Goal: Task Accomplishment & Management: Complete application form

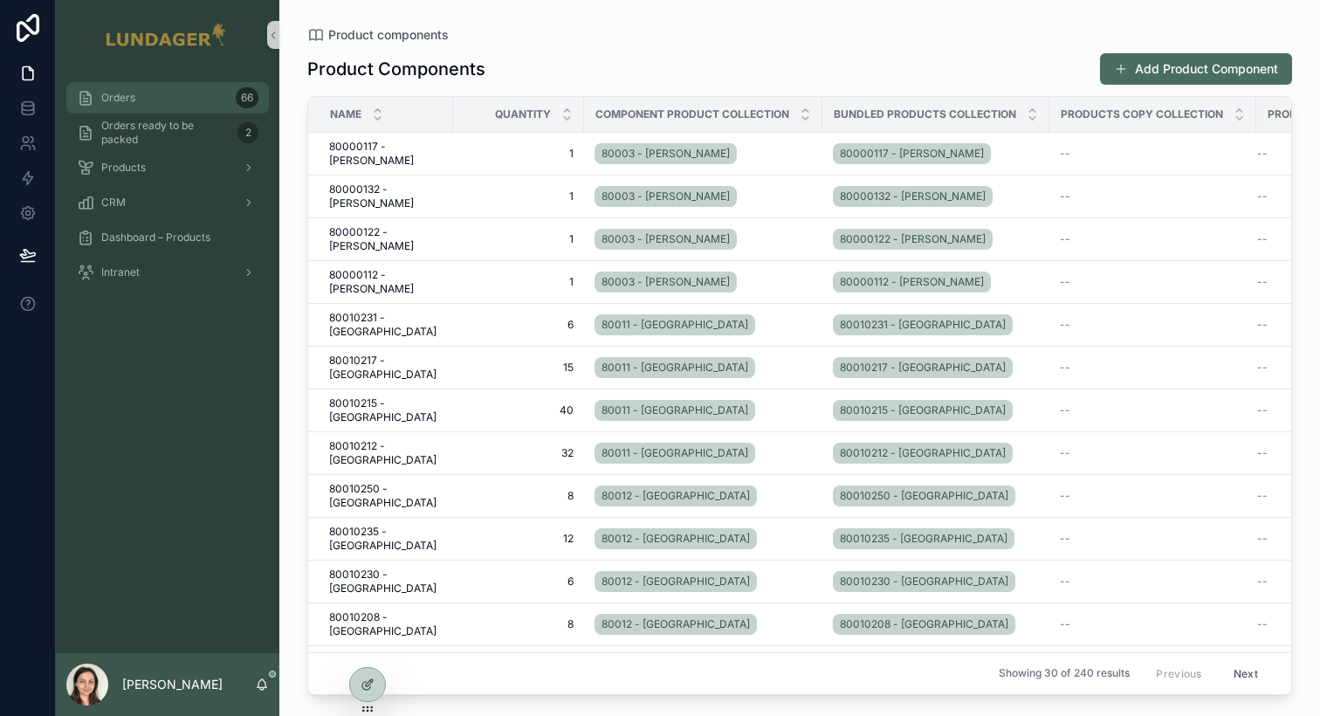
click at [128, 96] on span "Orders" at bounding box center [118, 98] width 34 height 14
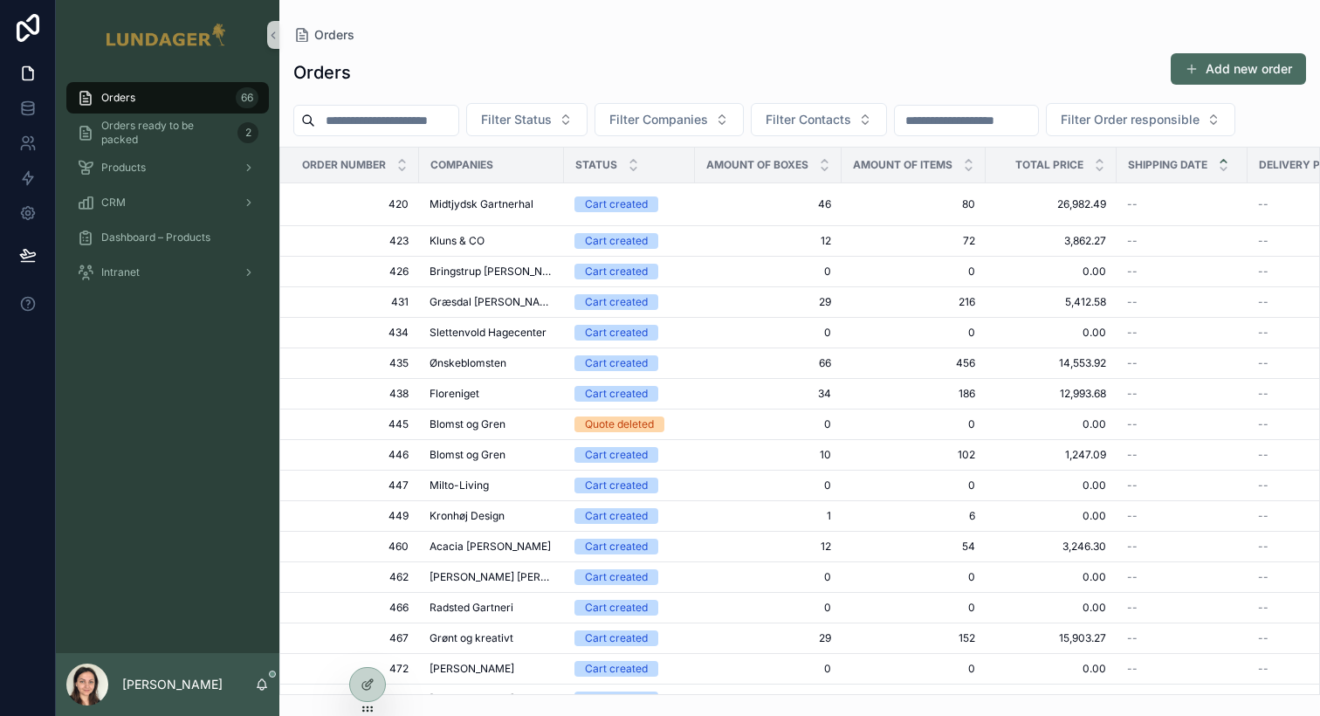
click at [136, 402] on div "Orders 66 Orders ready to be packed 2 Products CRM Dashboard – Products Intranet" at bounding box center [167, 361] width 223 height 583
click at [209, 586] on div "Orders 66 Orders ready to be packed 2 Products CRM Dashboard – Products Intranet" at bounding box center [167, 361] width 223 height 583
click at [158, 548] on div "Orders 66 Orders ready to be packed 2 Products CRM Dashboard – Products Intranet" at bounding box center [167, 361] width 223 height 583
click at [127, 585] on div "Orders 66 Orders ready to be packed 2 Products CRM Dashboard – Products Intranet" at bounding box center [167, 361] width 223 height 583
click at [145, 192] on div "CRM" at bounding box center [168, 203] width 182 height 28
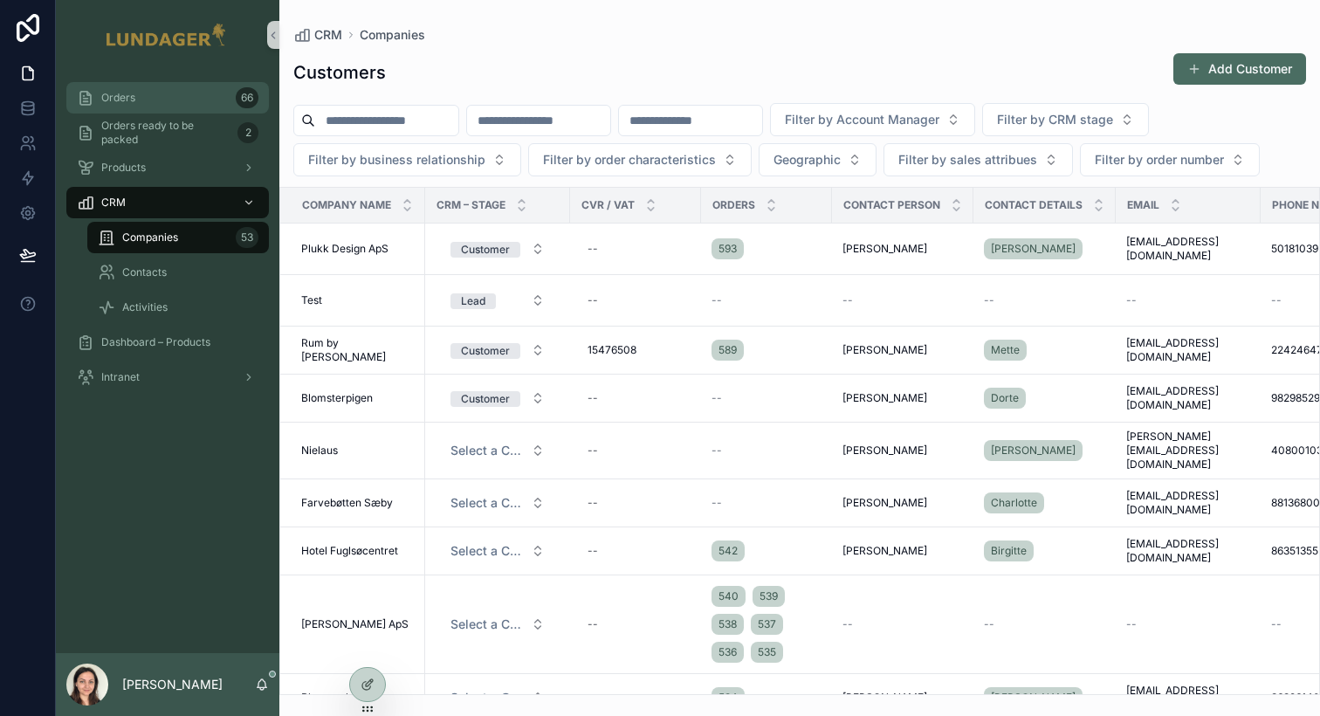
click at [121, 100] on span "Orders" at bounding box center [118, 98] width 34 height 14
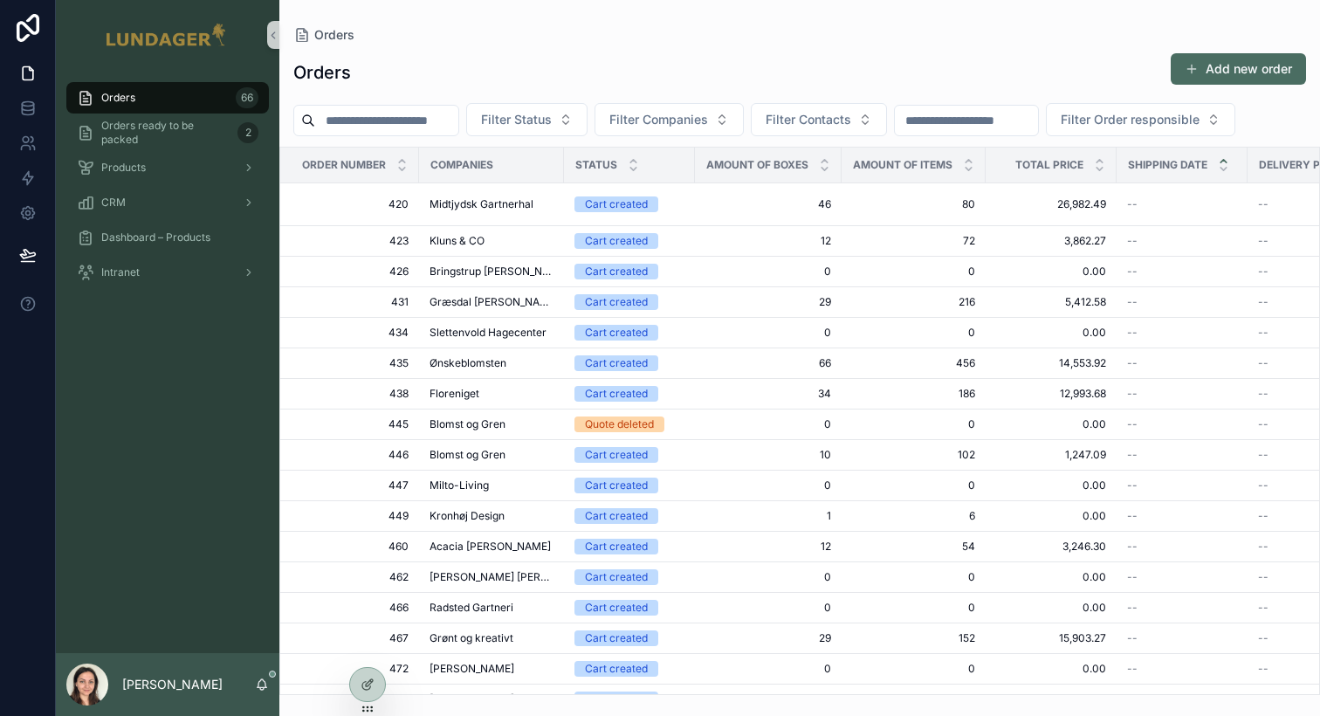
click at [179, 380] on div "Orders 66 Orders ready to be packed 2 Products CRM Dashboard – Products Intranet" at bounding box center [167, 361] width 223 height 583
click at [141, 177] on div "Products" at bounding box center [168, 168] width 182 height 28
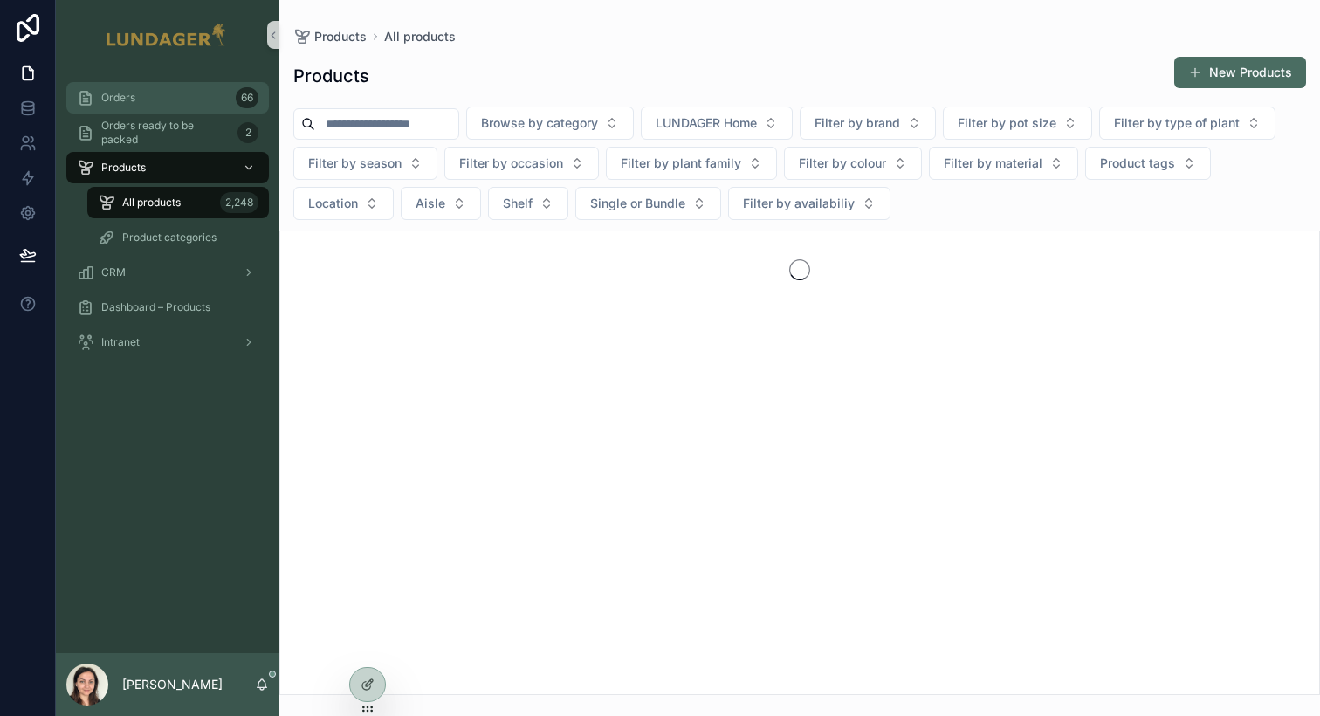
click at [139, 106] on div "Orders 66" at bounding box center [168, 98] width 182 height 28
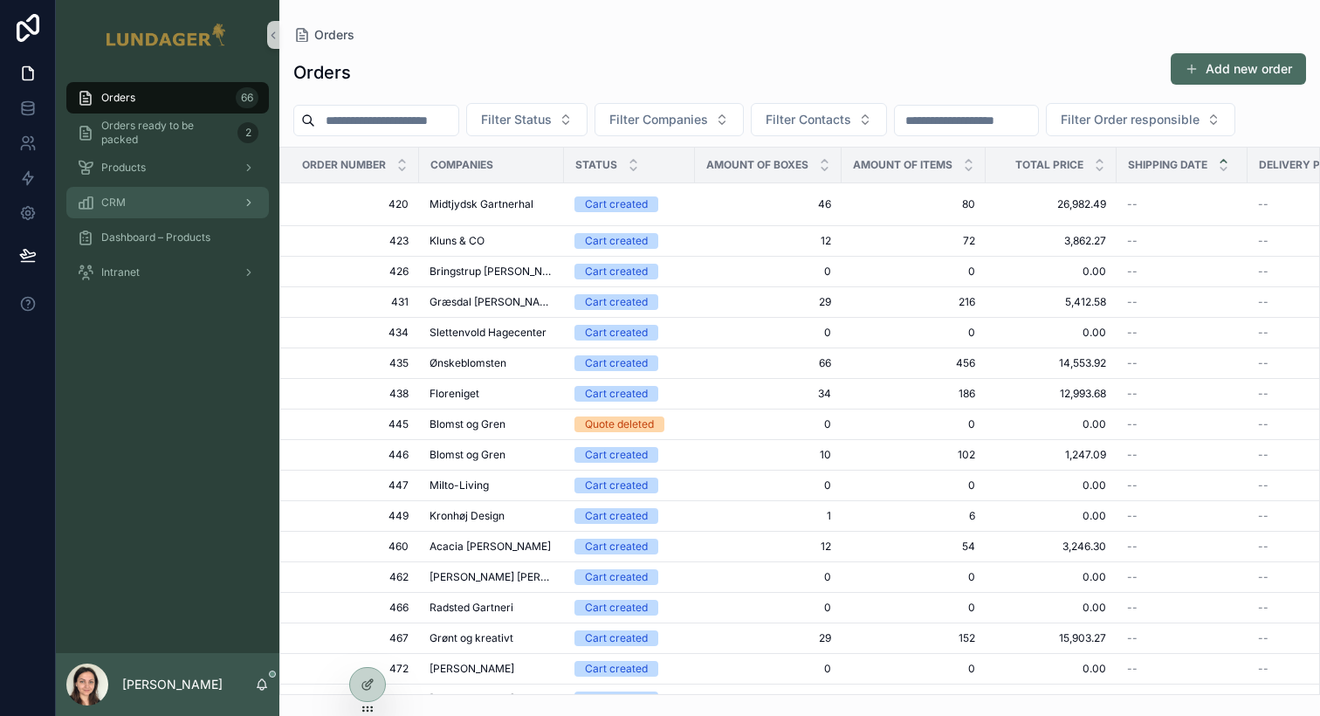
click at [141, 200] on div "CRM" at bounding box center [168, 203] width 182 height 28
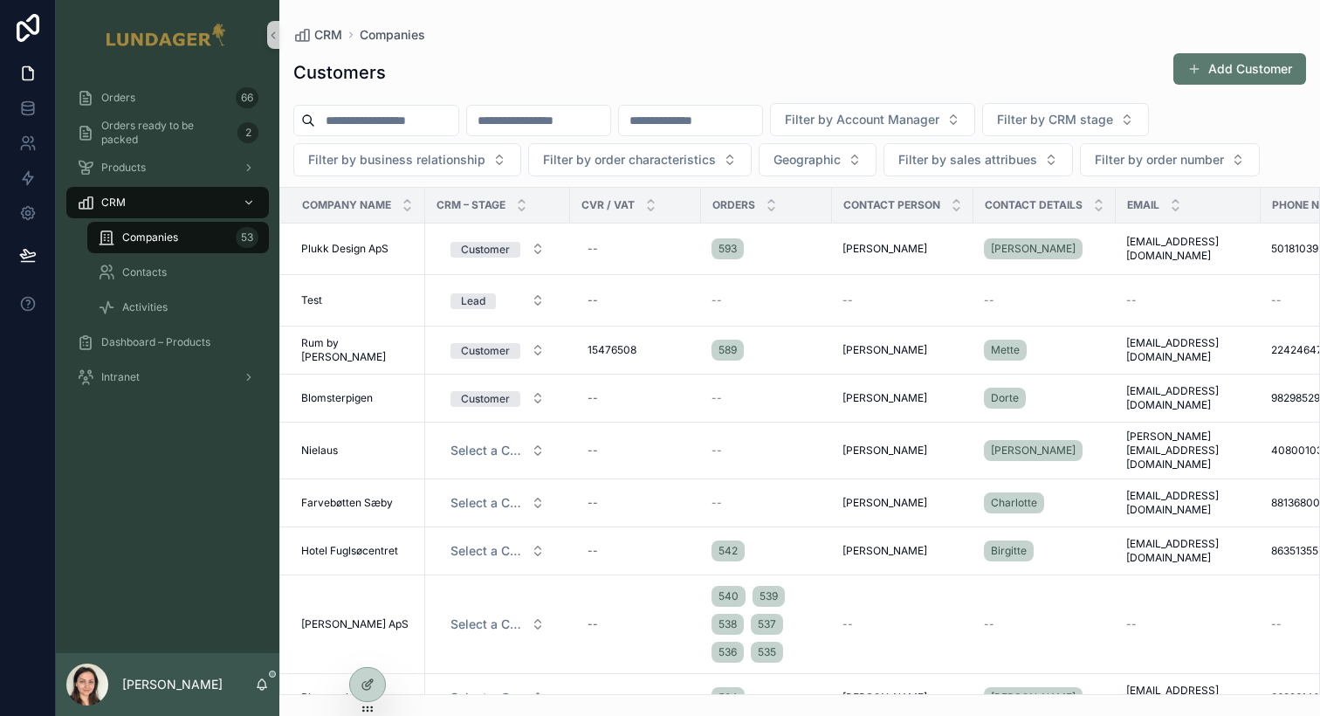
click at [1253, 77] on button "Add Customer" at bounding box center [1239, 68] width 133 height 31
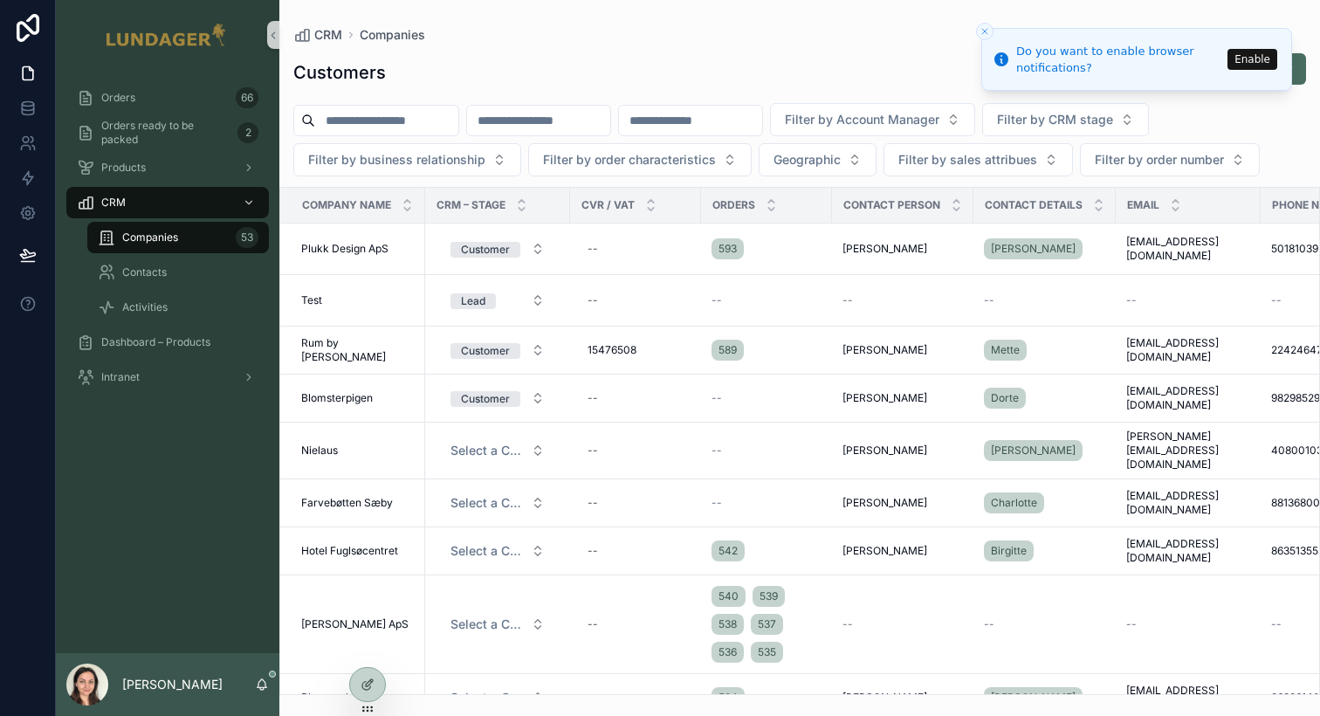
click at [984, 31] on icon "Close toast" at bounding box center [984, 31] width 10 height 10
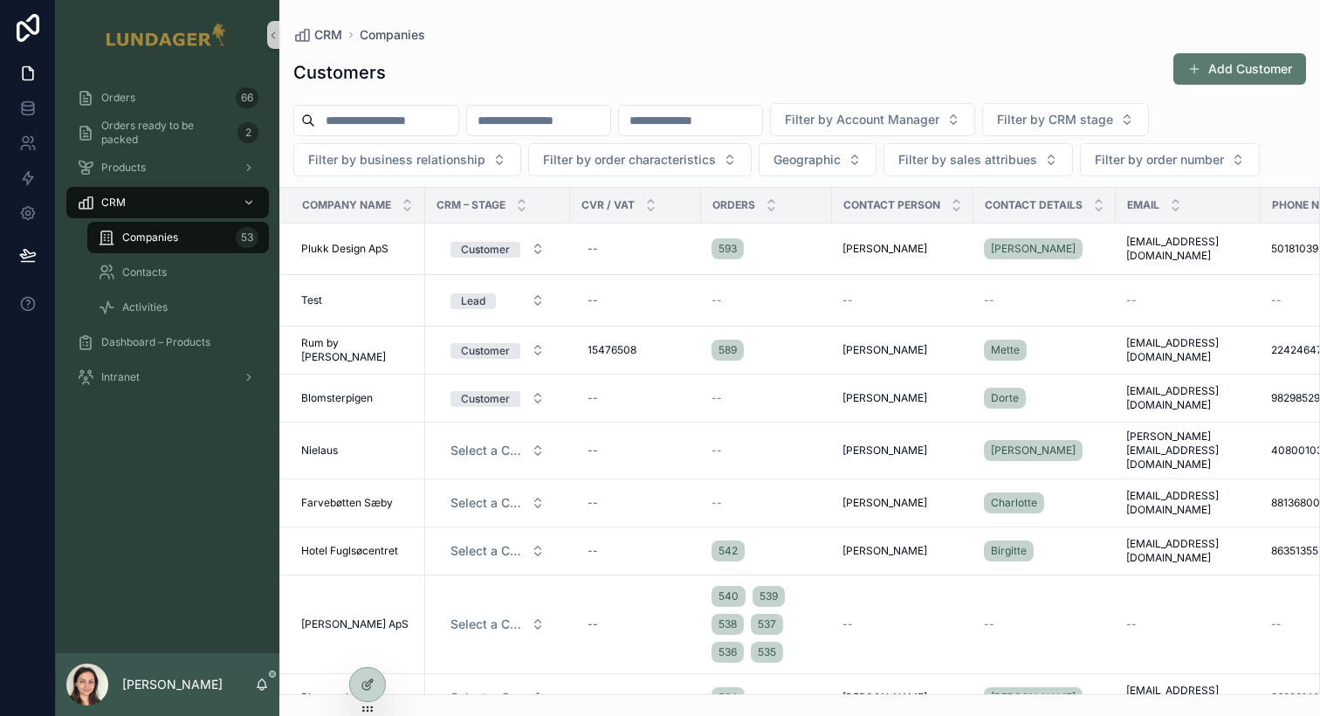
click at [1218, 69] on button "Add Customer" at bounding box center [1239, 68] width 133 height 31
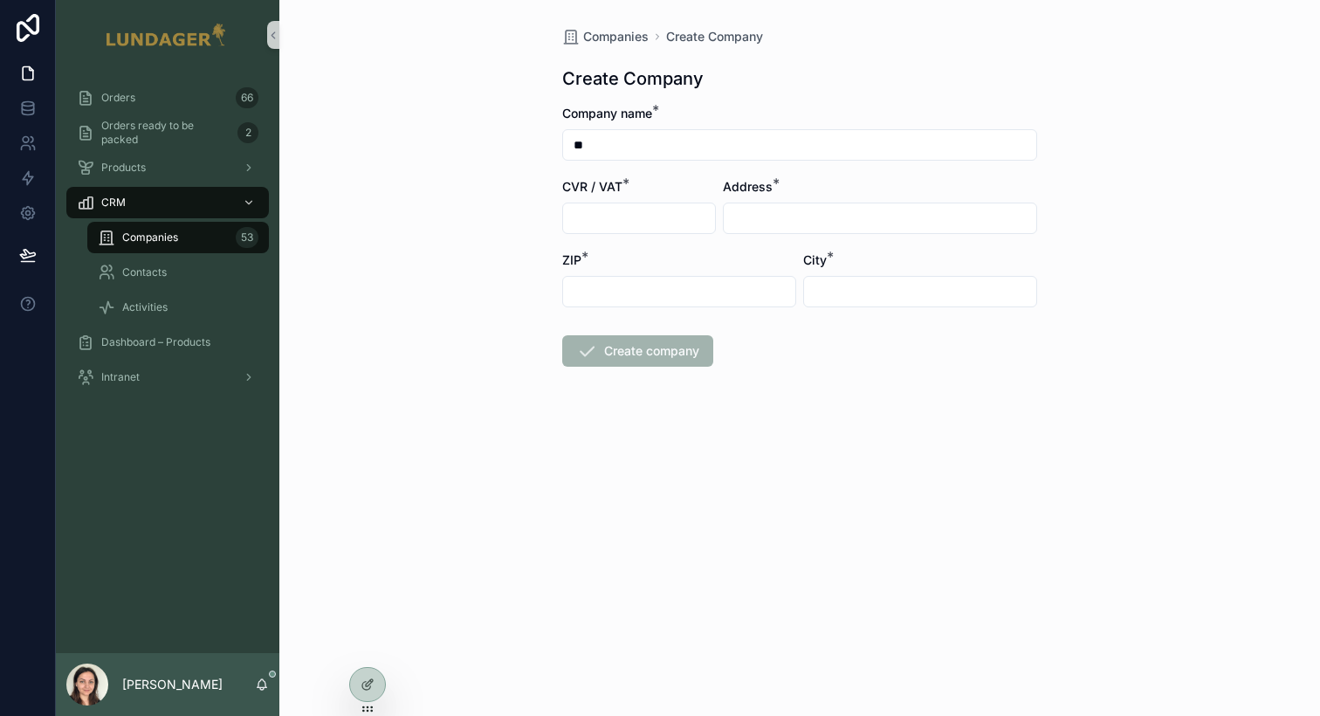
type input "*"
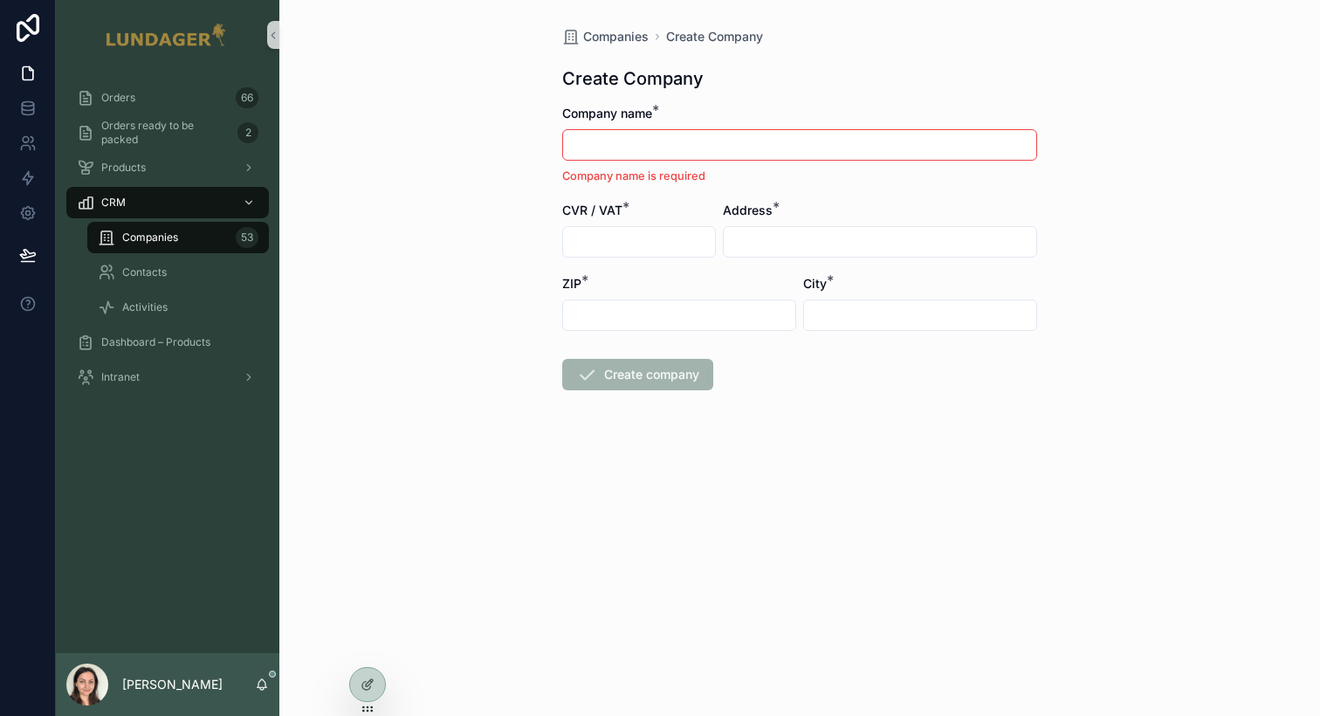
click at [874, 443] on form "Company name * Company name is required CVR / VAT * Address * ZIP * City * Crea…" at bounding box center [799, 303] width 475 height 397
click at [1067, 188] on div "Companies Create Company Create Company Company name * Company name is required…" at bounding box center [799, 358] width 1040 height 716
click at [172, 240] on span "Companies" at bounding box center [150, 237] width 56 height 14
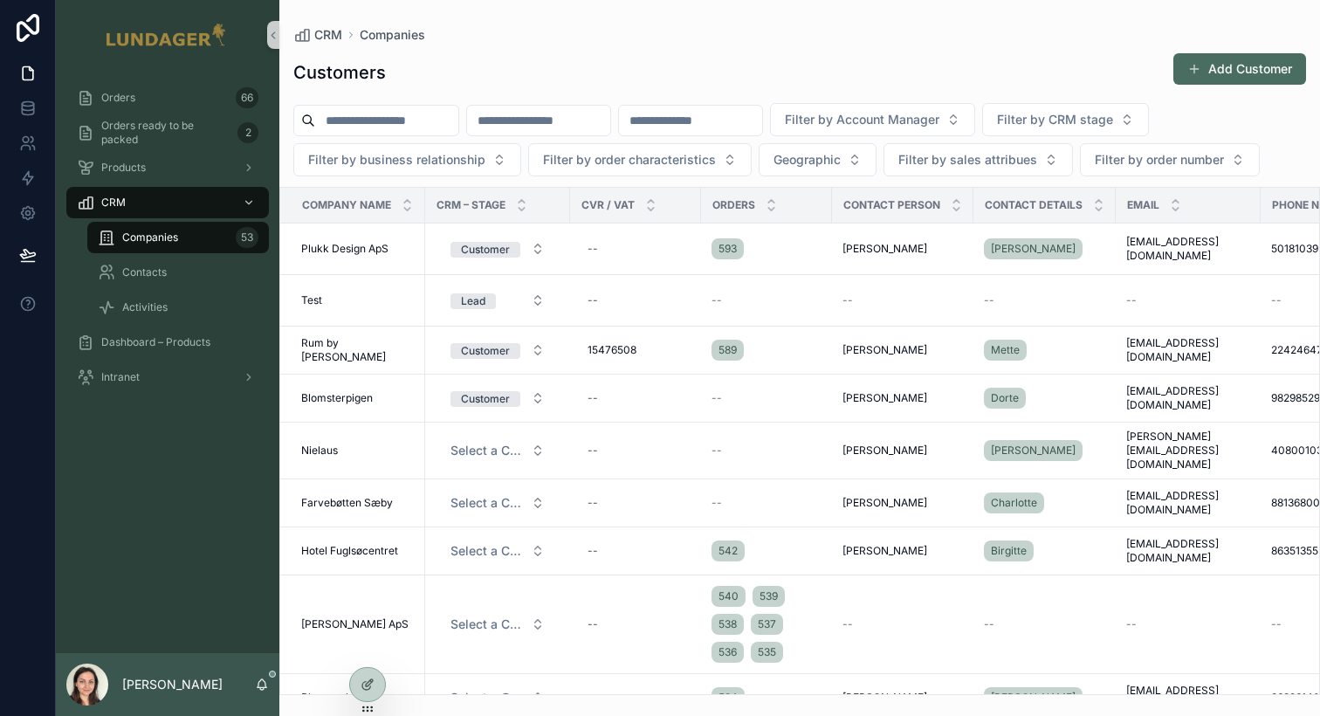
click at [180, 235] on div "Companies 53" at bounding box center [178, 237] width 161 height 28
click at [372, 124] on input "scrollable content" at bounding box center [386, 120] width 143 height 24
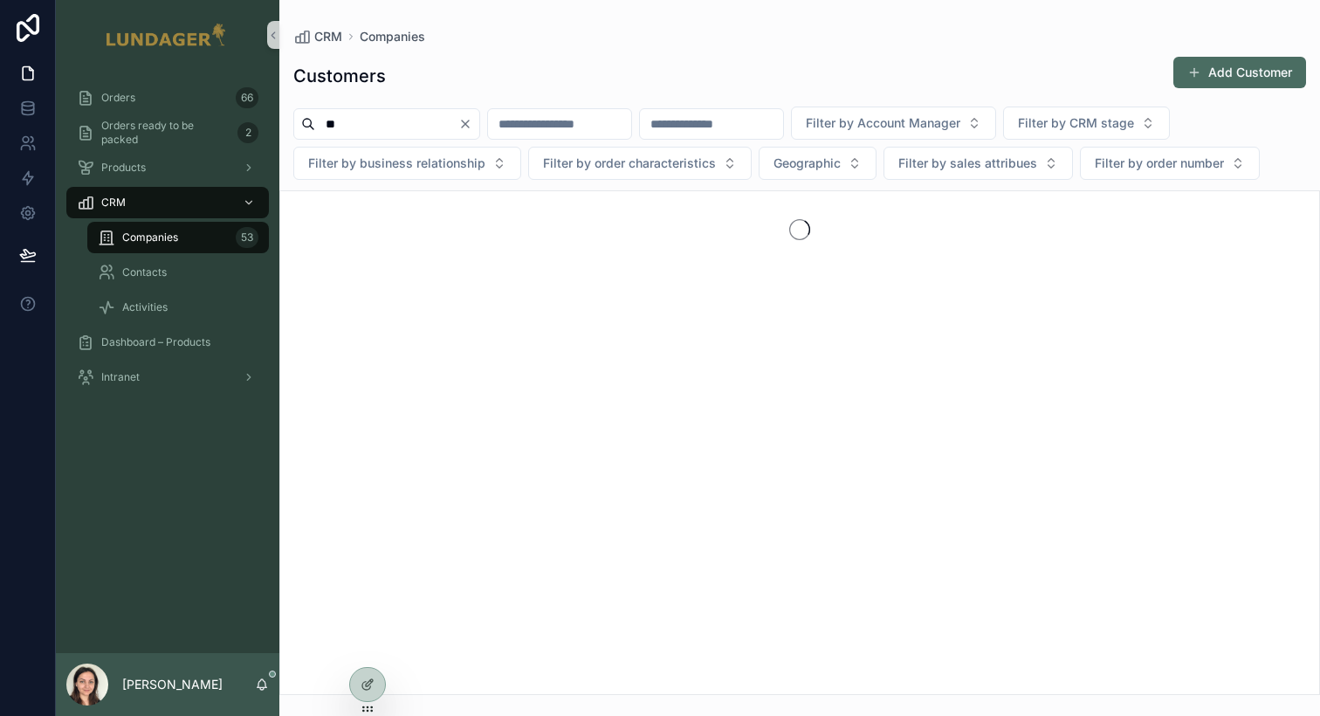
type input "*"
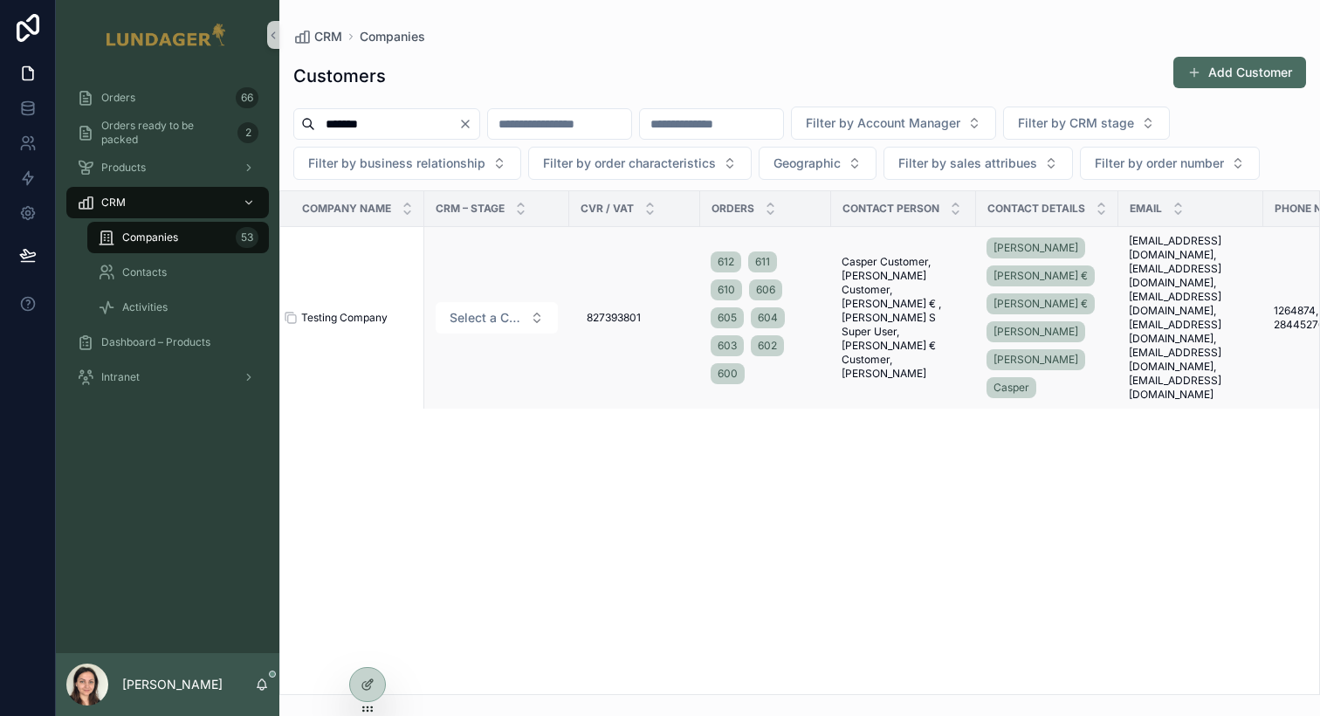
type input "*******"
click at [370, 325] on span "Testing Company" at bounding box center [344, 318] width 86 height 14
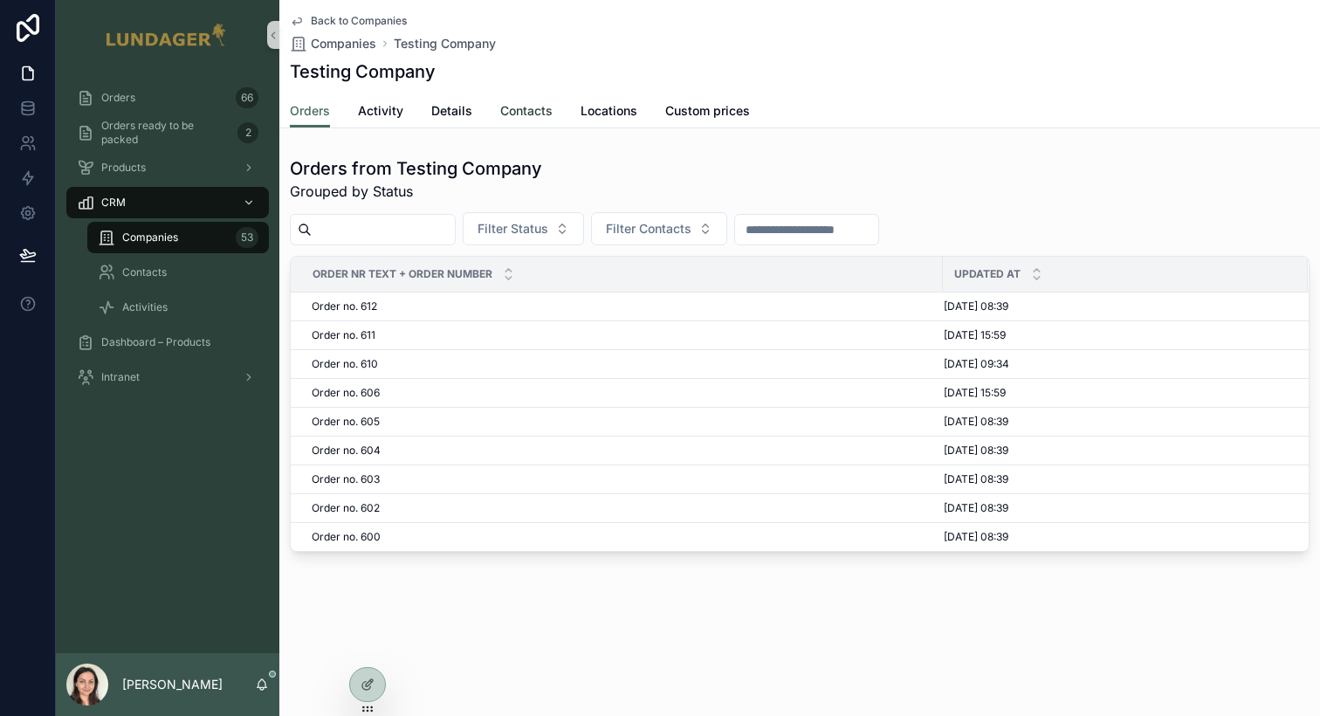
click at [539, 113] on span "Contacts" at bounding box center [526, 110] width 52 height 17
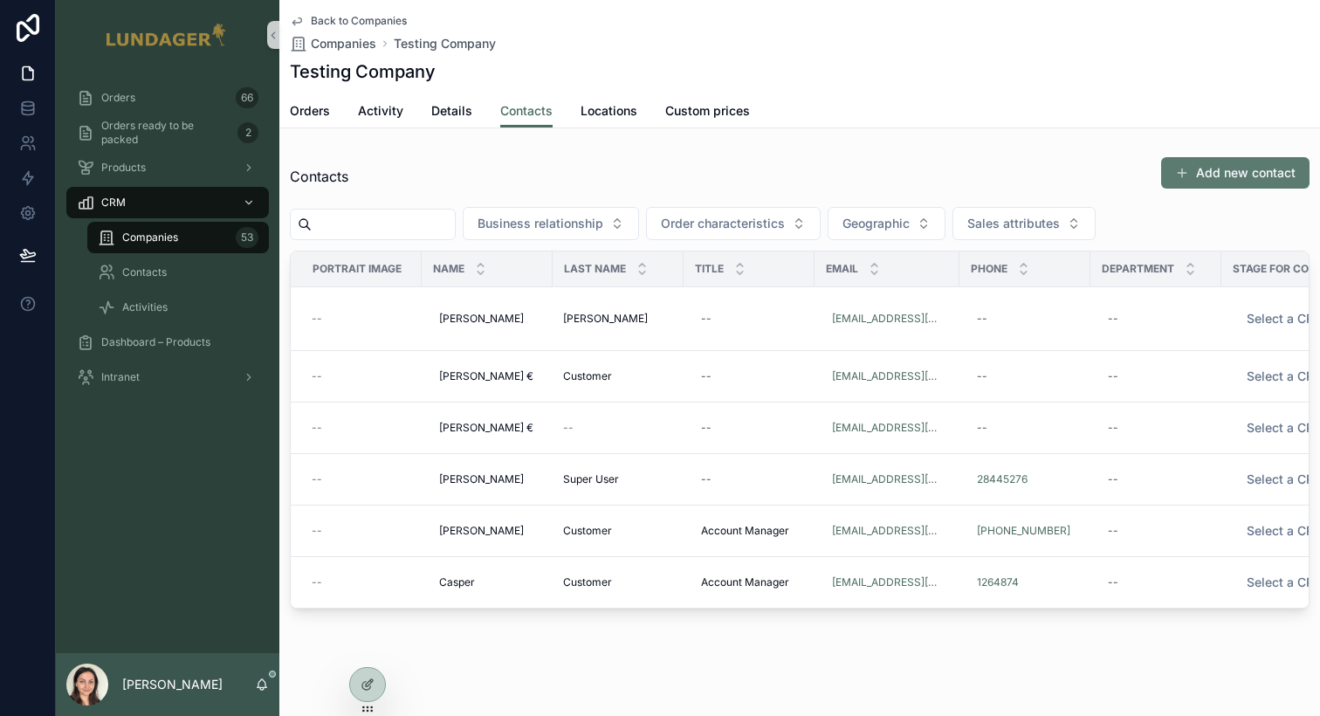
click at [1191, 173] on button "Add new contact" at bounding box center [1235, 172] width 148 height 31
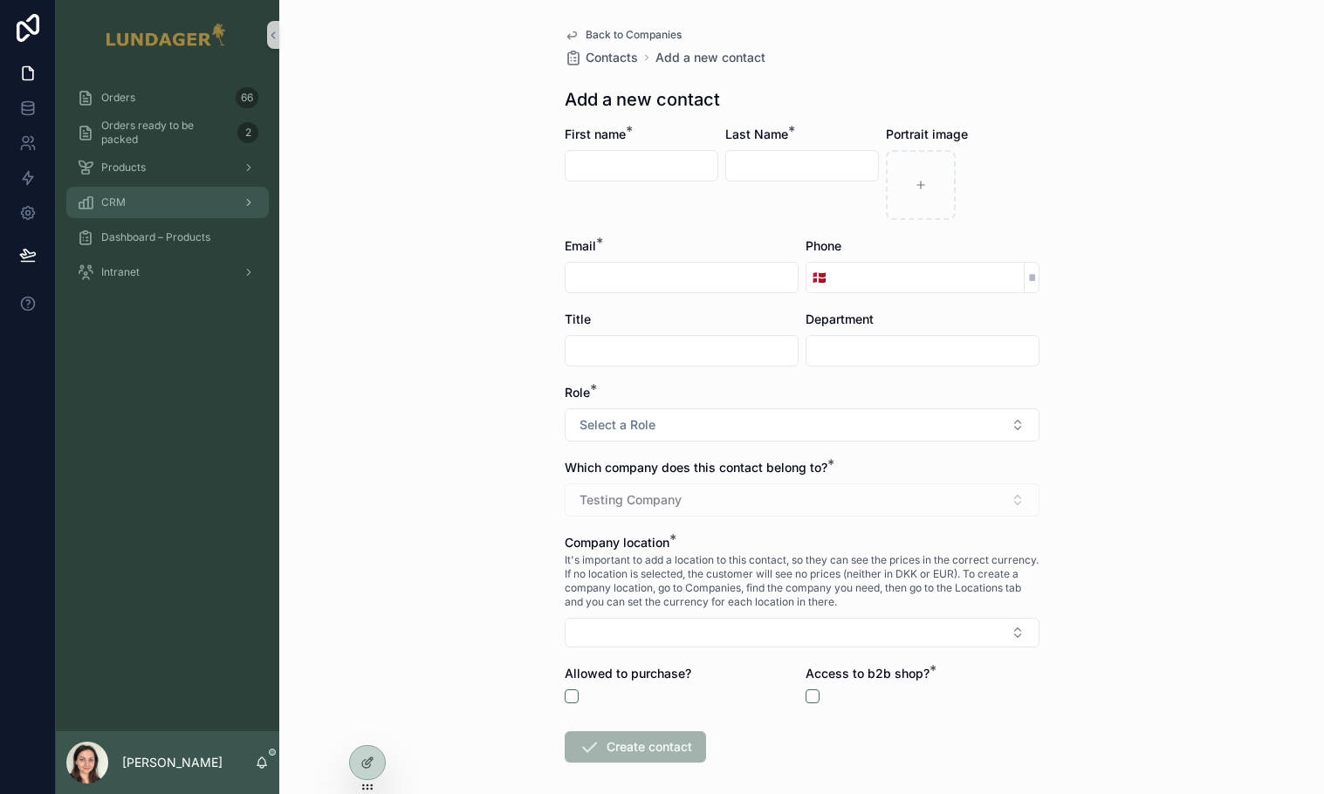
click at [154, 210] on div "CRM" at bounding box center [168, 203] width 182 height 28
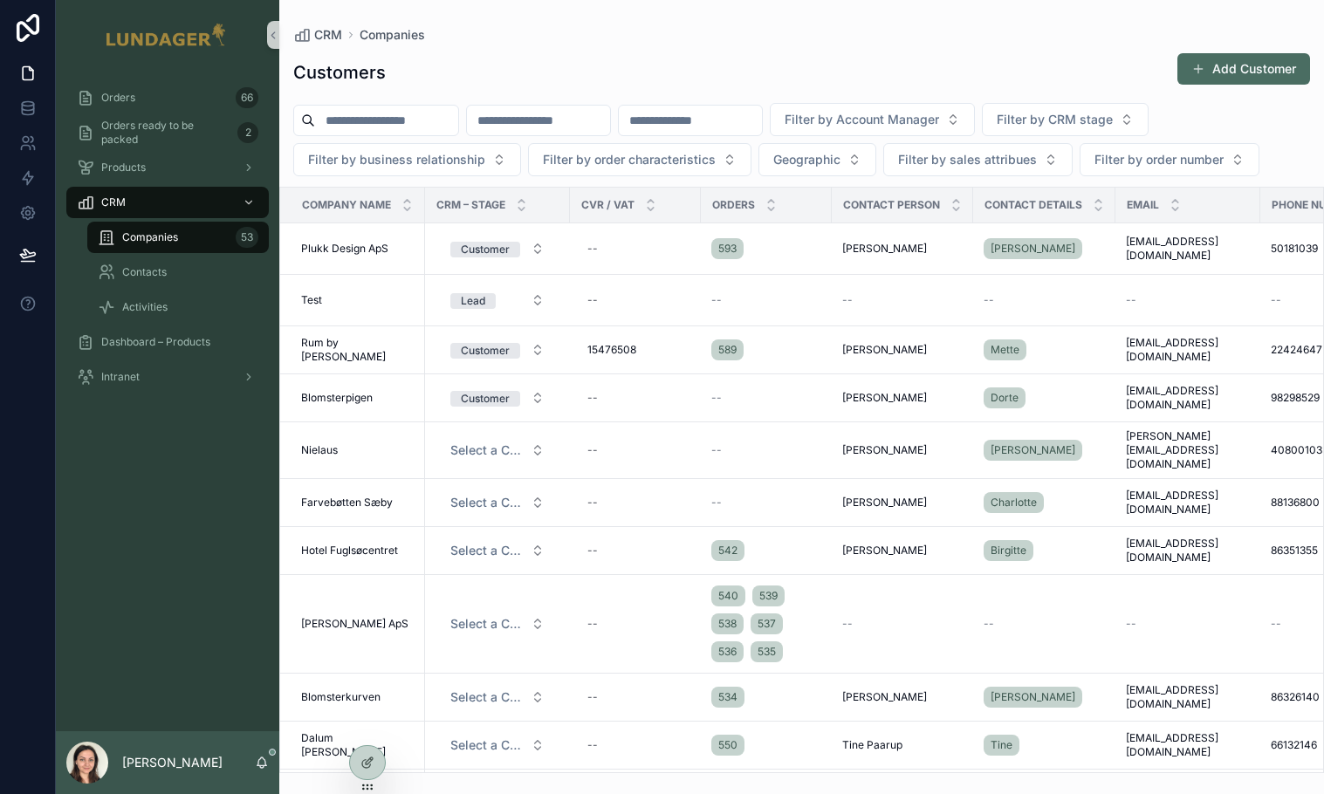
click at [158, 242] on span "Companies" at bounding box center [150, 237] width 56 height 14
click at [355, 256] on span "Plukk Design ApS" at bounding box center [344, 249] width 87 height 14
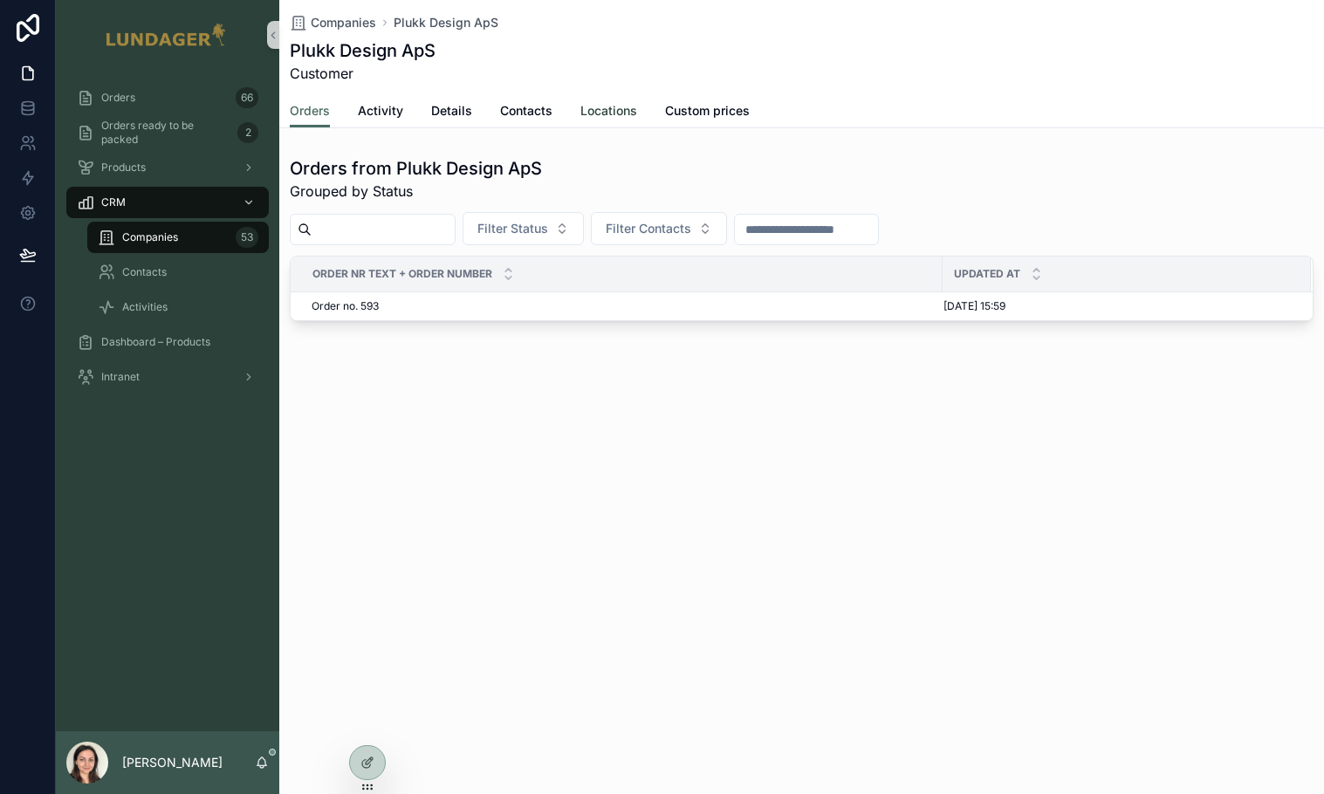
click at [609, 110] on span "Locations" at bounding box center [608, 110] width 57 height 17
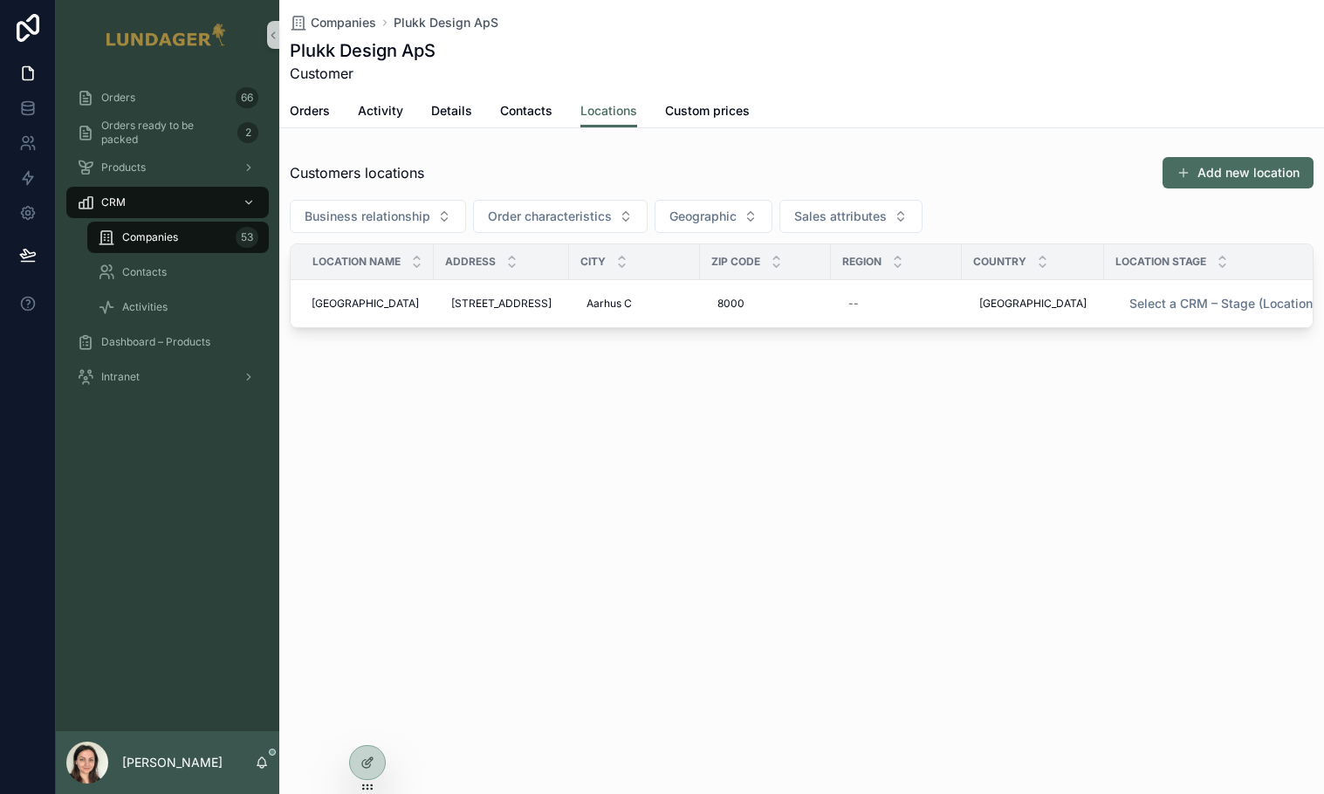
scroll to position [0, 181]
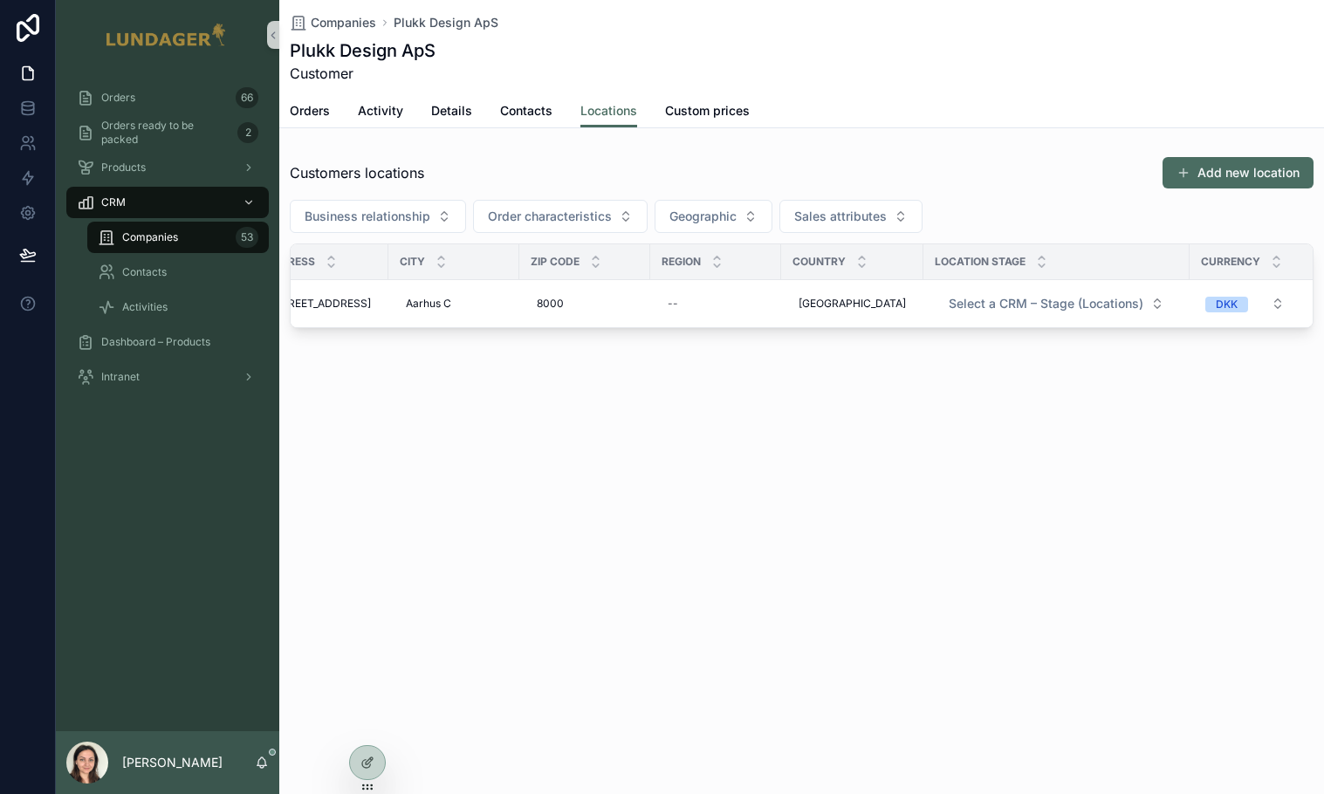
click at [162, 243] on span "Companies" at bounding box center [150, 237] width 56 height 14
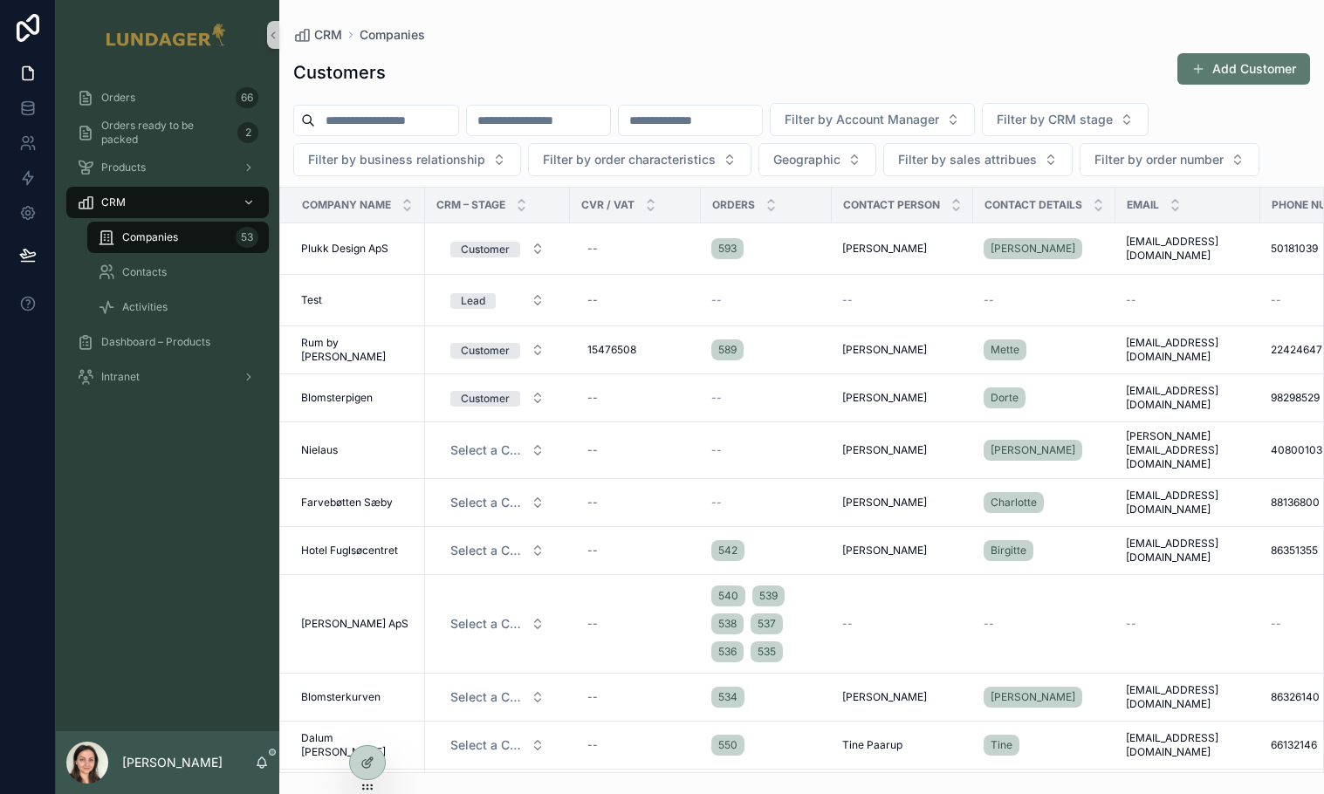
click at [1241, 75] on button "Add Customer" at bounding box center [1243, 68] width 133 height 31
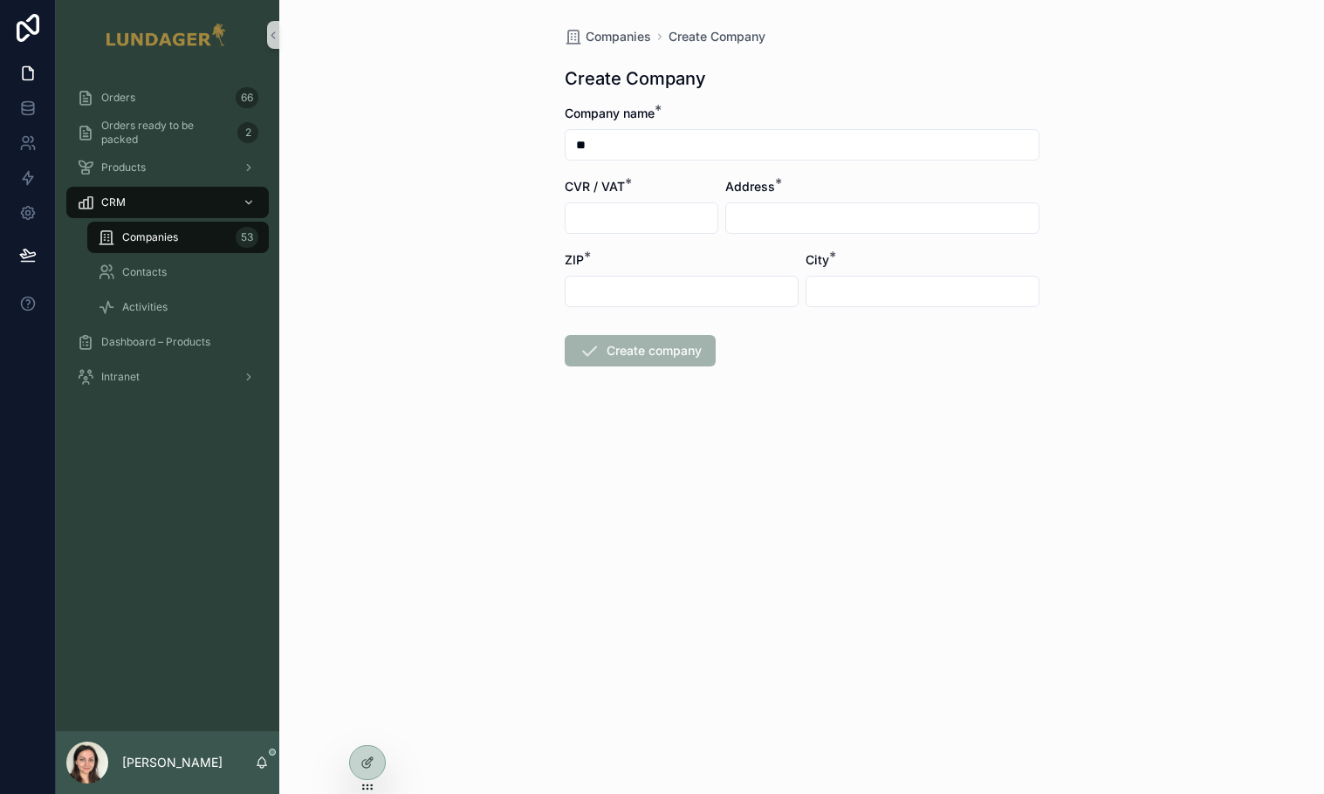
type input "*"
type input "**********"
click at [667, 223] on input "scrollable content" at bounding box center [642, 218] width 152 height 24
type input "*"
type input "*******"
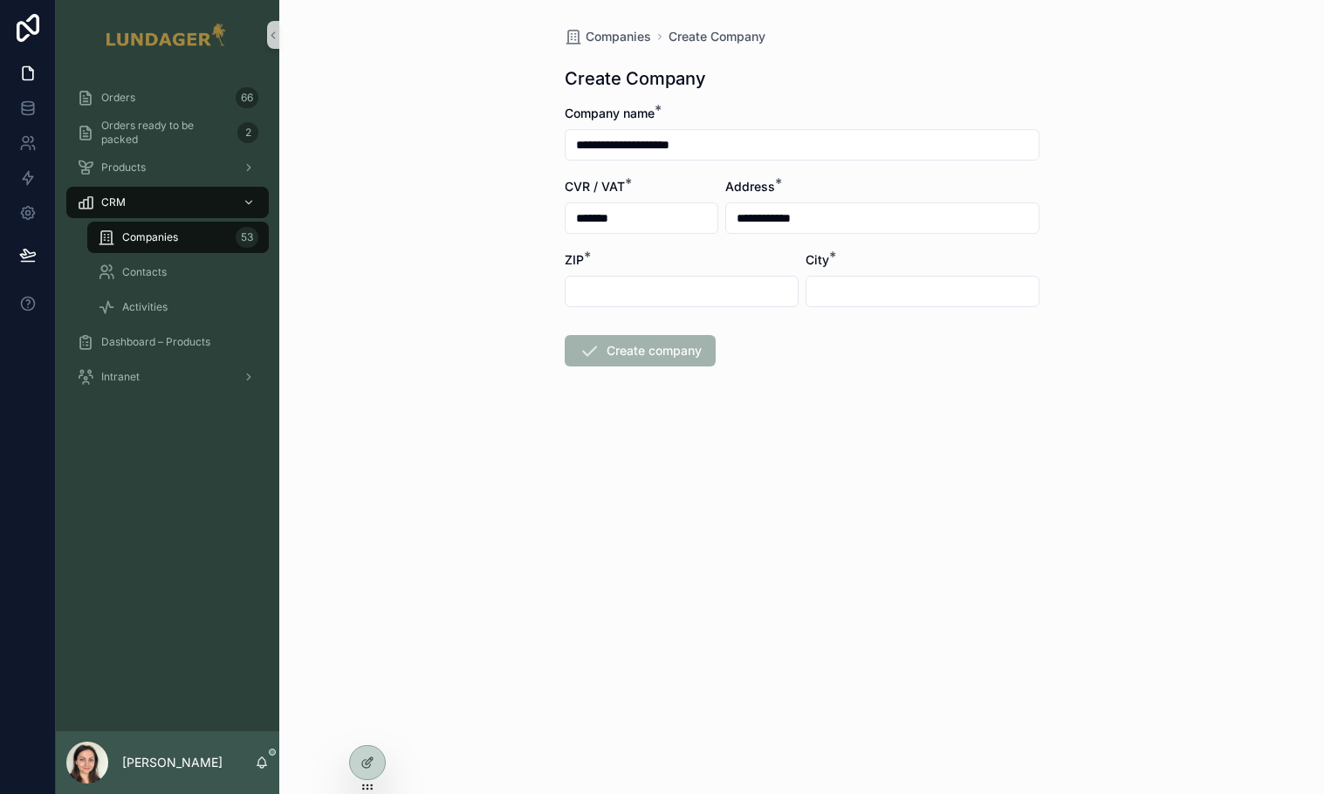
type input "**********"
type input "*****"
type input "******"
click at [629, 351] on button "Create company" at bounding box center [640, 350] width 151 height 31
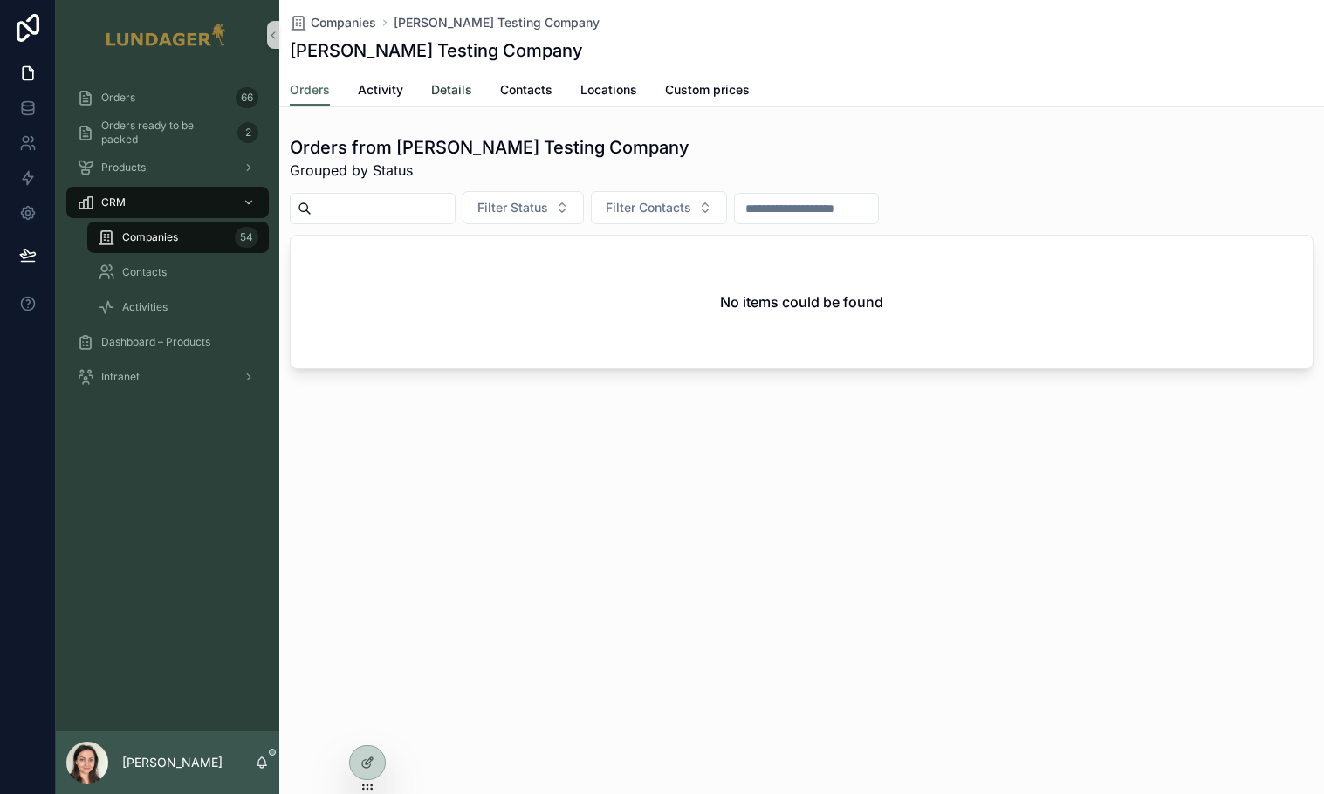
click at [436, 92] on span "Details" at bounding box center [451, 89] width 41 height 17
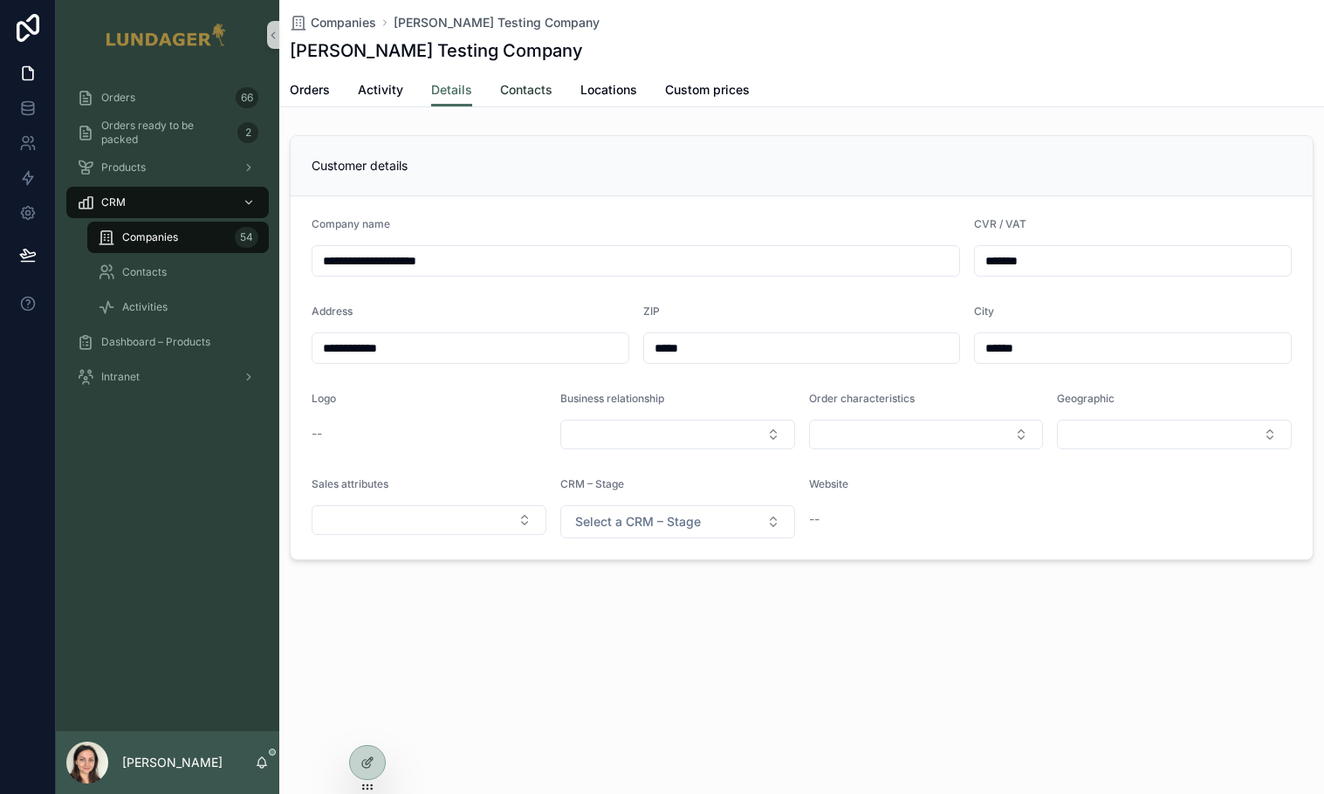
click at [511, 90] on span "Contacts" at bounding box center [526, 89] width 52 height 17
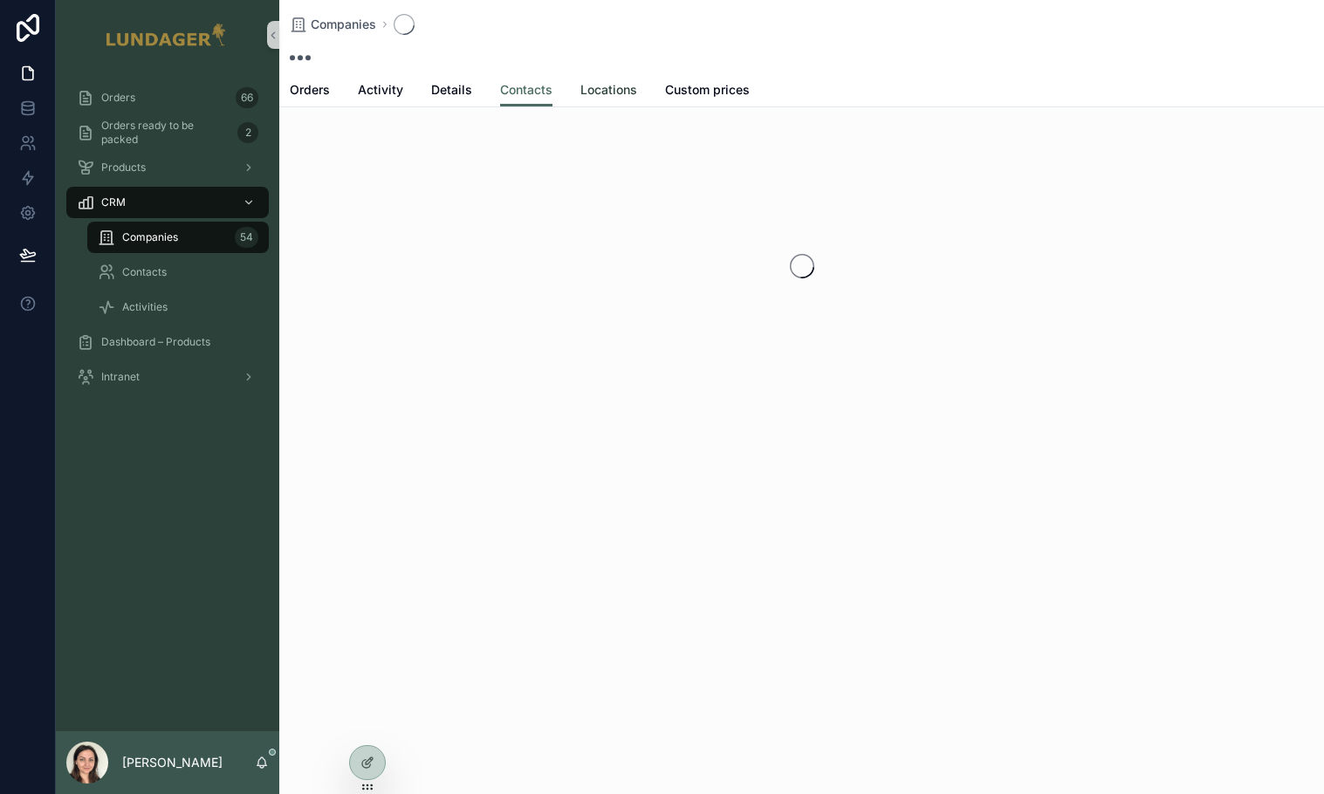
click at [581, 86] on span "Locations" at bounding box center [608, 89] width 57 height 17
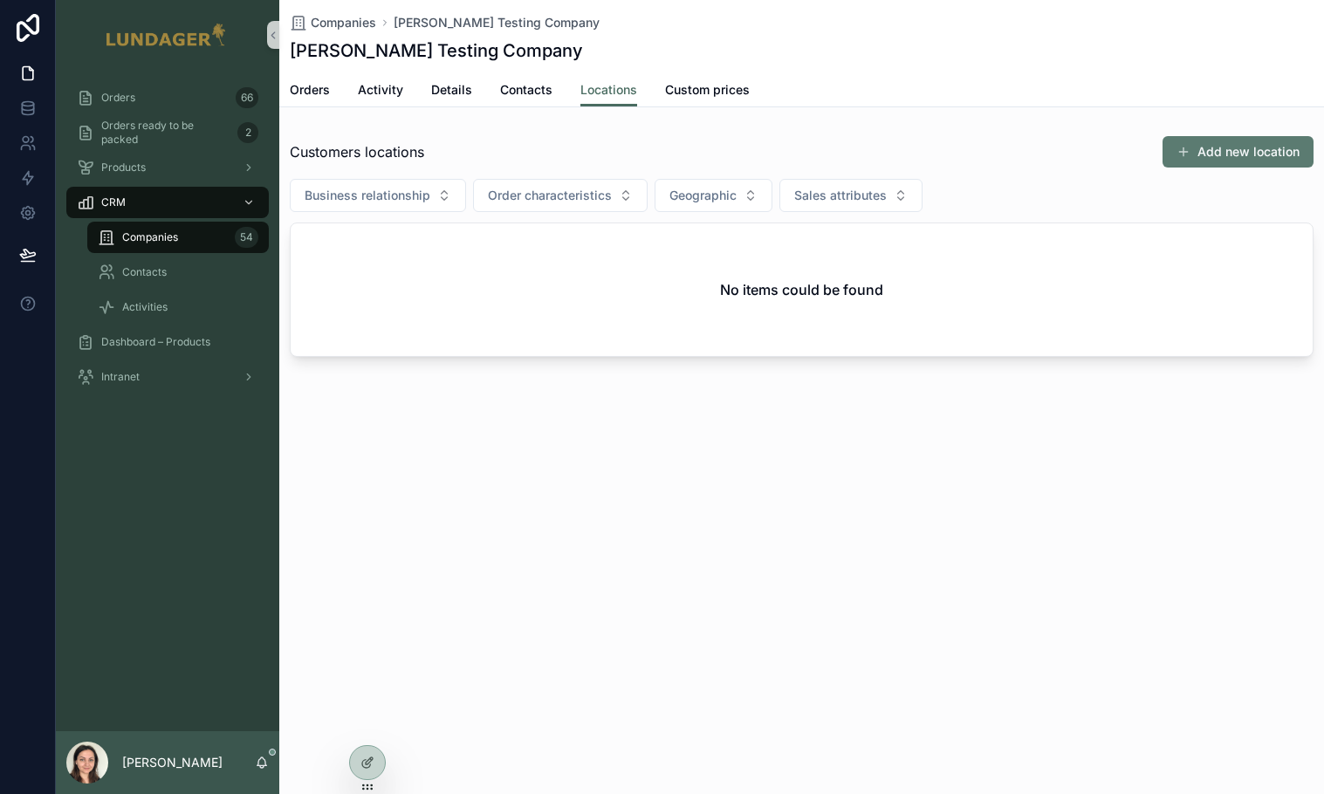
click at [1224, 152] on button "Add new location" at bounding box center [1238, 151] width 151 height 31
click at [1228, 159] on button "Add new location" at bounding box center [1238, 151] width 151 height 31
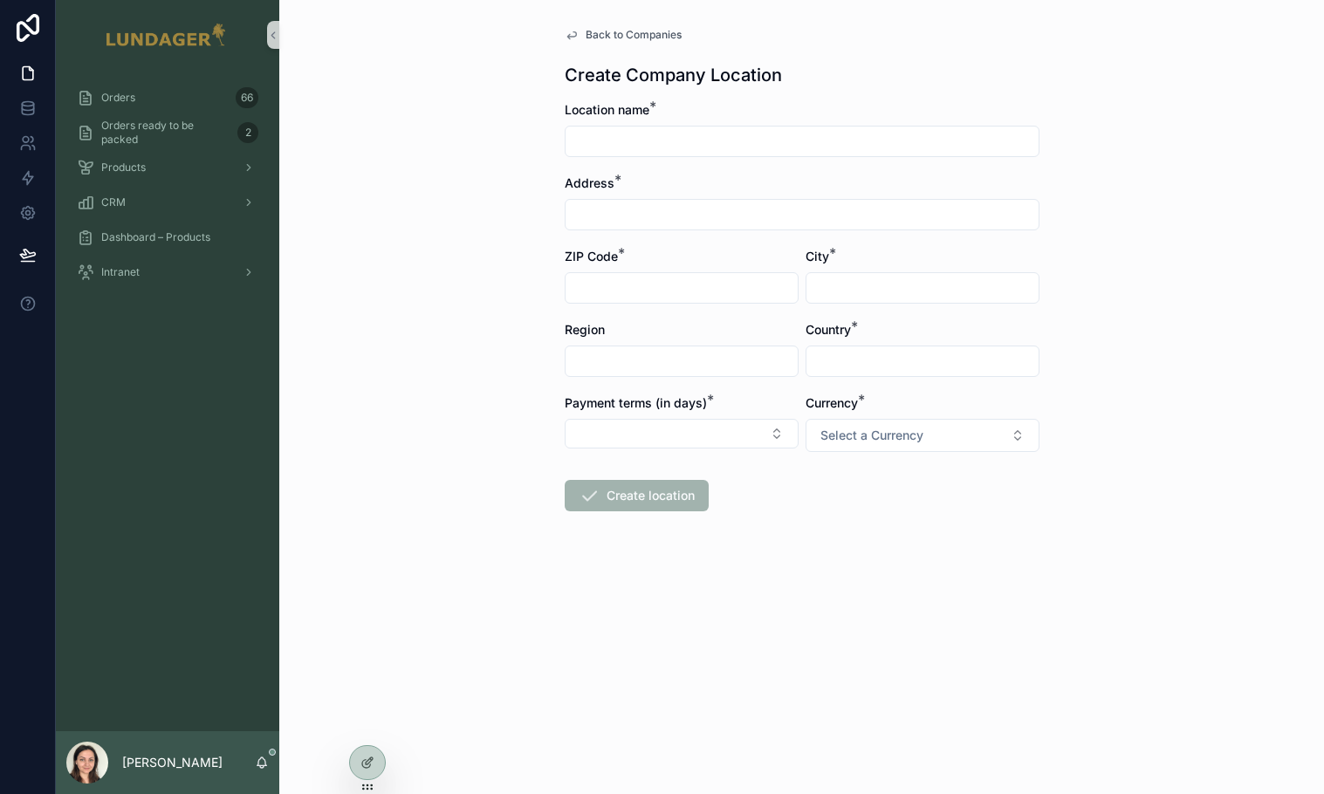
type input "*"
type input "**********"
click at [682, 141] on input "**********" at bounding box center [802, 141] width 473 height 24
click at [641, 202] on div "scrollable content" at bounding box center [802, 214] width 475 height 31
click at [628, 206] on input "scrollable content" at bounding box center [802, 214] width 473 height 24
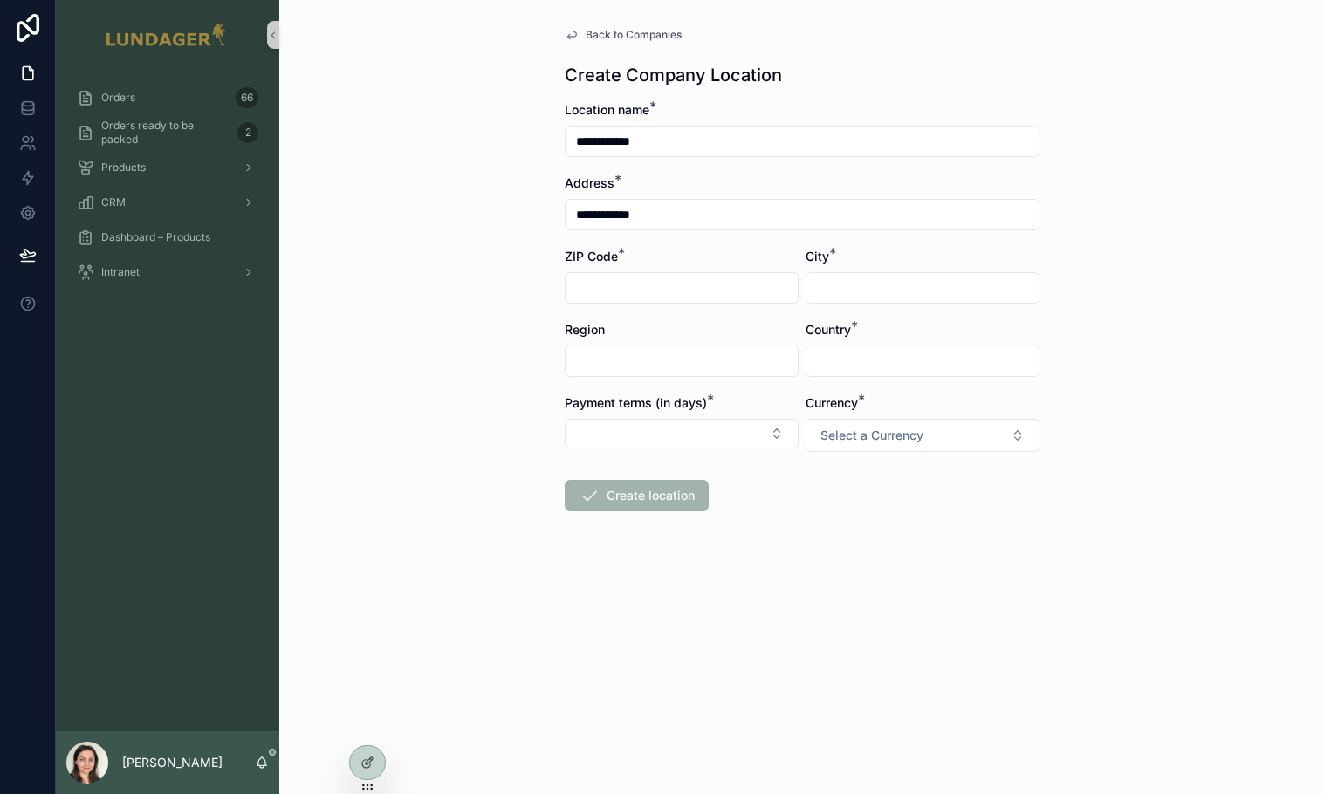
type input "**********"
type input "****"
type input "******"
click at [1061, 353] on div "**********" at bounding box center [801, 397] width 1045 height 794
type input "*******"
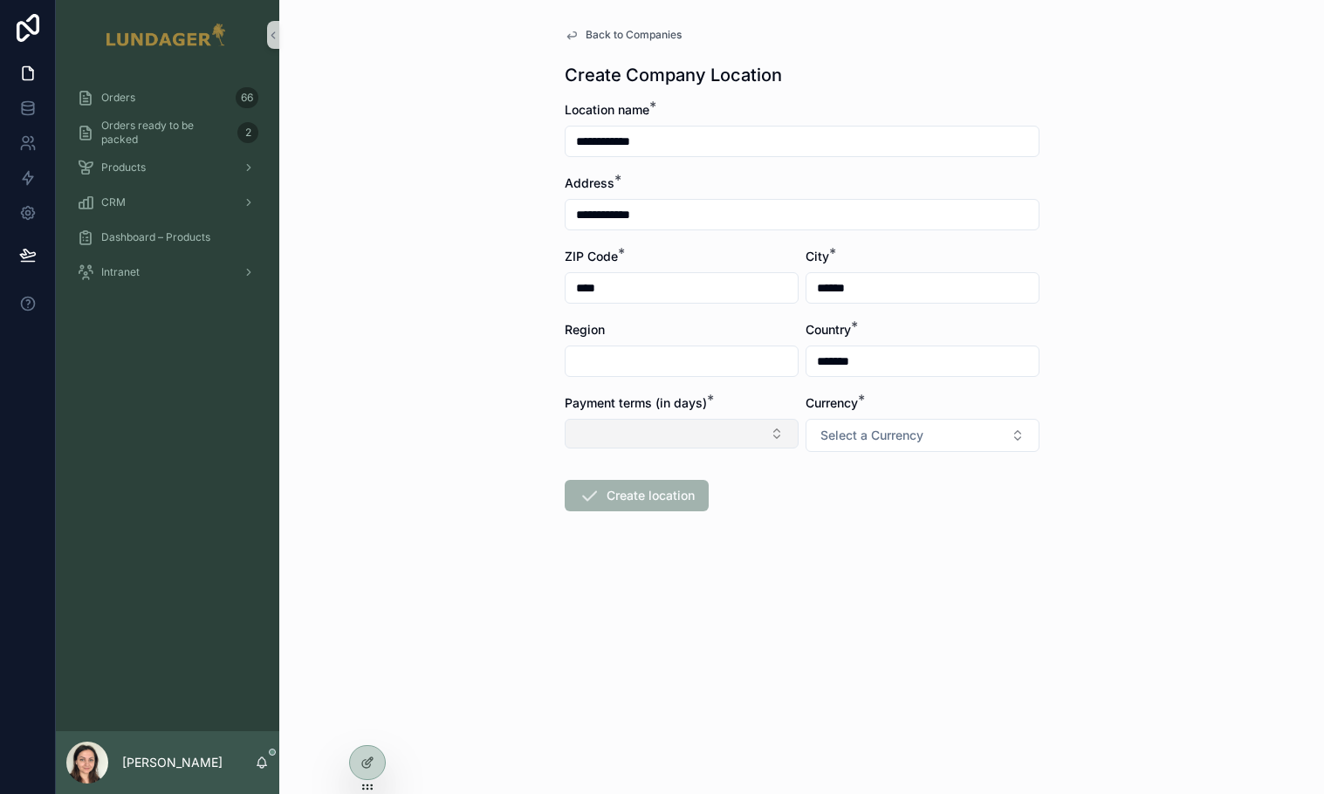
click at [749, 428] on button "Select Button" at bounding box center [682, 434] width 234 height 30
click at [662, 546] on div "60" at bounding box center [681, 559] width 225 height 28
click at [899, 429] on span "Select a Currency" at bounding box center [871, 435] width 103 height 17
click at [867, 508] on div "DKK" at bounding box center [922, 505] width 225 height 26
click at [1047, 511] on div "**********" at bounding box center [802, 311] width 503 height 623
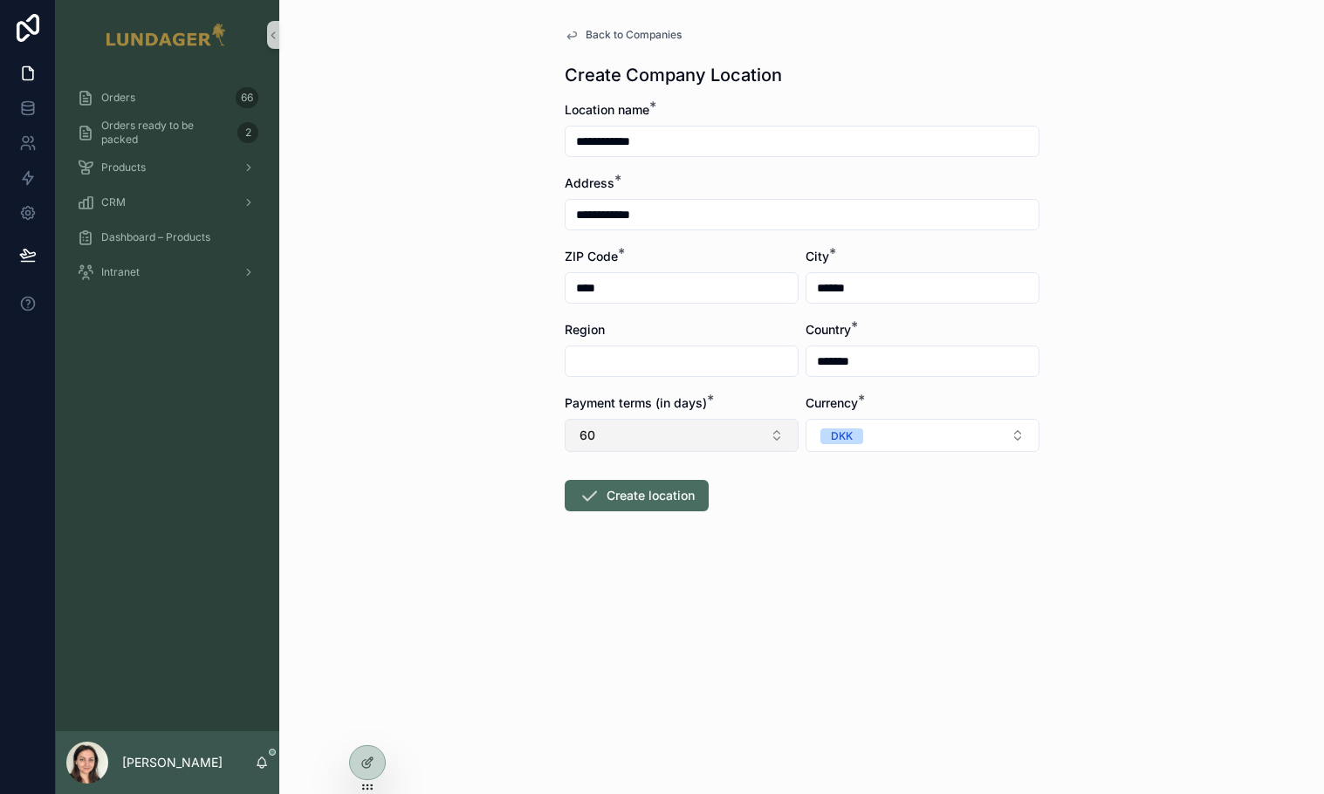
click at [741, 436] on button "60" at bounding box center [682, 435] width 234 height 33
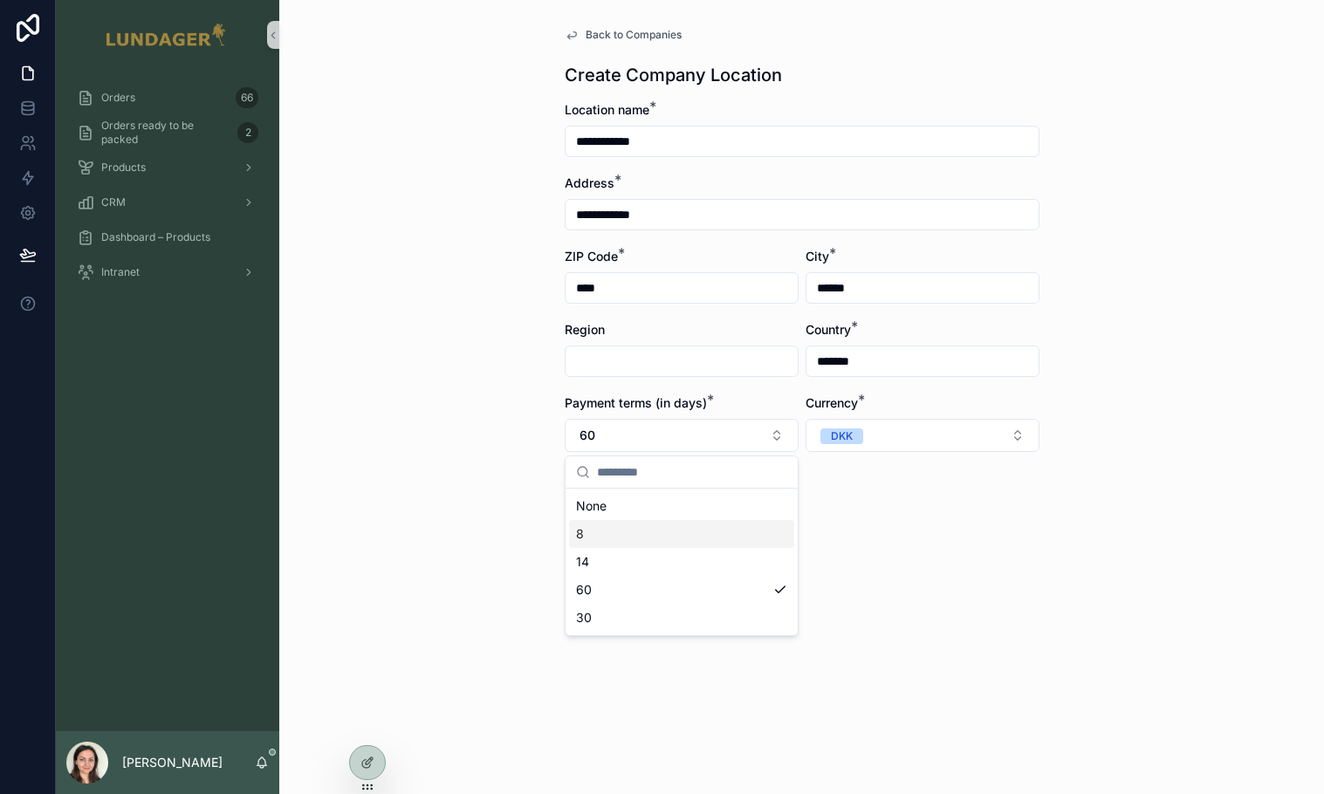
click at [672, 535] on div "8" at bounding box center [681, 534] width 225 height 28
click at [1087, 494] on div "**********" at bounding box center [801, 397] width 1045 height 794
click at [620, 35] on span "Back to Companies" at bounding box center [634, 35] width 96 height 14
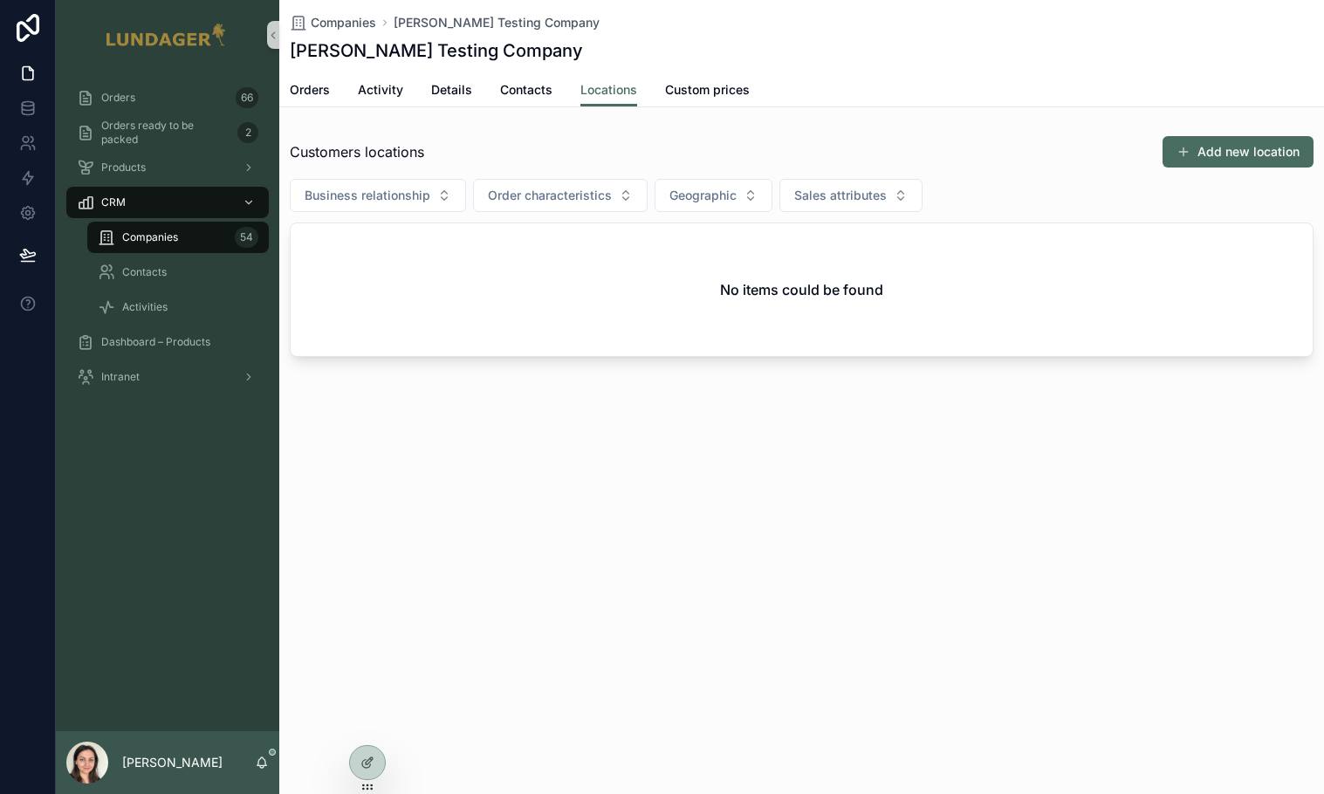
click at [1029, 161] on div "Customers locations Add new location" at bounding box center [802, 151] width 1024 height 33
click at [1256, 161] on button "Add new location" at bounding box center [1238, 151] width 151 height 31
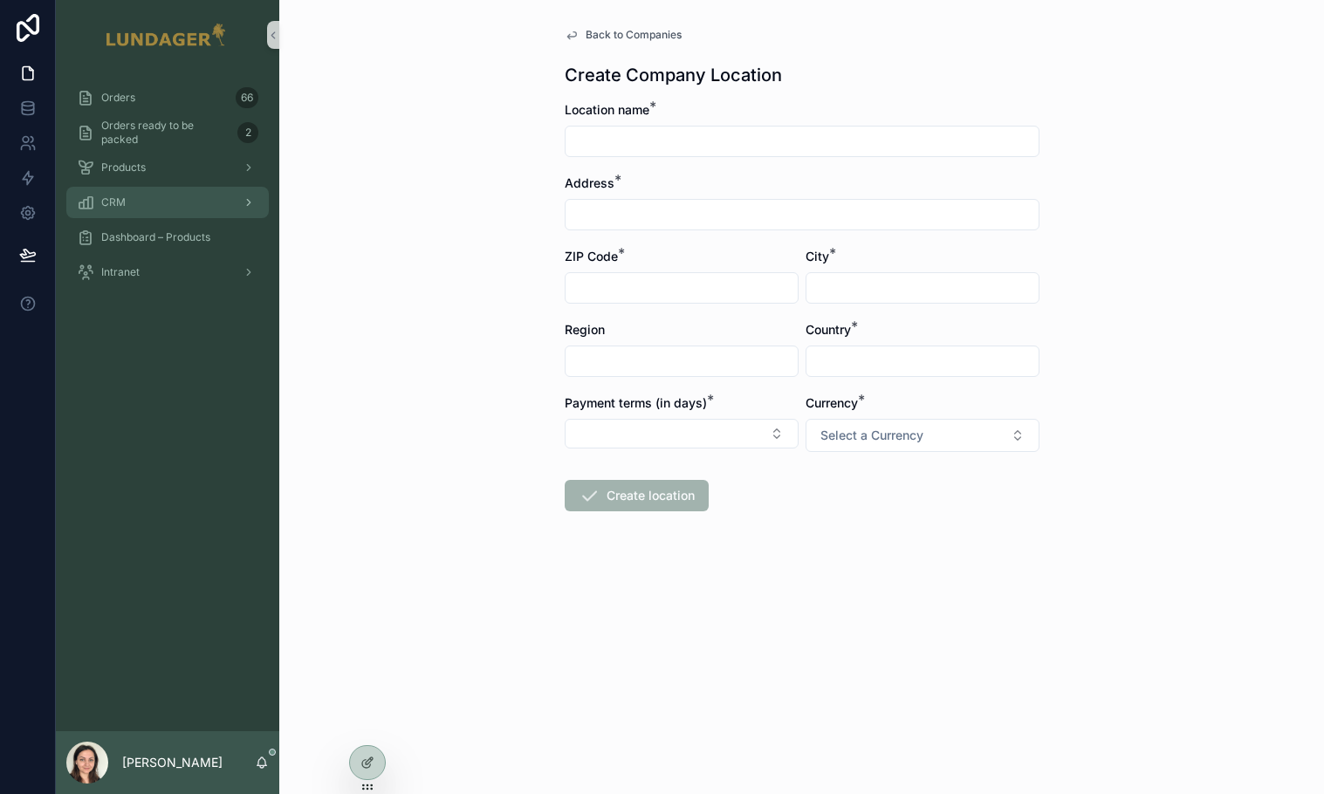
click at [153, 202] on div "CRM" at bounding box center [168, 203] width 182 height 28
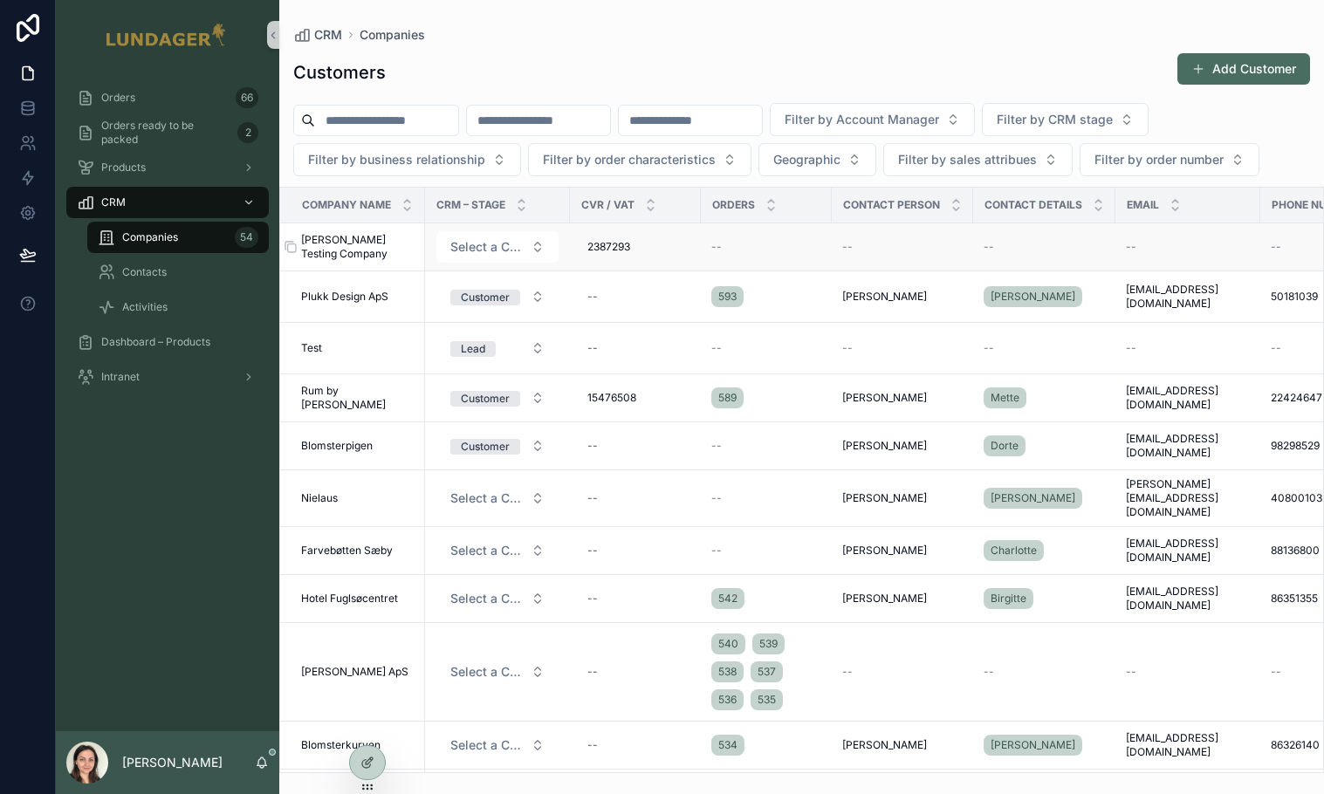
click at [345, 261] on span "[PERSON_NAME] Testing Company" at bounding box center [357, 247] width 113 height 28
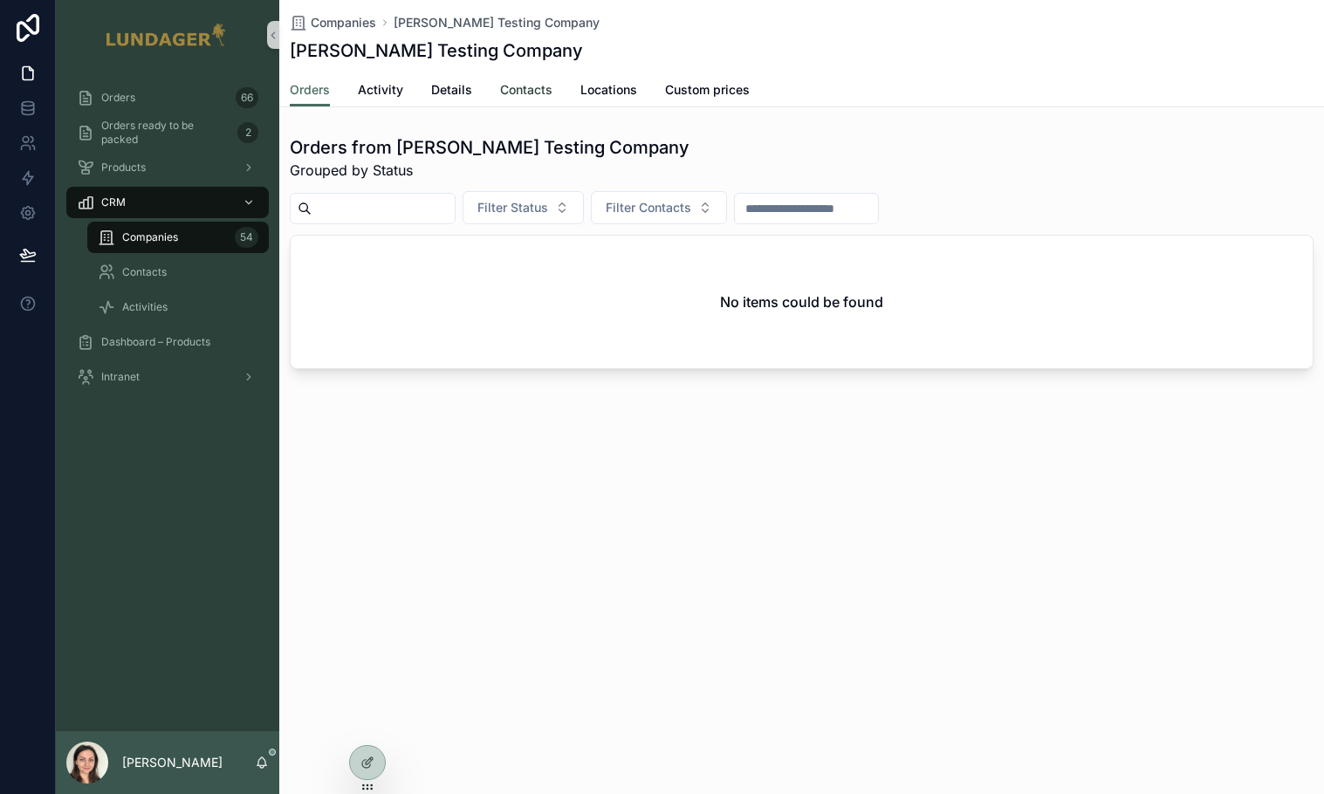
click at [530, 87] on span "Contacts" at bounding box center [526, 89] width 52 height 17
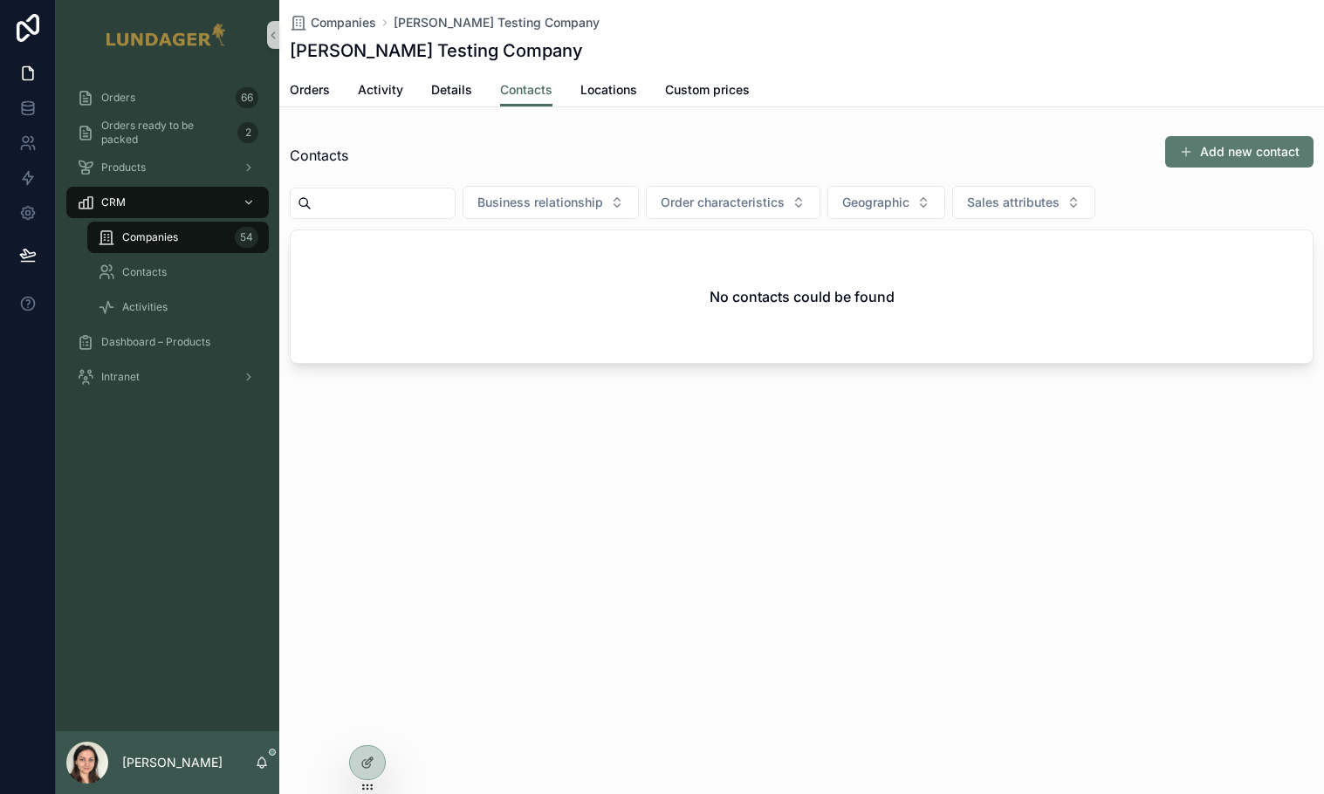
click at [1237, 154] on button "Add new contact" at bounding box center [1239, 151] width 148 height 31
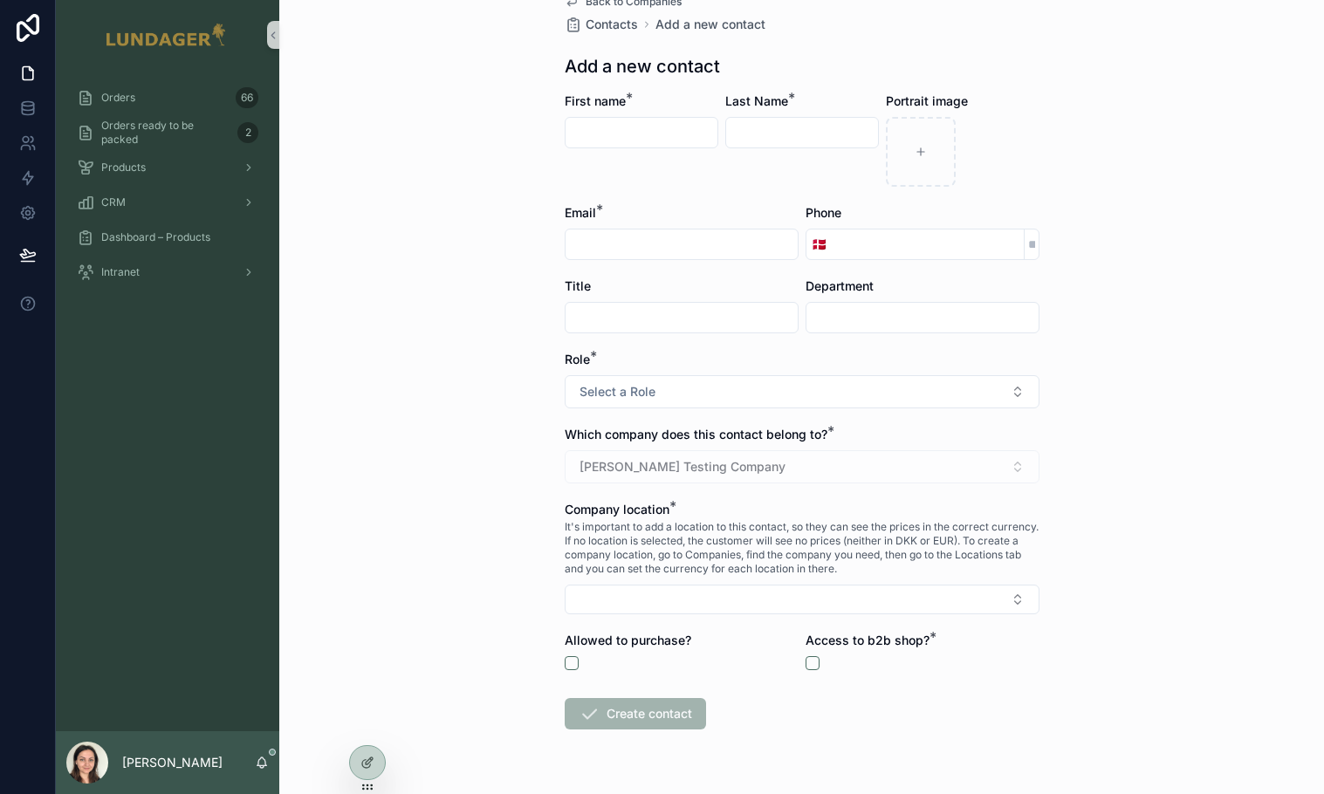
scroll to position [44, 0]
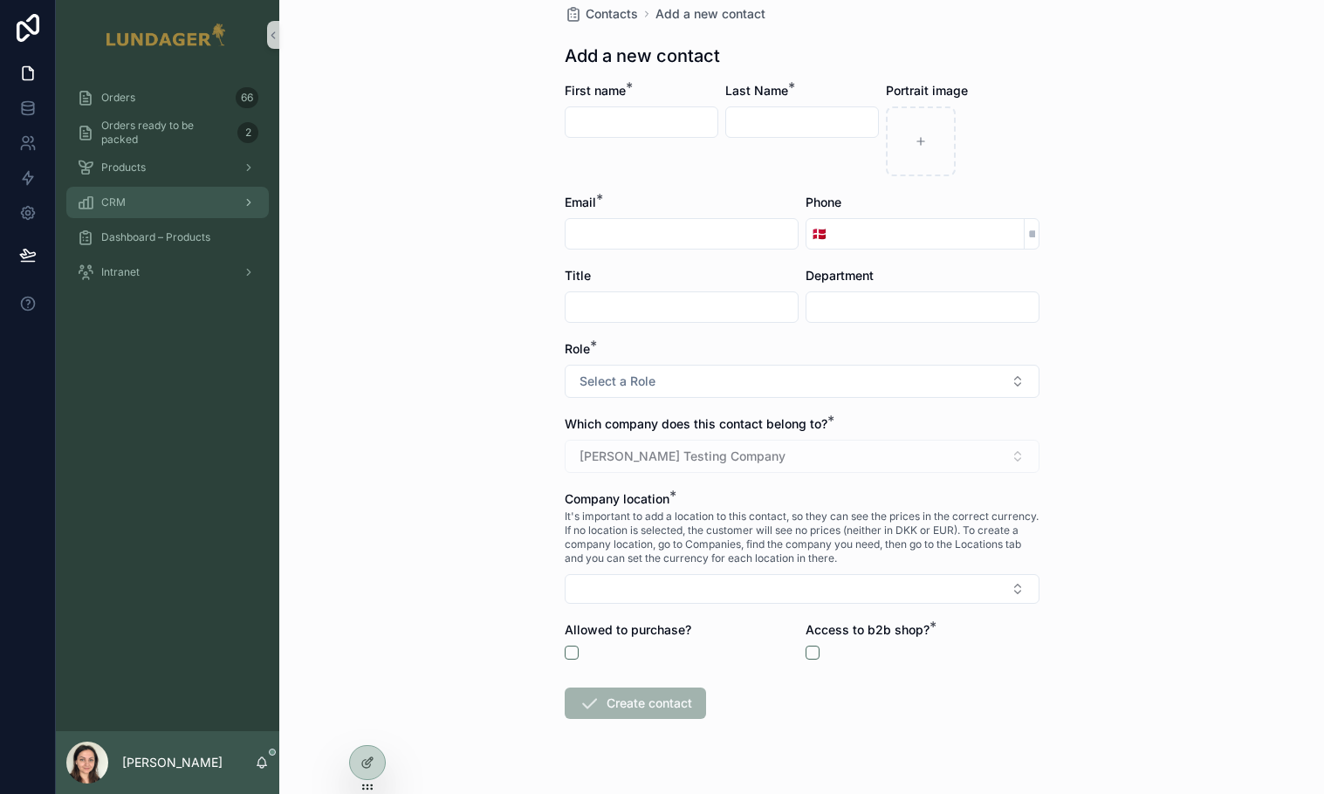
click at [153, 208] on div "CRM" at bounding box center [168, 203] width 182 height 28
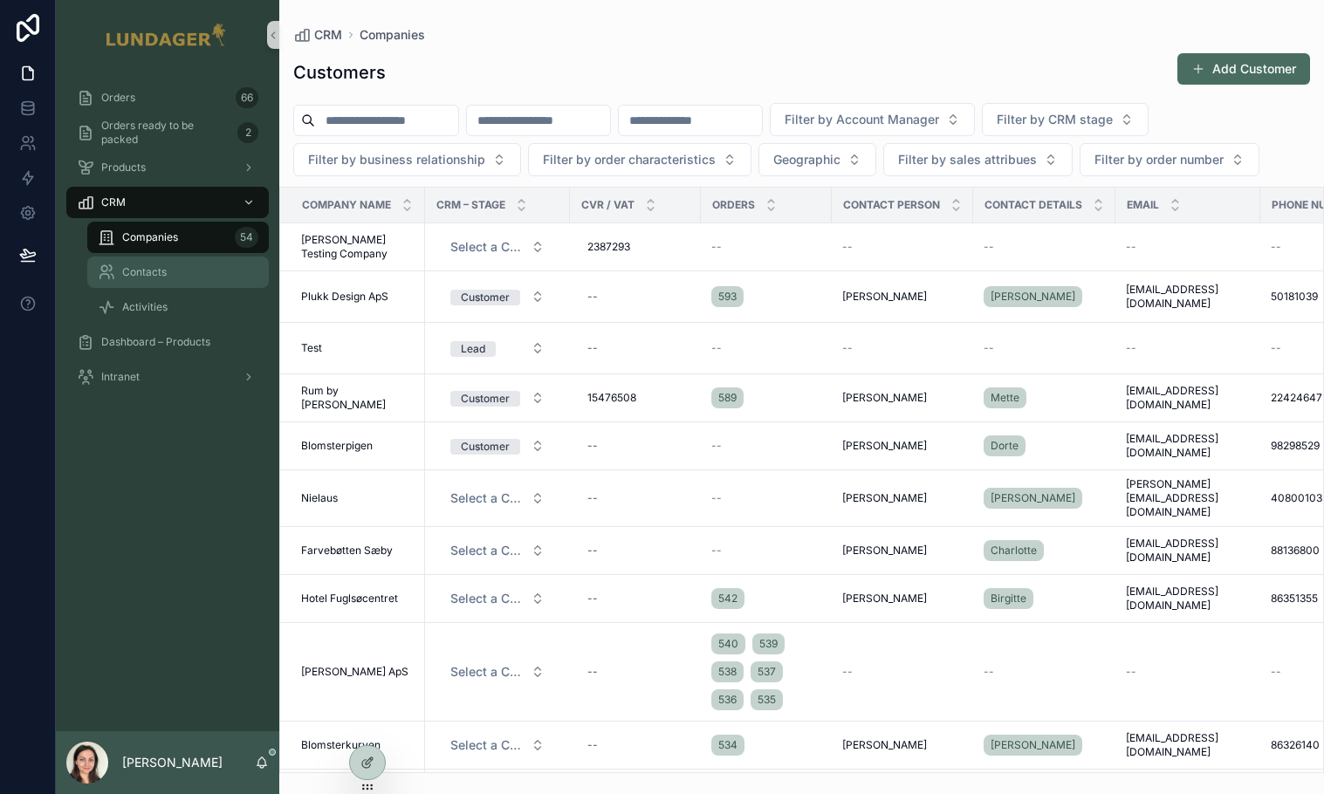
click at [156, 276] on span "Contacts" at bounding box center [144, 272] width 45 height 14
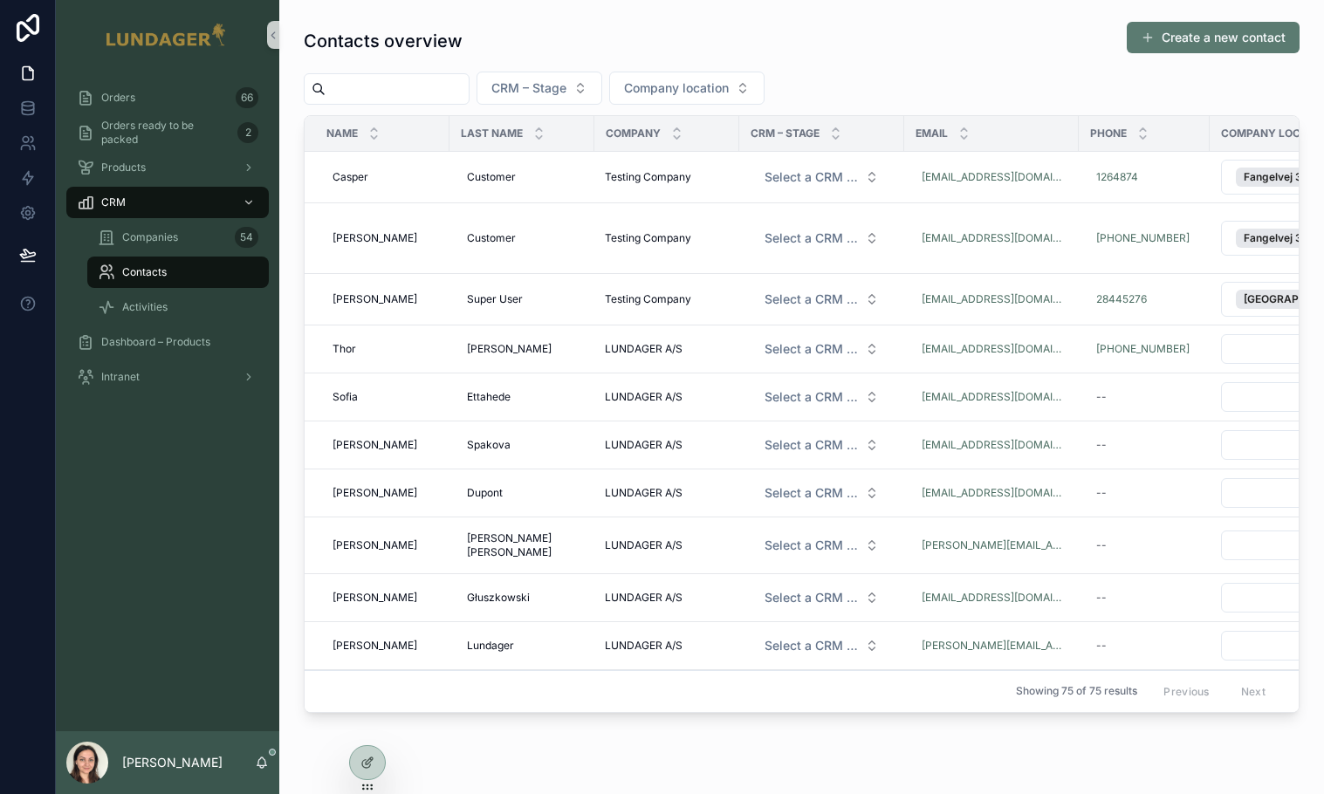
click at [1147, 37] on button "Create a new contact" at bounding box center [1213, 37] width 173 height 31
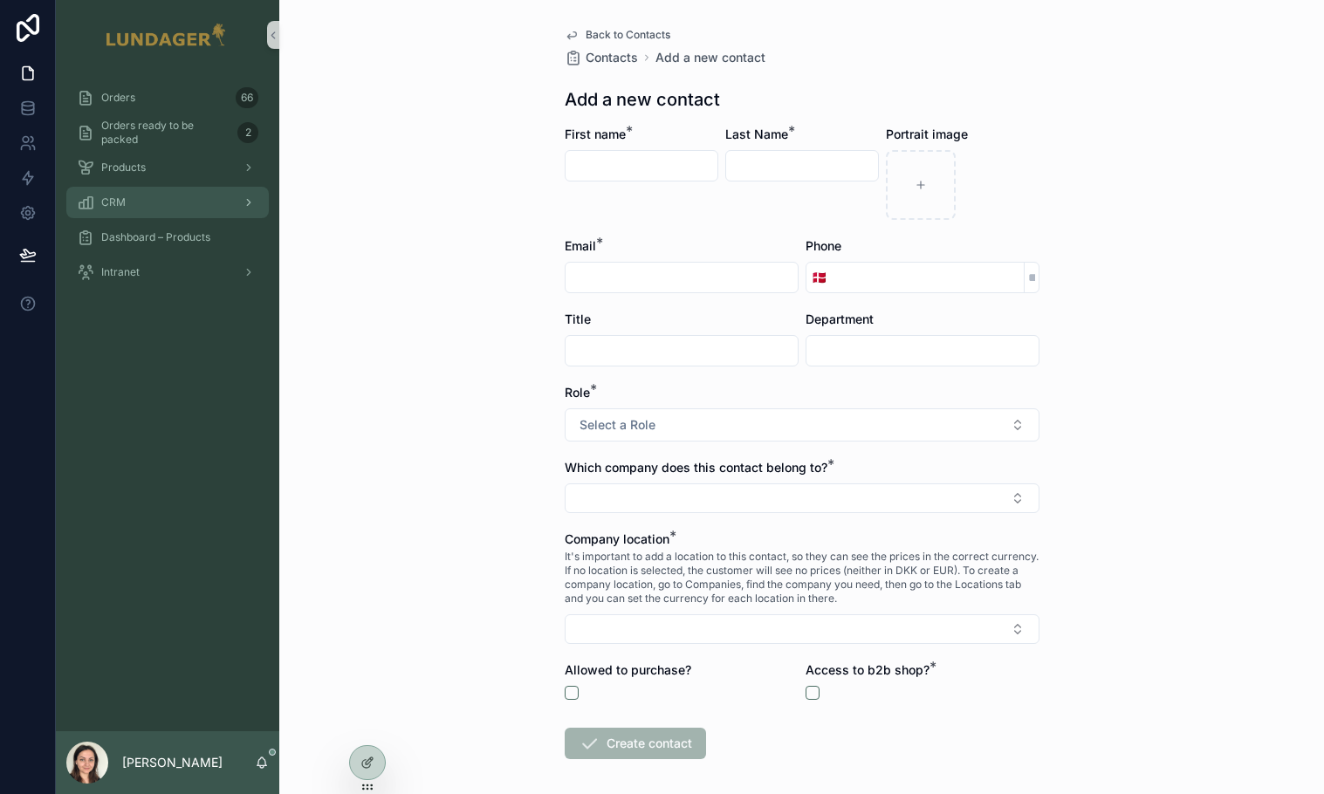
click at [151, 204] on div "CRM" at bounding box center [168, 203] width 182 height 28
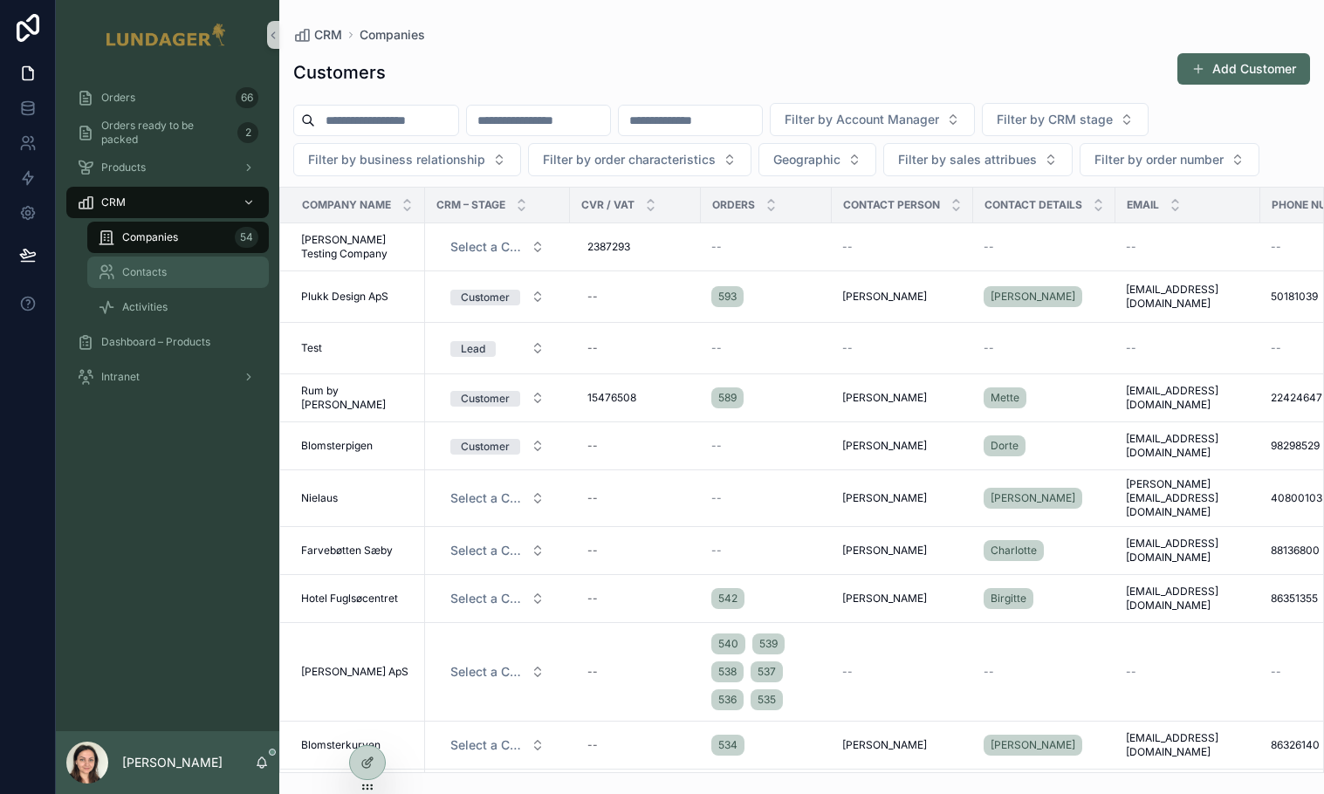
click at [157, 278] on span "Contacts" at bounding box center [144, 272] width 45 height 14
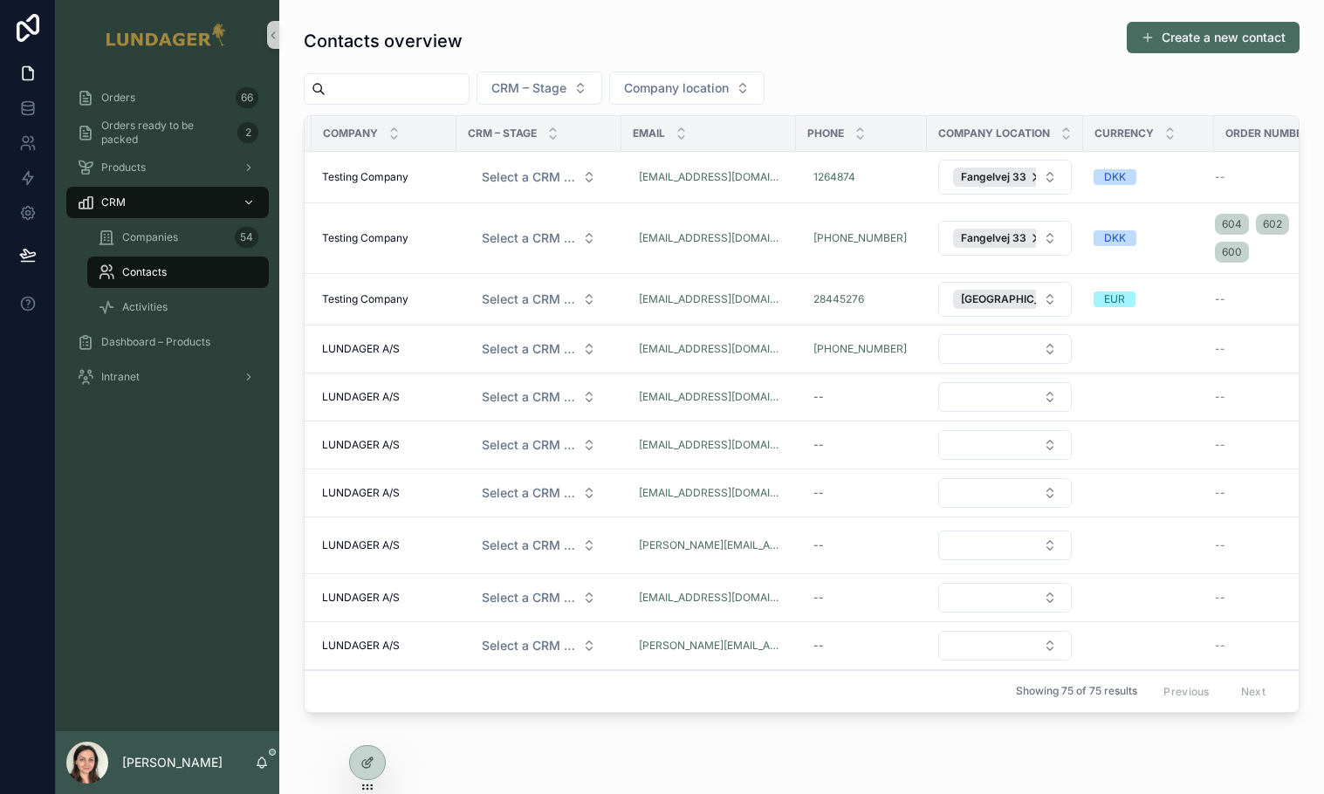
scroll to position [0, 315]
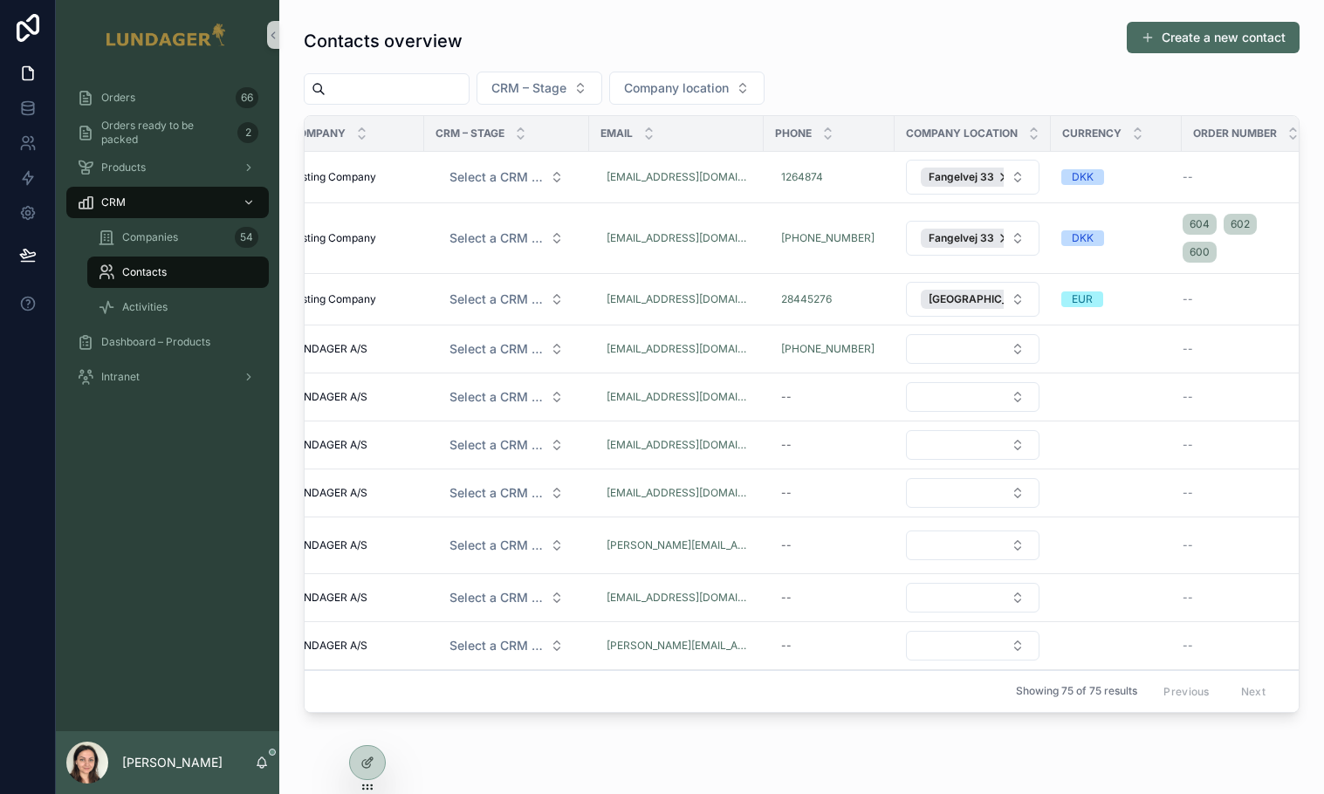
click at [919, 63] on div "Contacts overview Create a new contact CRM – Stage Company location Name Last n…" at bounding box center [802, 367] width 996 height 692
click at [156, 244] on div "Companies 54" at bounding box center [178, 237] width 161 height 28
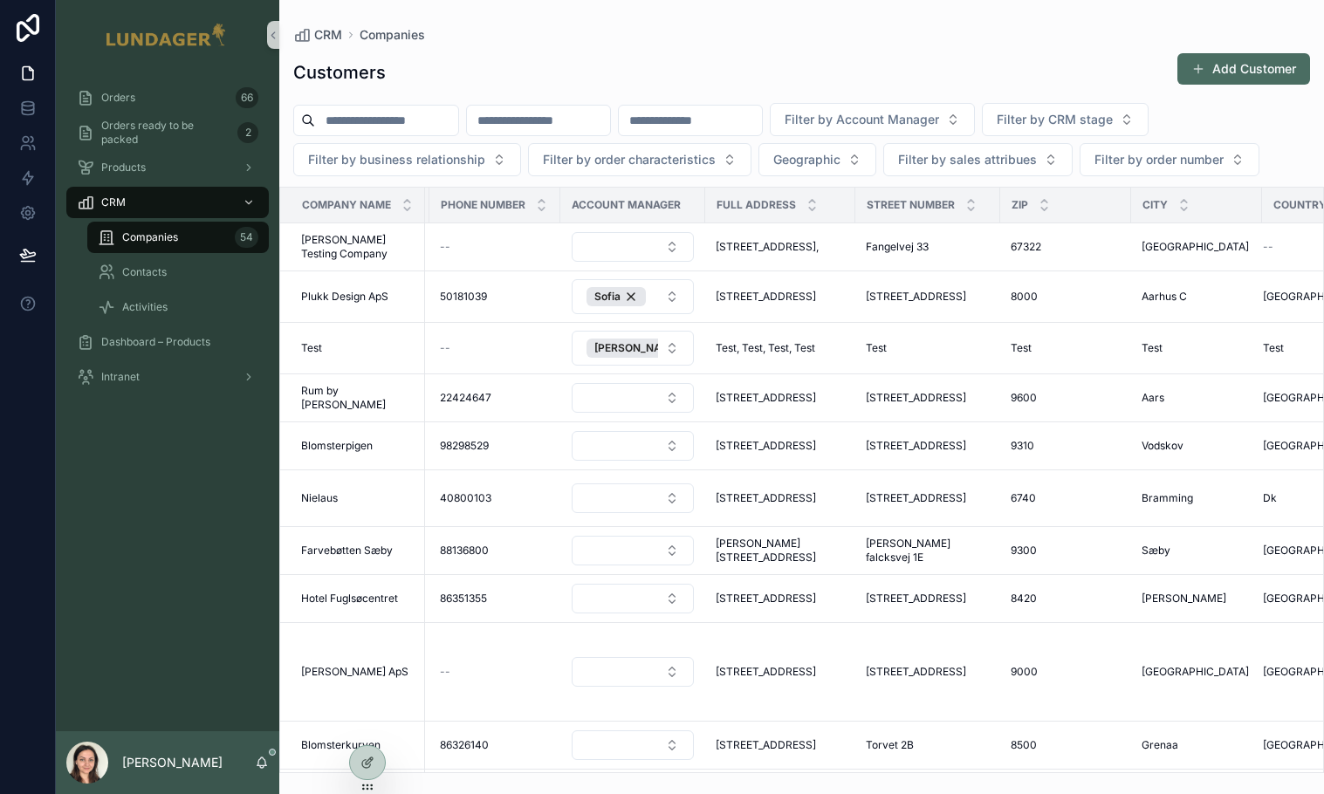
scroll to position [0, 825]
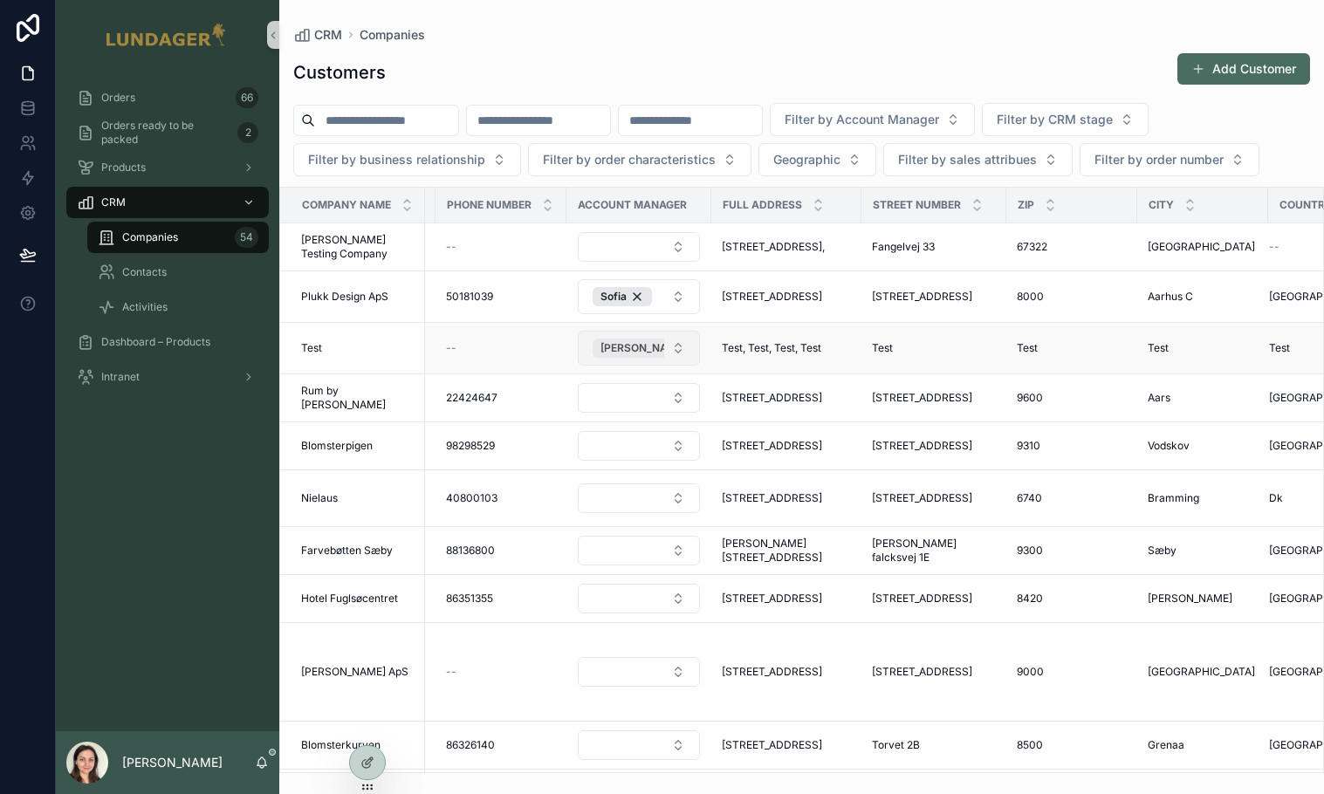
click at [642, 358] on div "[PERSON_NAME]" at bounding box center [653, 348] width 120 height 19
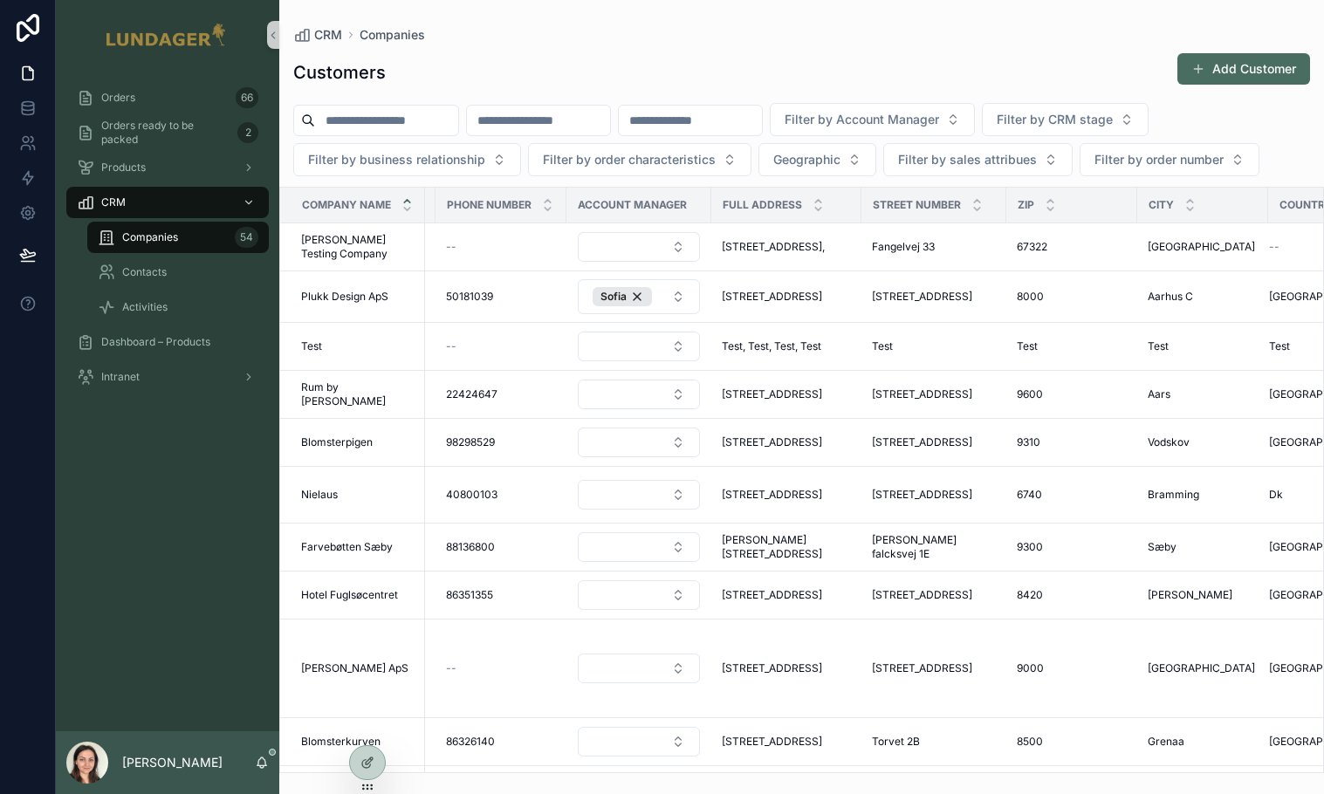
click at [408, 202] on icon "scrollable content" at bounding box center [407, 201] width 6 height 3
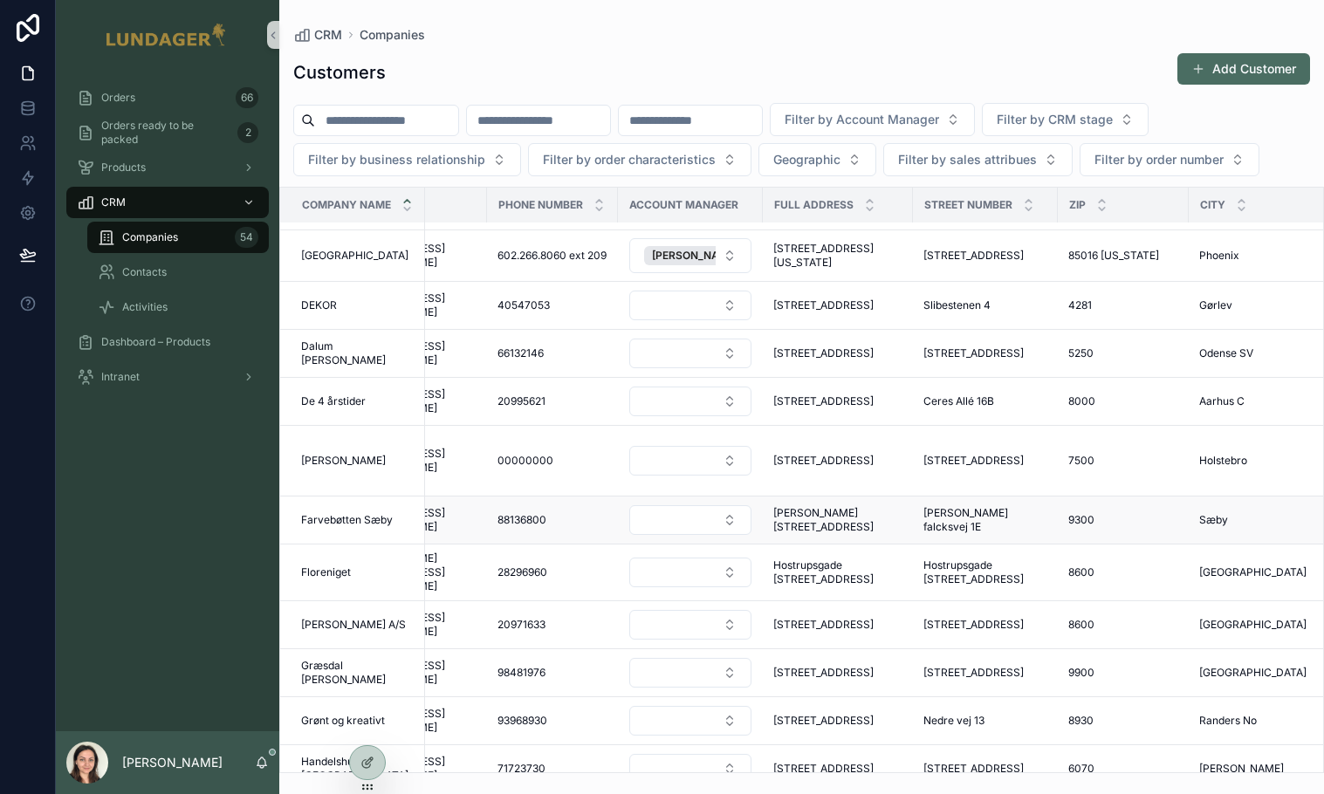
scroll to position [593, 779]
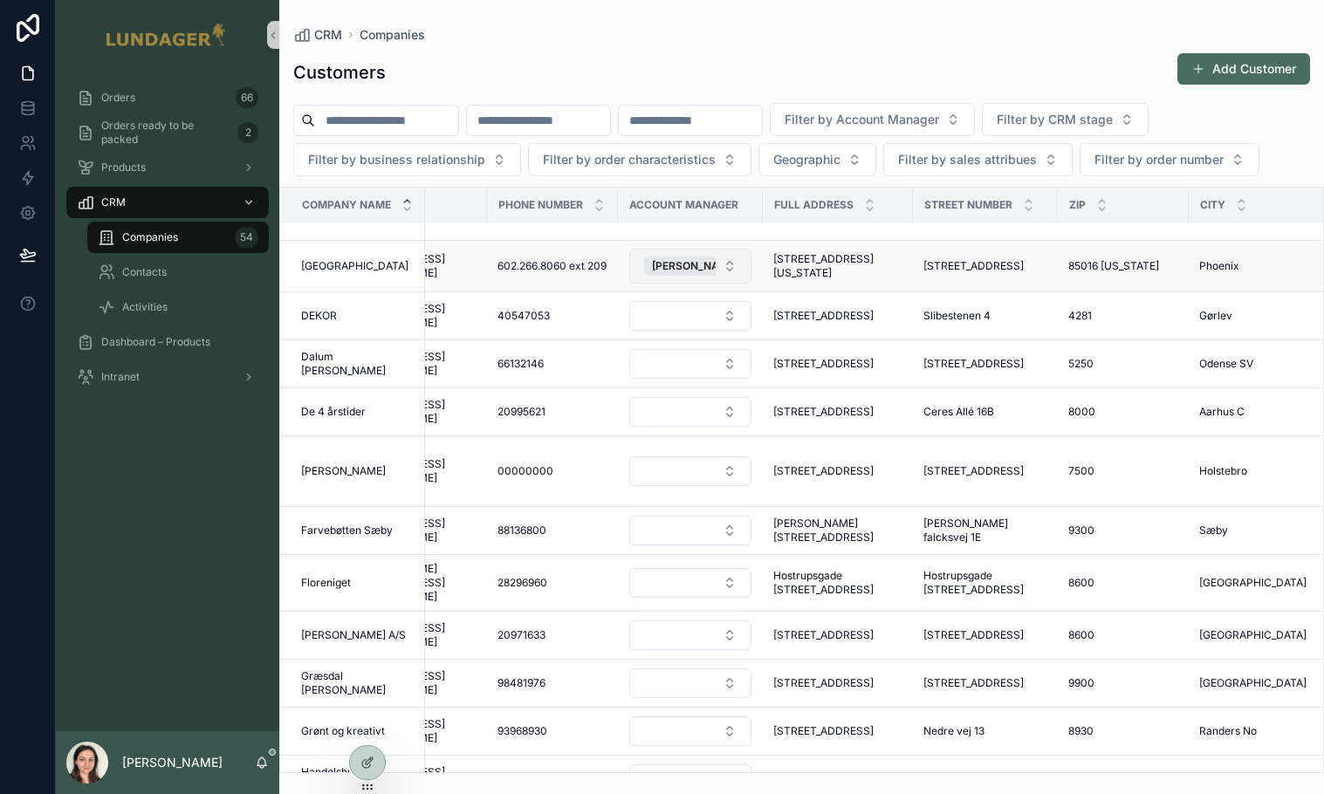
click at [723, 284] on button "[PERSON_NAME]" at bounding box center [690, 266] width 122 height 35
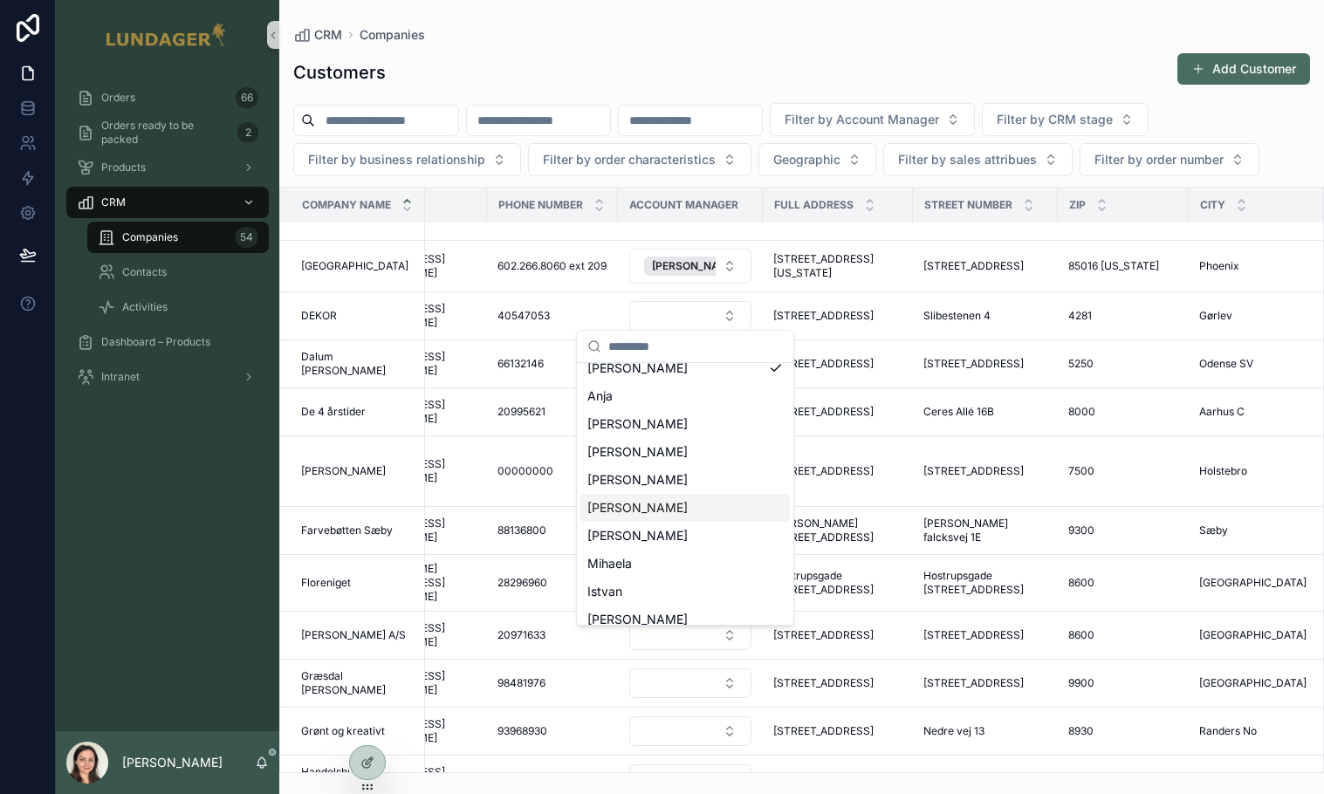
scroll to position [113, 0]
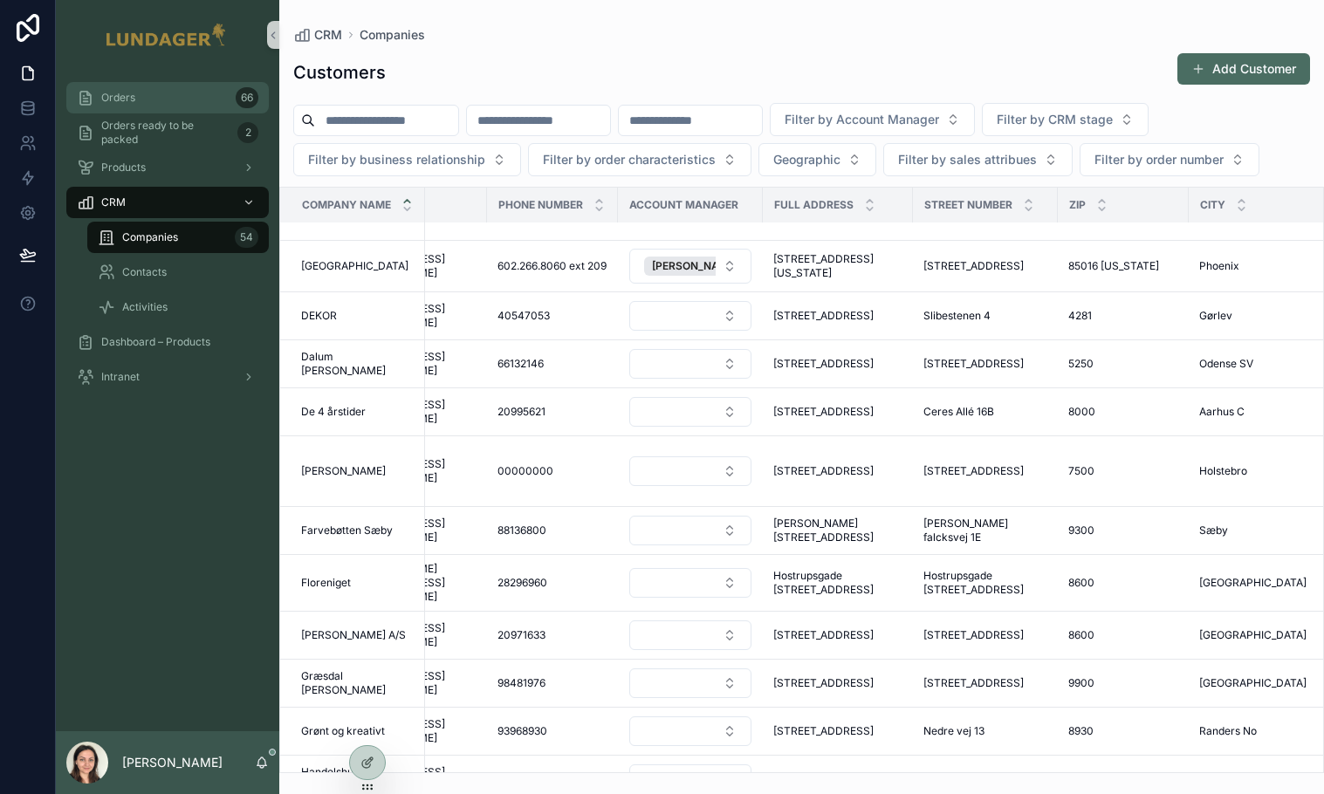
click at [130, 83] on link "Orders 66" at bounding box center [167, 97] width 202 height 31
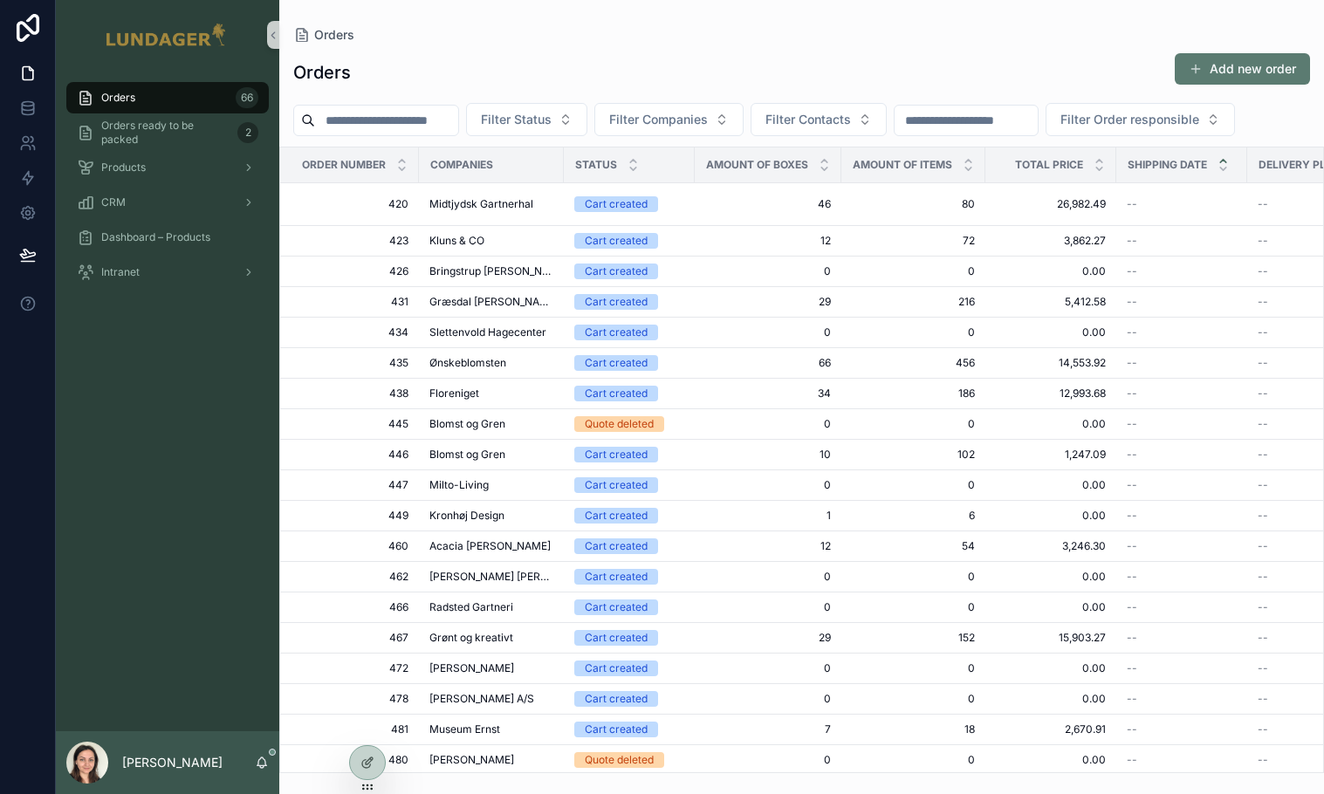
click at [1250, 72] on button "Add new order" at bounding box center [1242, 68] width 135 height 31
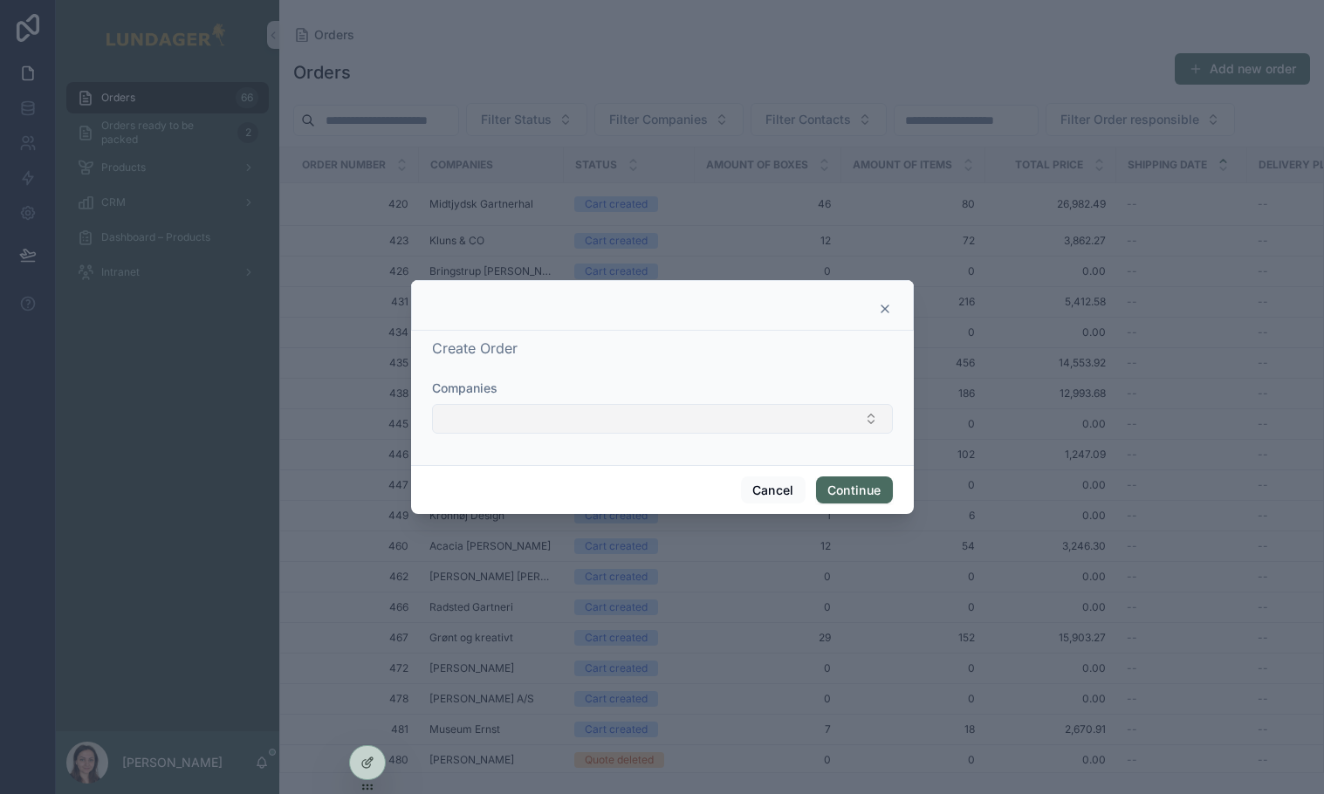
click at [518, 411] on button "Select Button" at bounding box center [662, 419] width 461 height 30
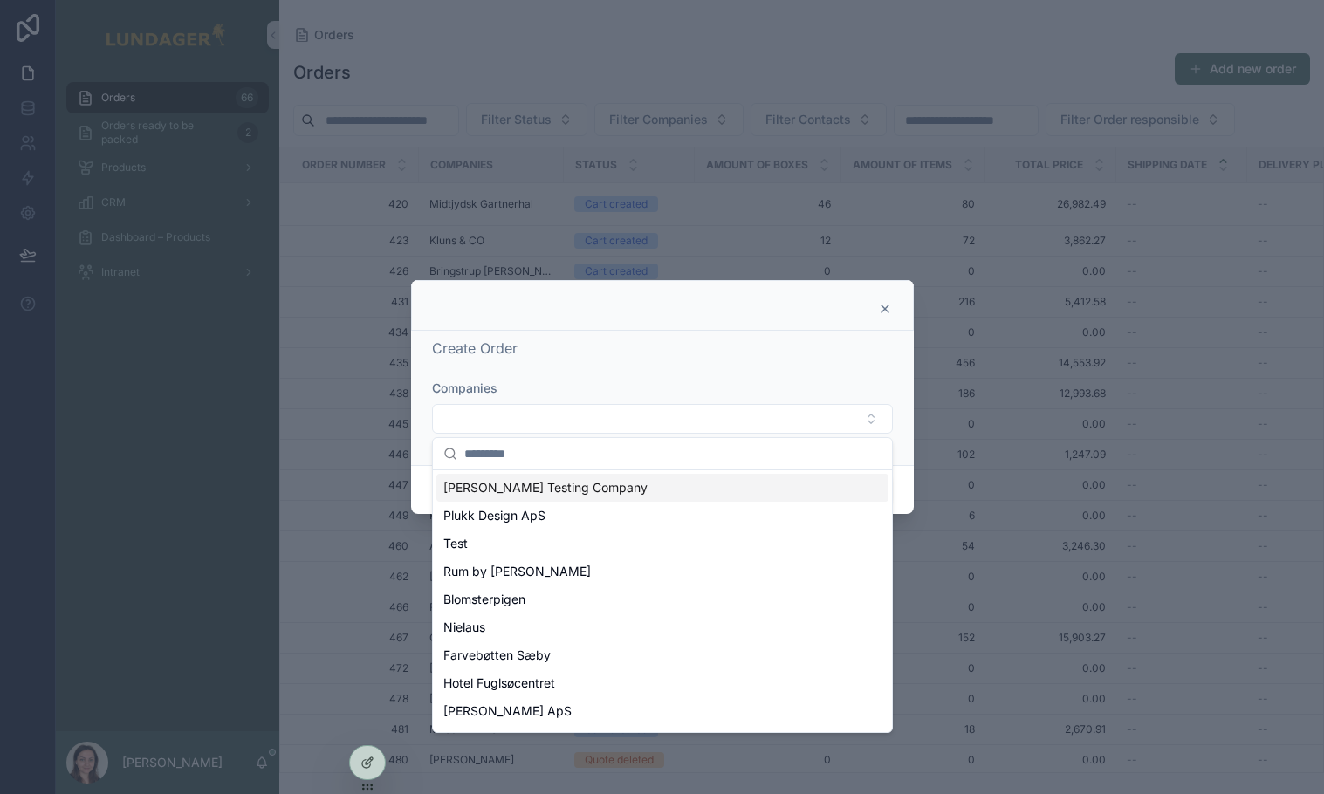
click at [553, 494] on span "[PERSON_NAME] Testing Company" at bounding box center [545, 487] width 204 height 17
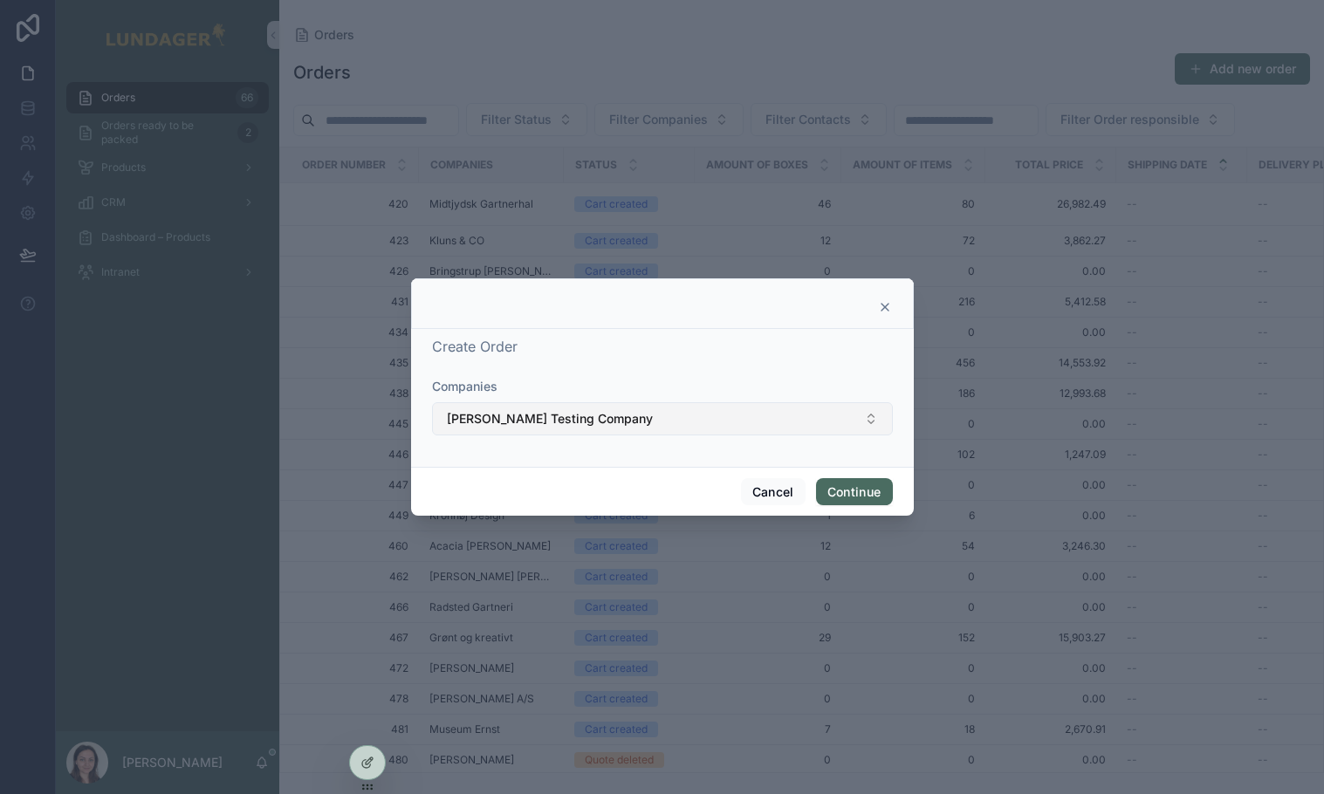
click at [603, 403] on button "[PERSON_NAME] Testing Company" at bounding box center [662, 418] width 461 height 33
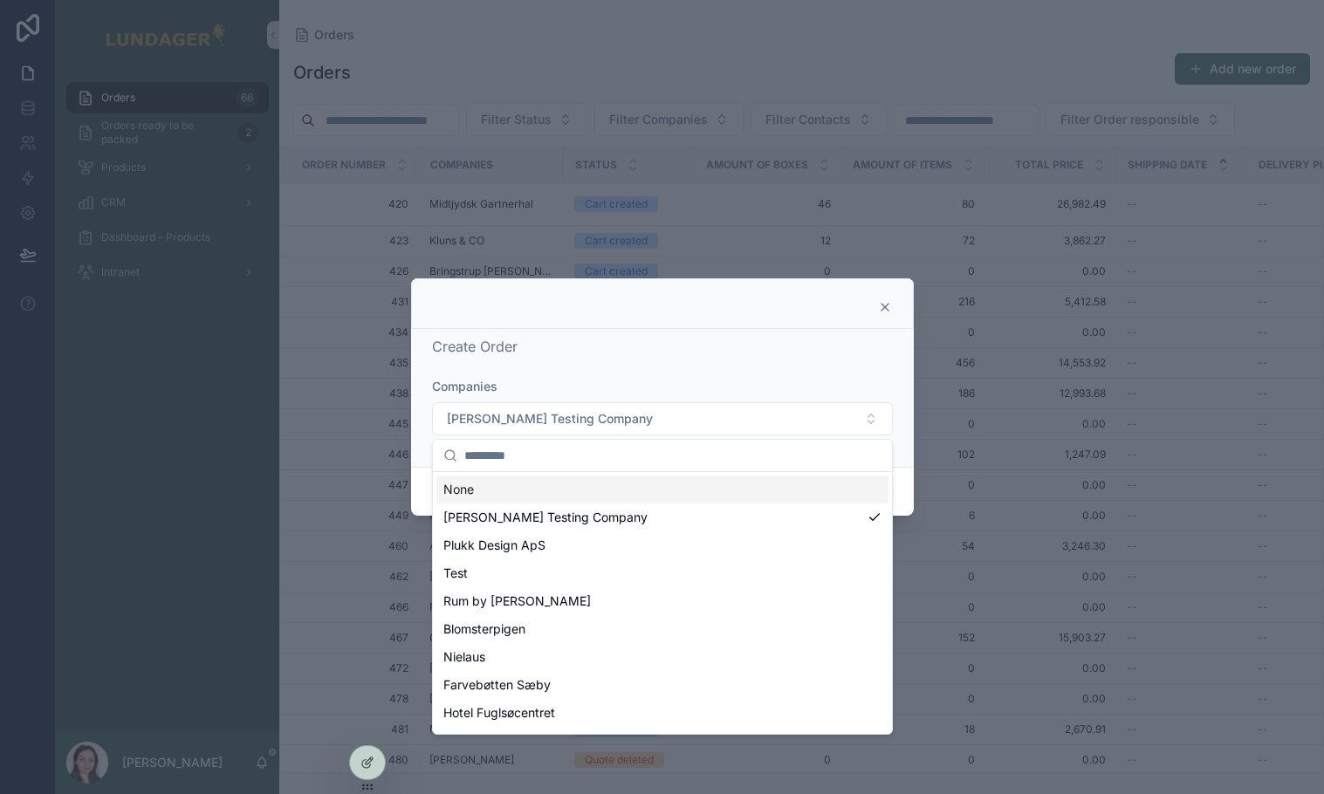
click at [495, 452] on input "scrollable content" at bounding box center [672, 455] width 417 height 31
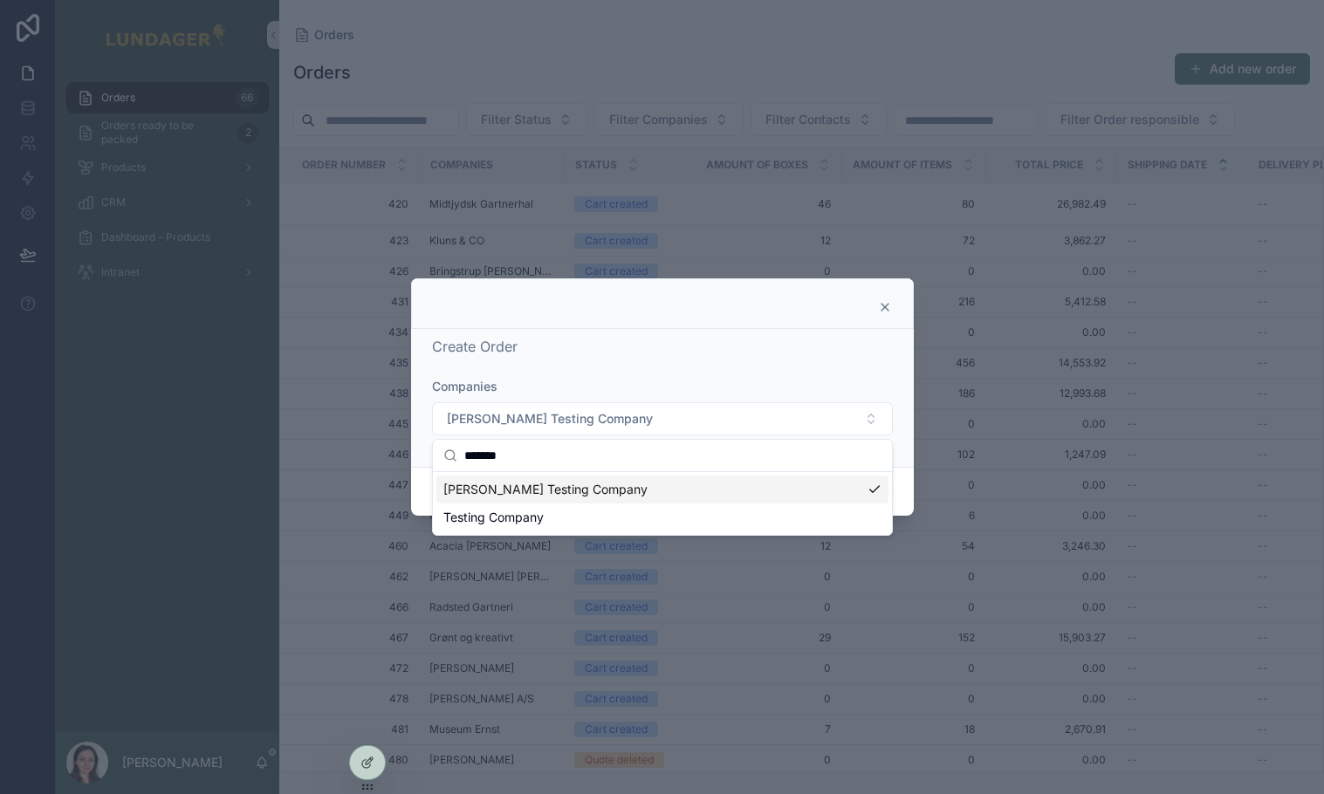
type input "*******"
click at [525, 490] on span "[PERSON_NAME] Testing Company" at bounding box center [545, 489] width 204 height 17
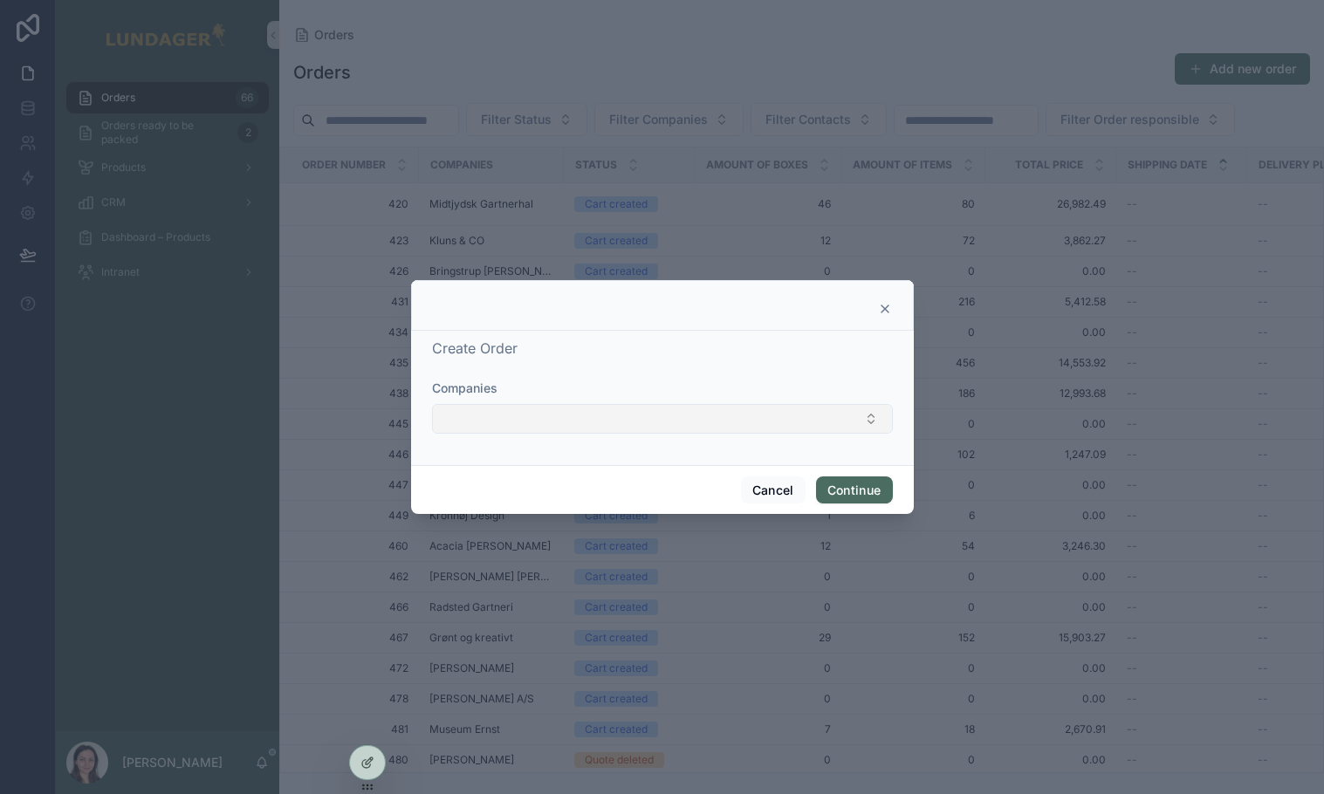
click at [585, 430] on button "Select Button" at bounding box center [662, 419] width 461 height 30
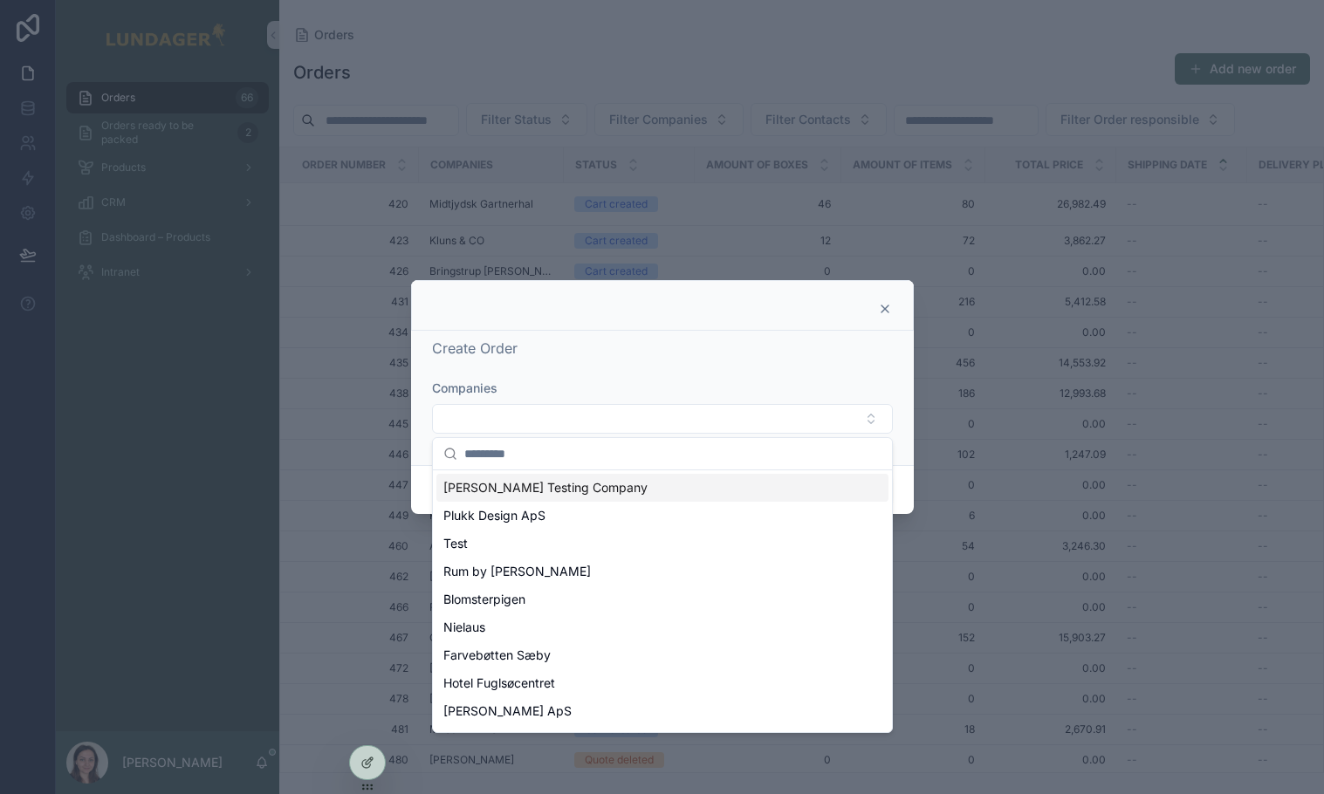
click at [519, 458] on input "scrollable content" at bounding box center [672, 453] width 417 height 31
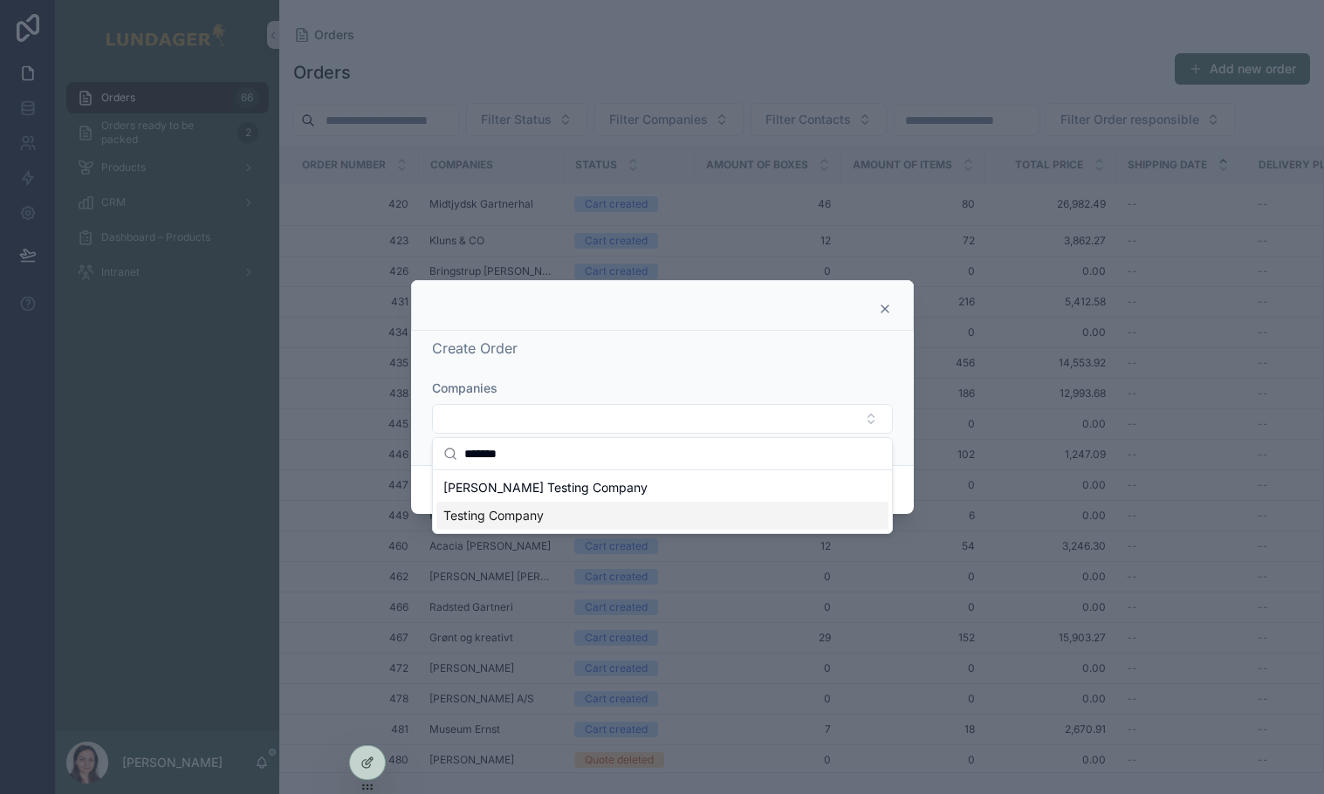
type input "*******"
click at [540, 518] on span "Testing Company" at bounding box center [493, 515] width 100 height 17
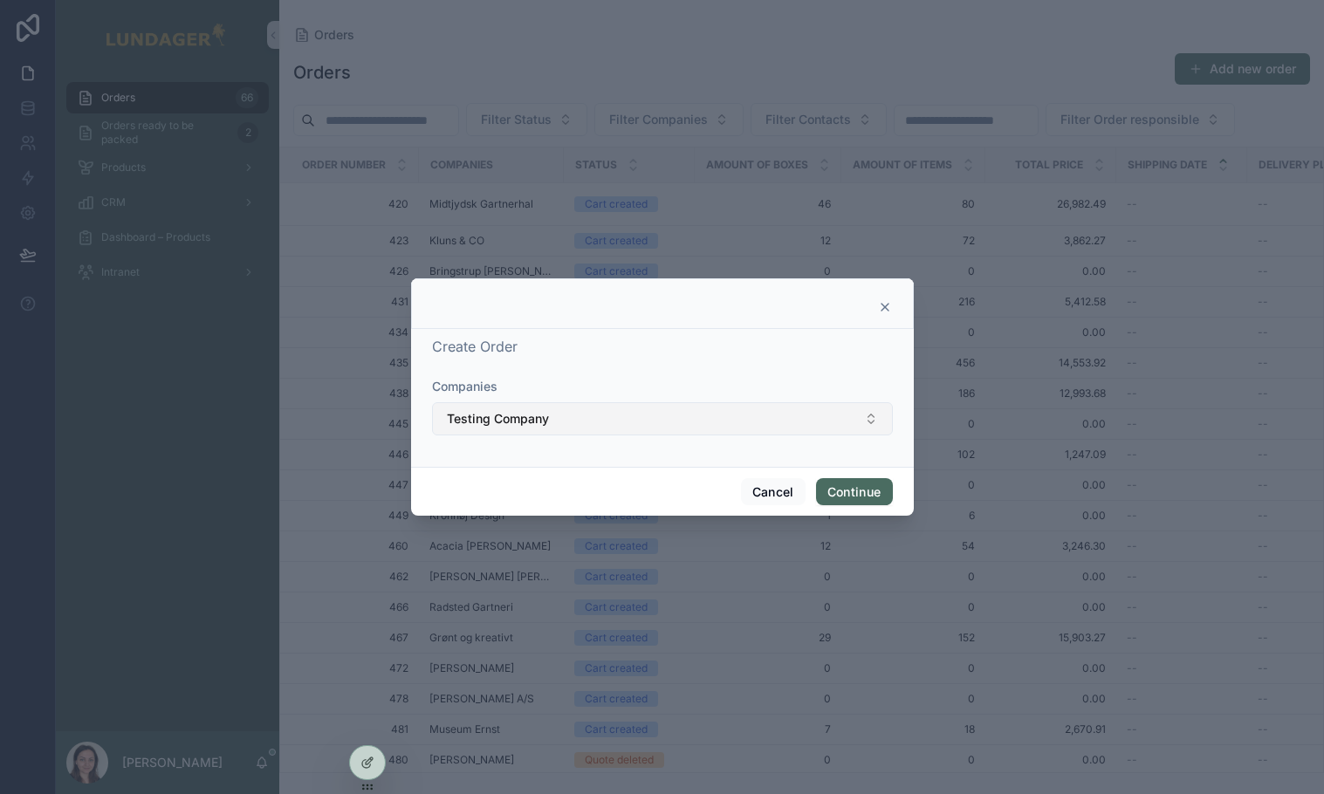
click at [758, 427] on button "Testing Company" at bounding box center [662, 418] width 461 height 33
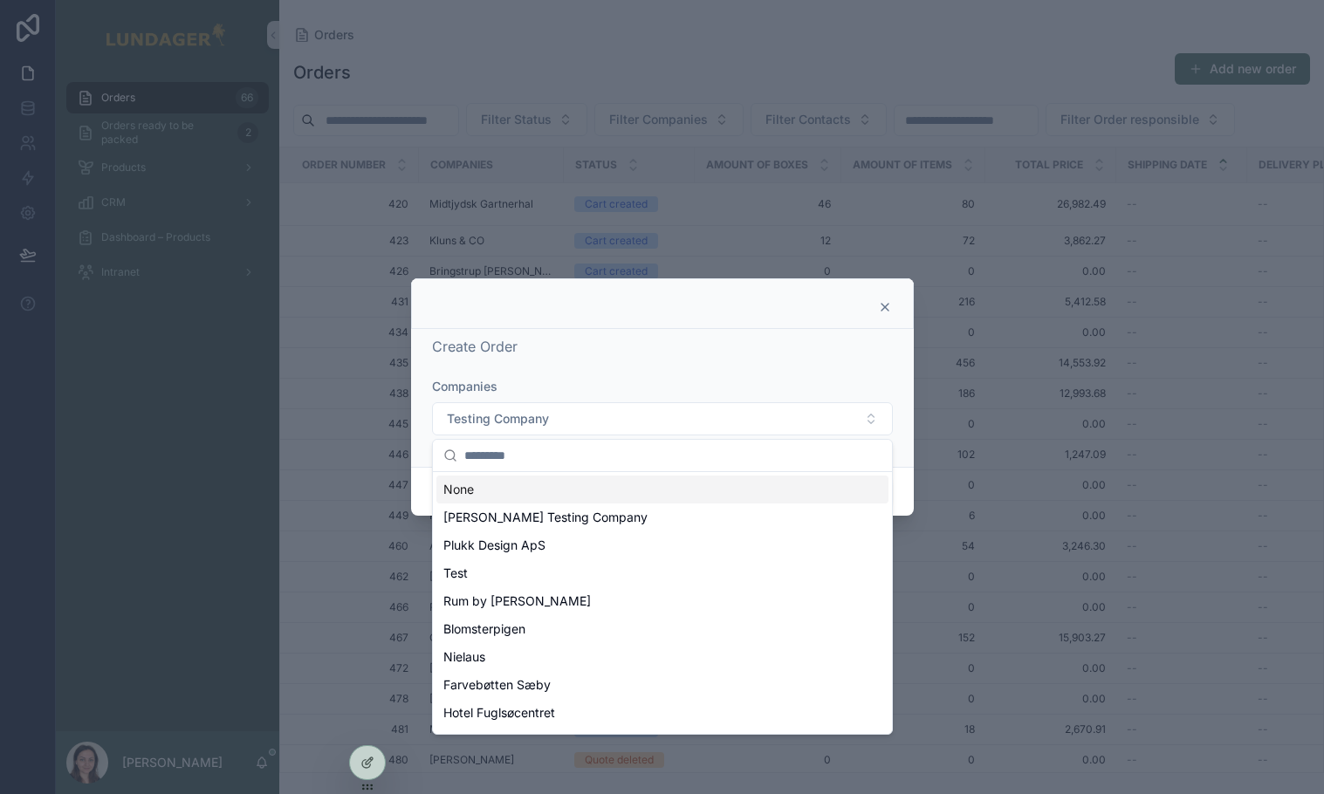
click at [623, 361] on div "Create Order Companies Testing Company" at bounding box center [662, 394] width 461 height 117
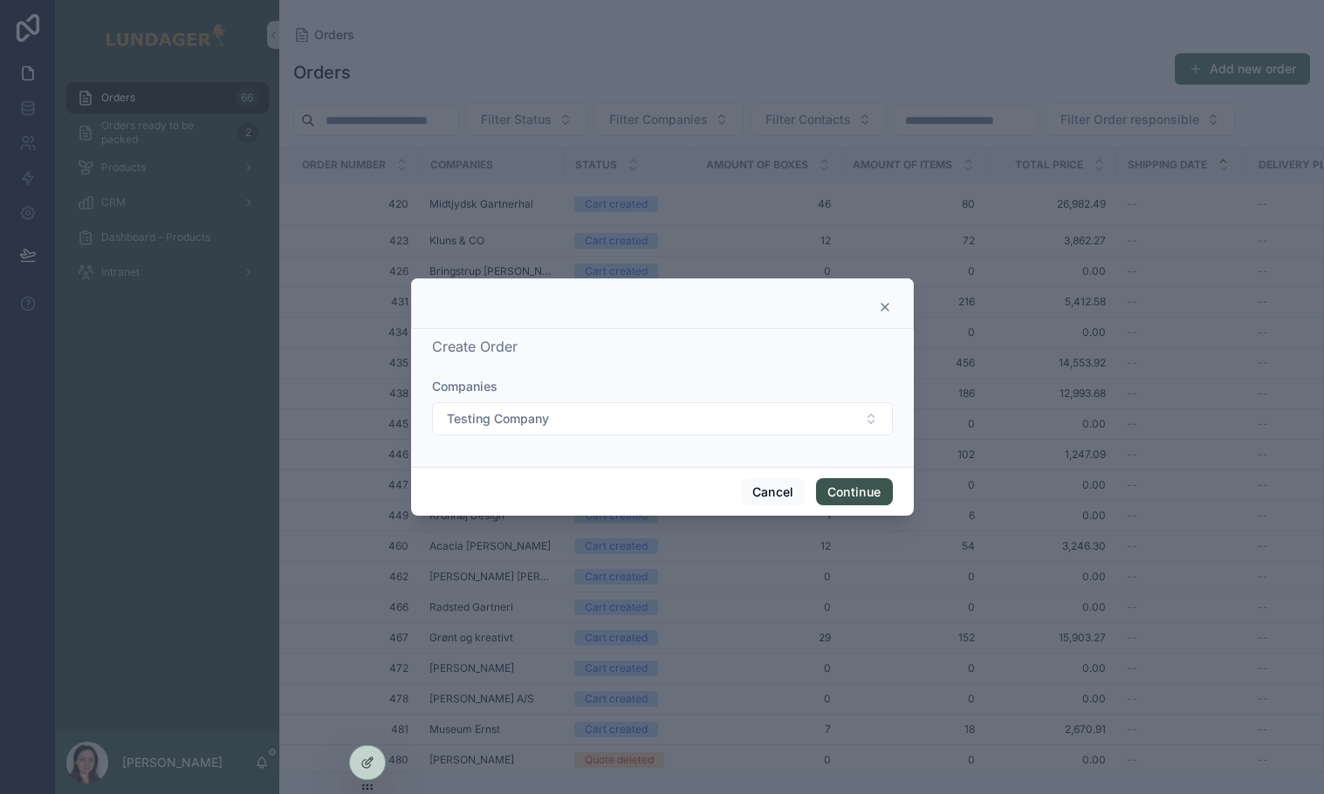
click at [853, 492] on button "Continue" at bounding box center [854, 492] width 77 height 28
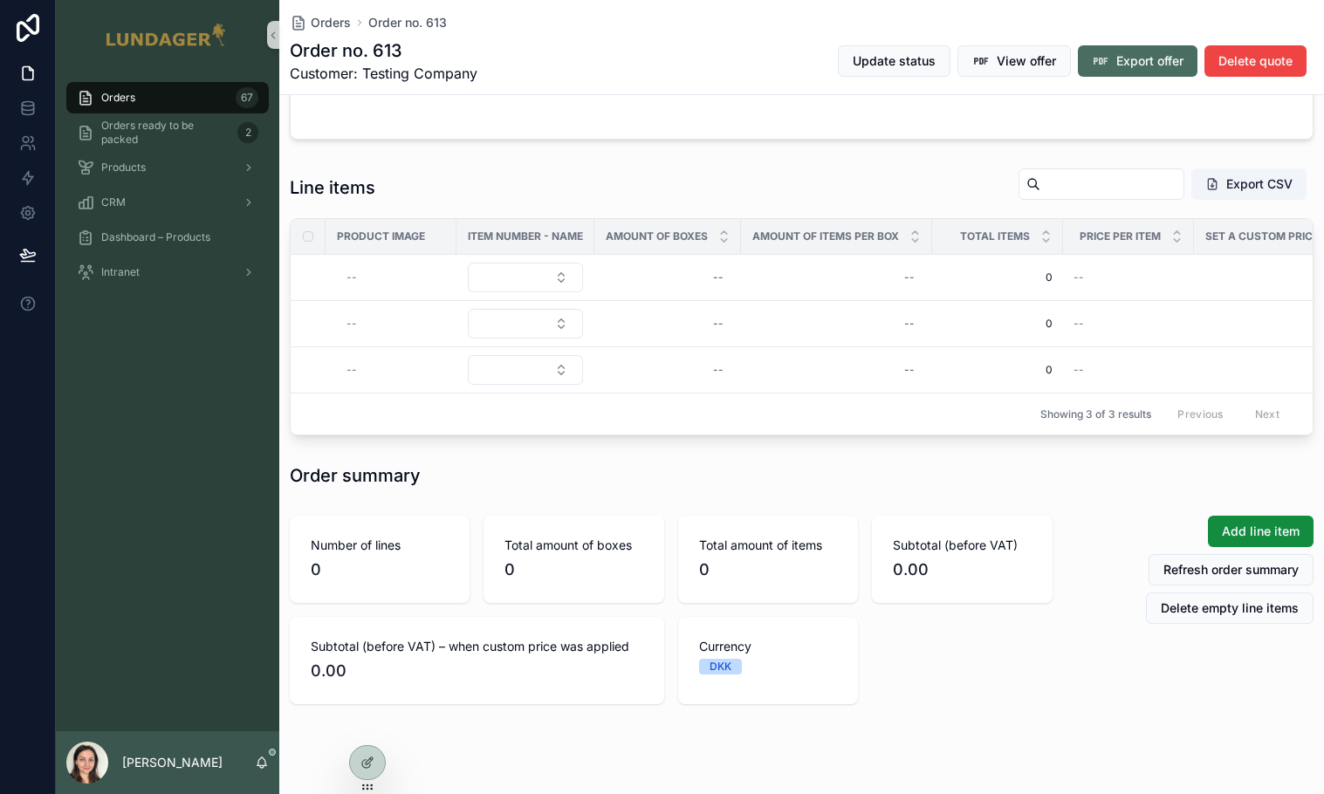
scroll to position [957, 0]
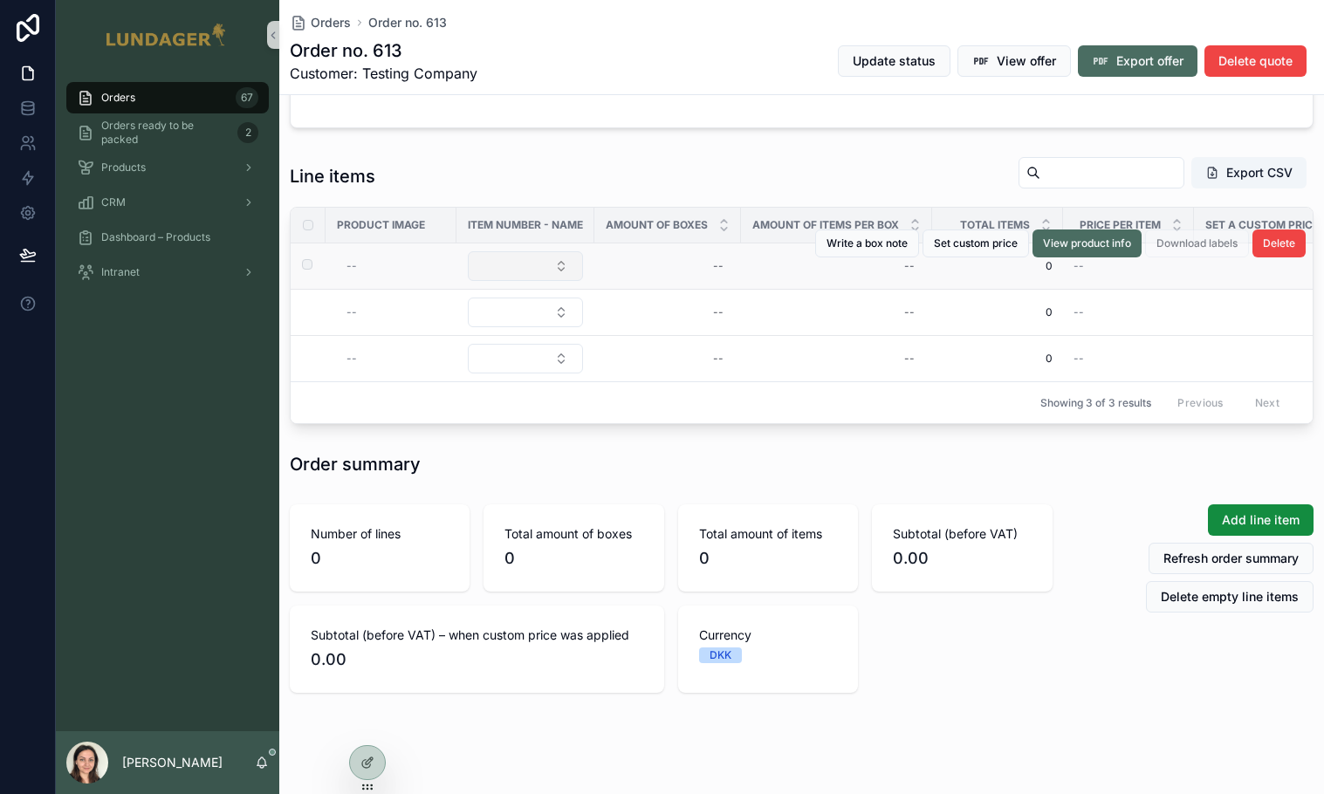
click at [510, 274] on button "Select Button" at bounding box center [525, 266] width 115 height 30
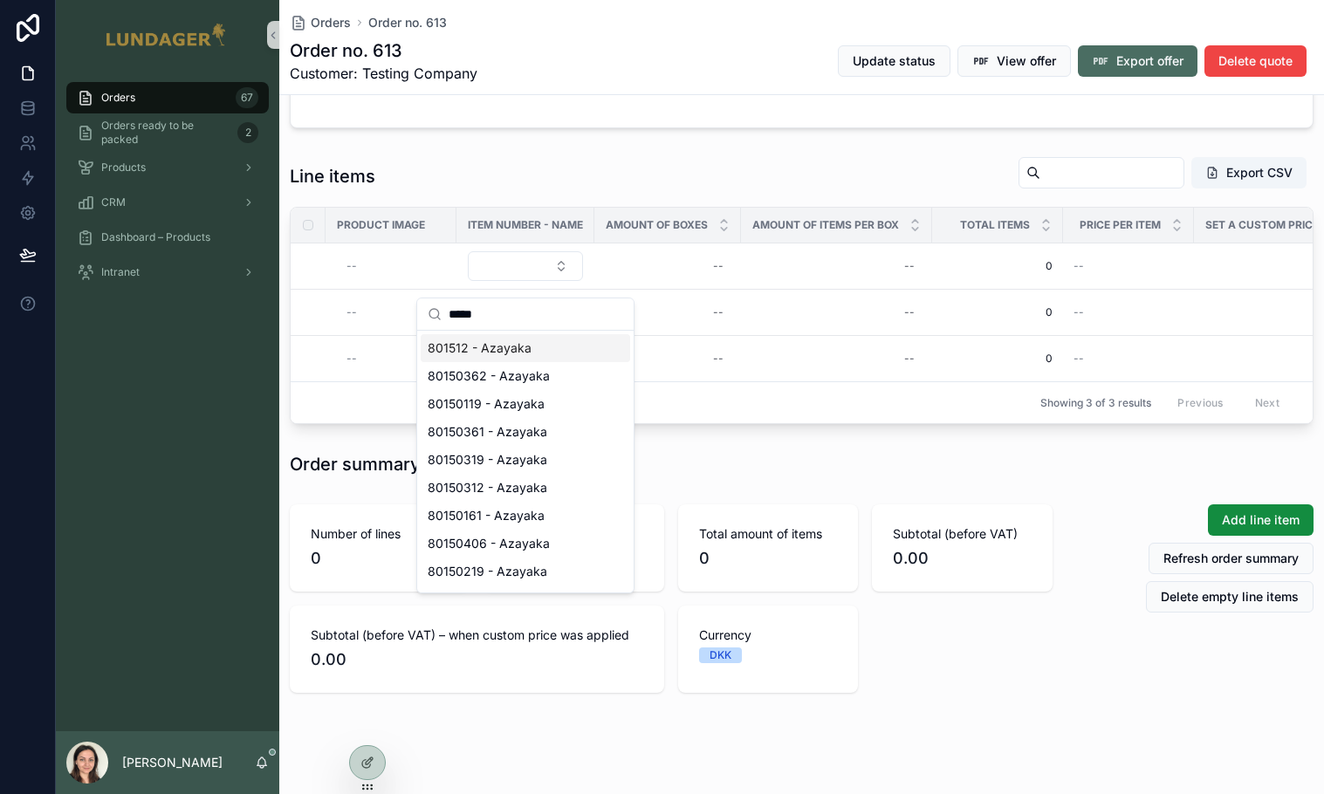
type input "*****"
click at [522, 354] on span "801512 - Azayaka" at bounding box center [480, 348] width 104 height 17
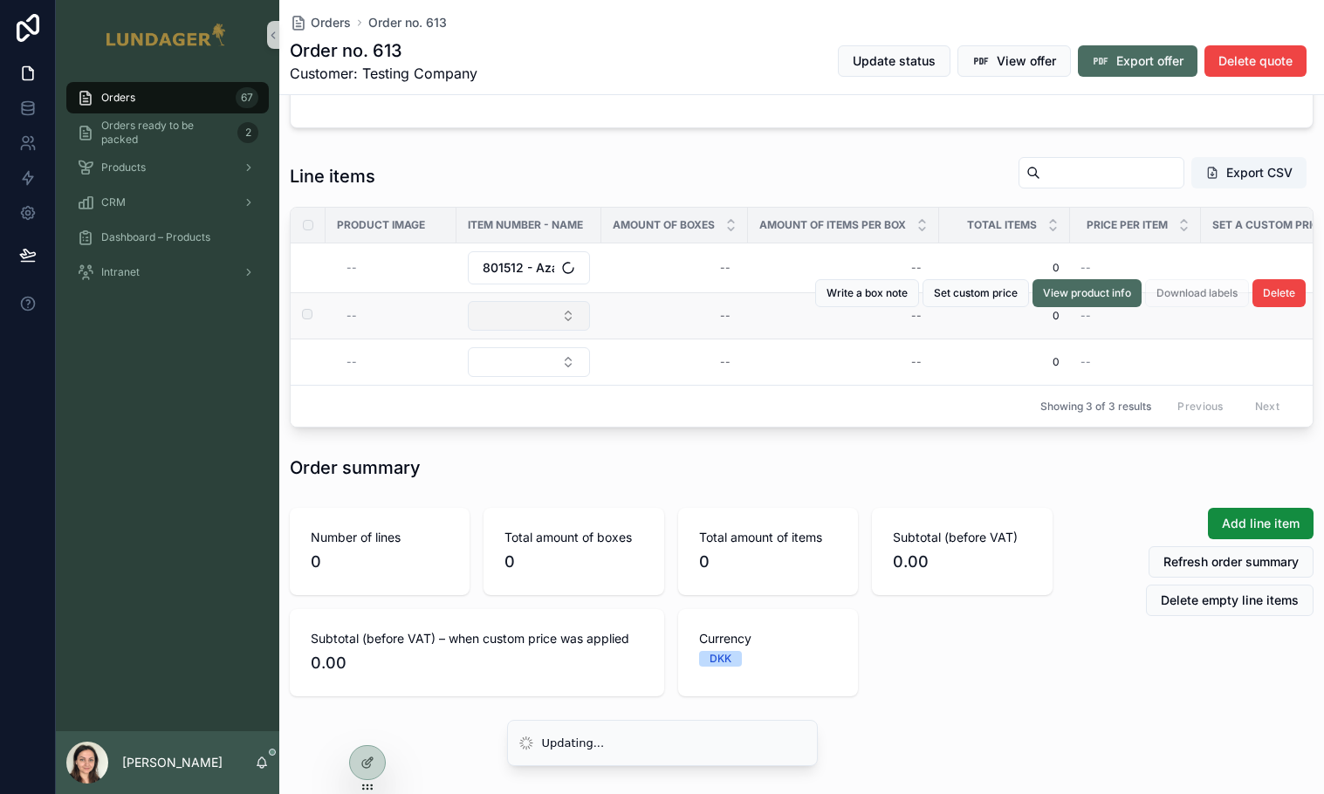
click at [525, 325] on button "Select Button" at bounding box center [529, 316] width 122 height 30
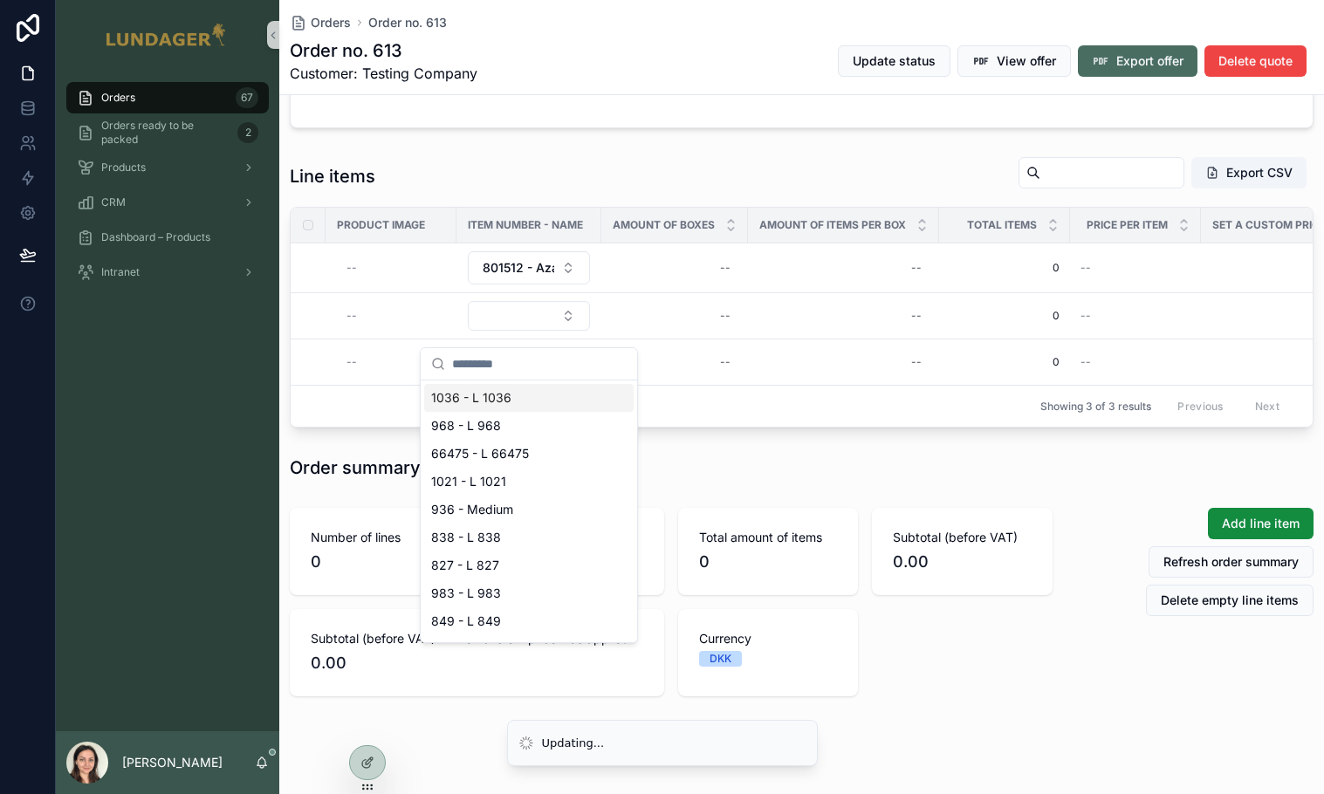
click at [508, 358] on input "scrollable content" at bounding box center [539, 363] width 175 height 31
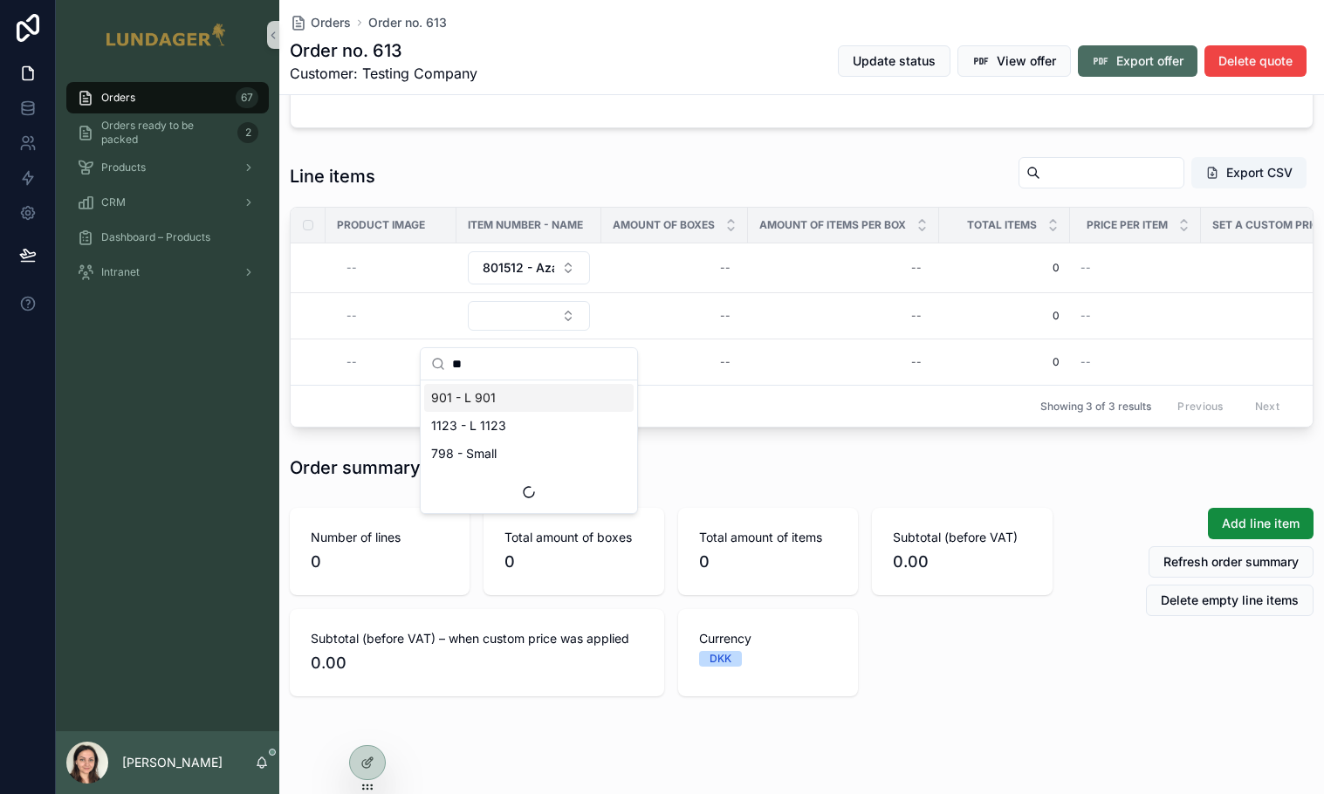
type input "***"
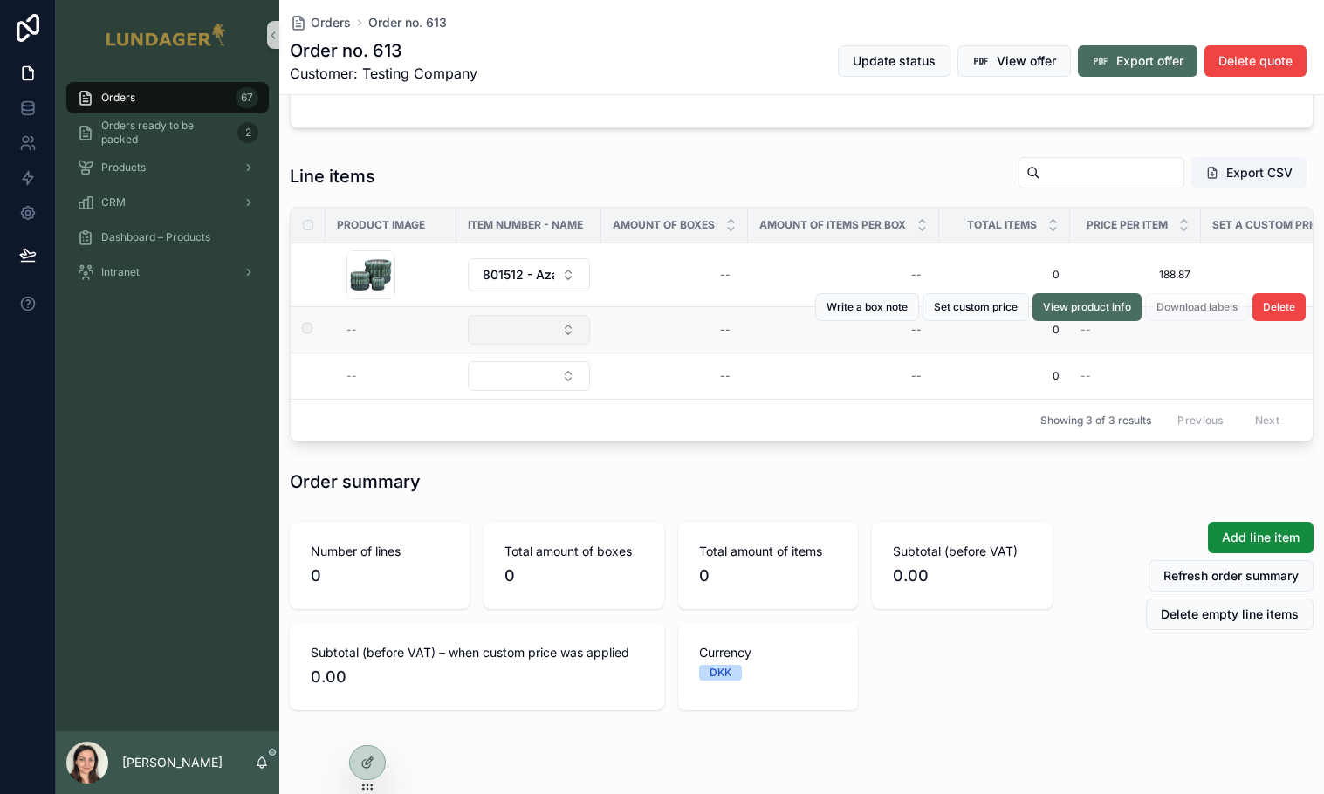
click at [506, 345] on button "Select Button" at bounding box center [529, 330] width 122 height 30
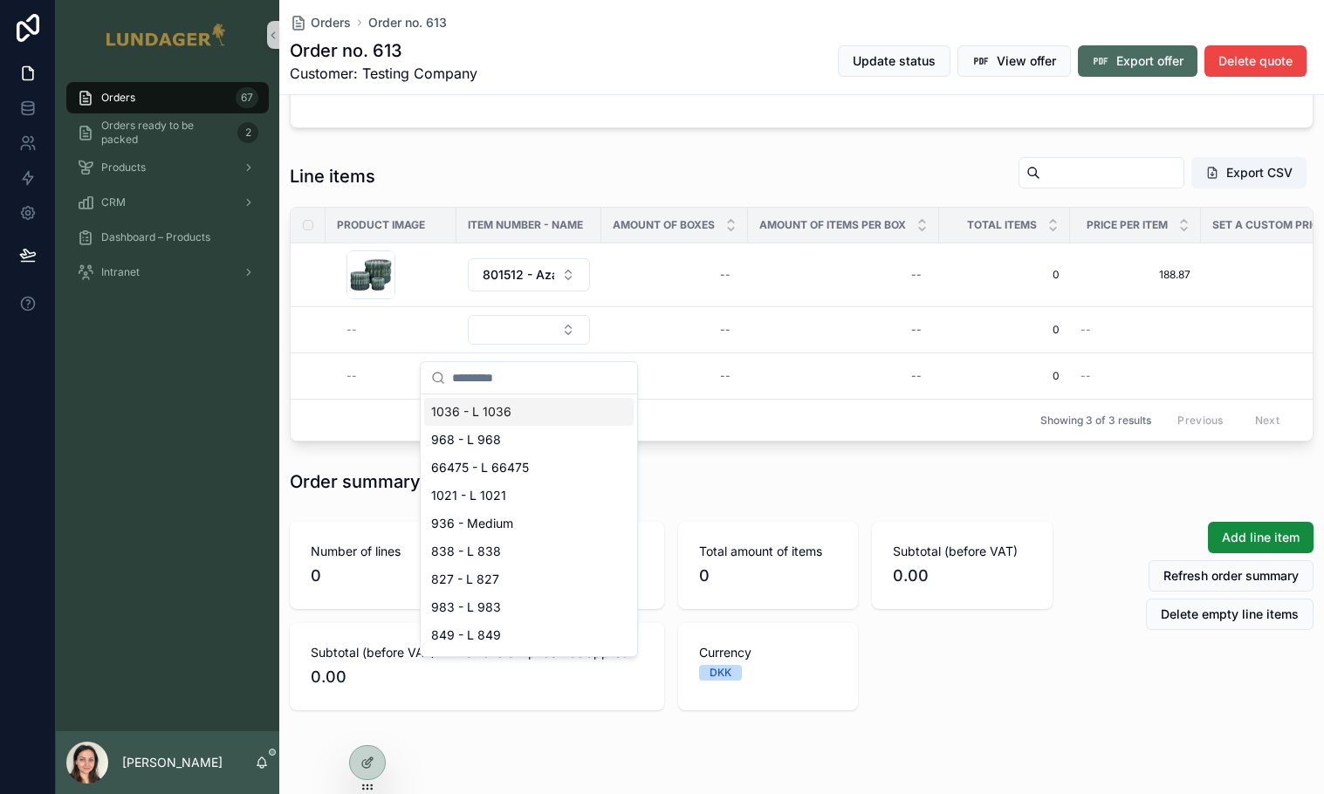
click at [492, 379] on input "scrollable content" at bounding box center [539, 377] width 175 height 31
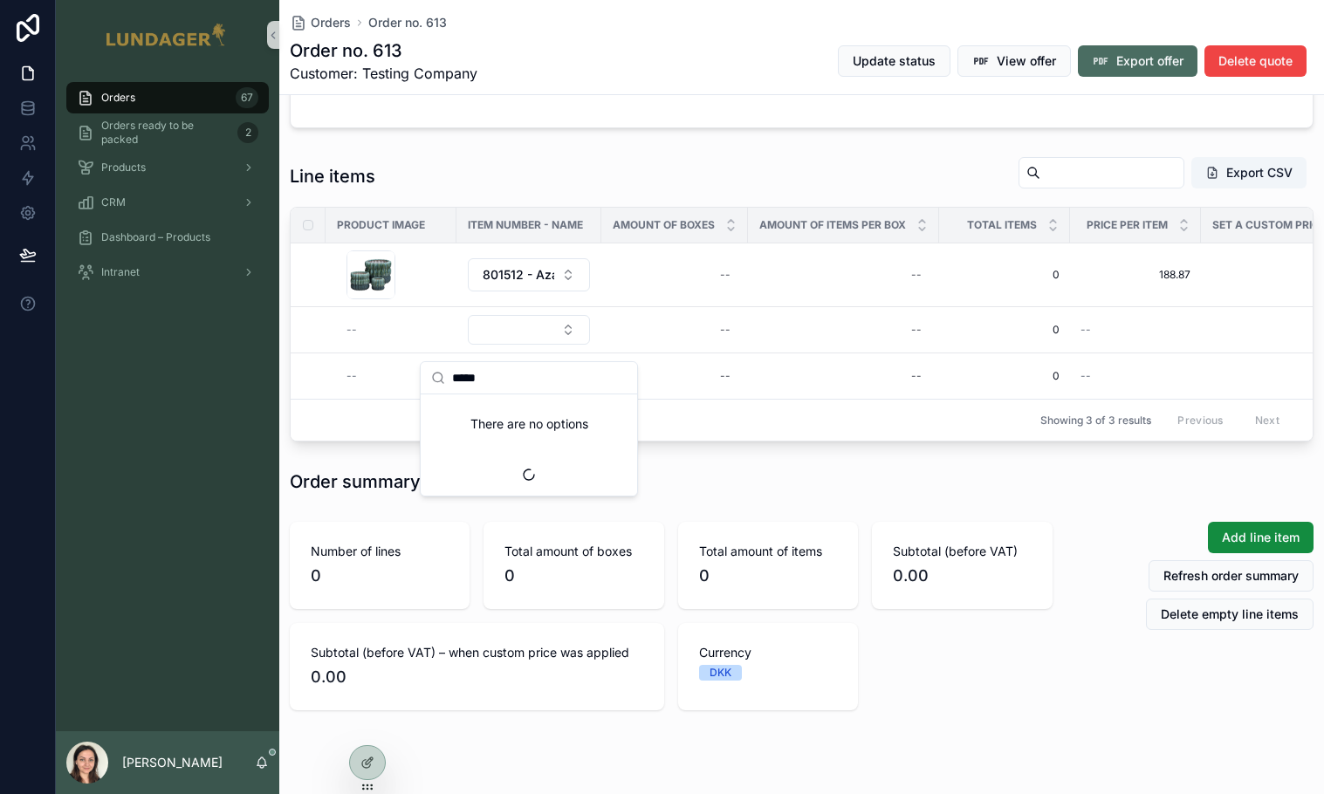
type input "******"
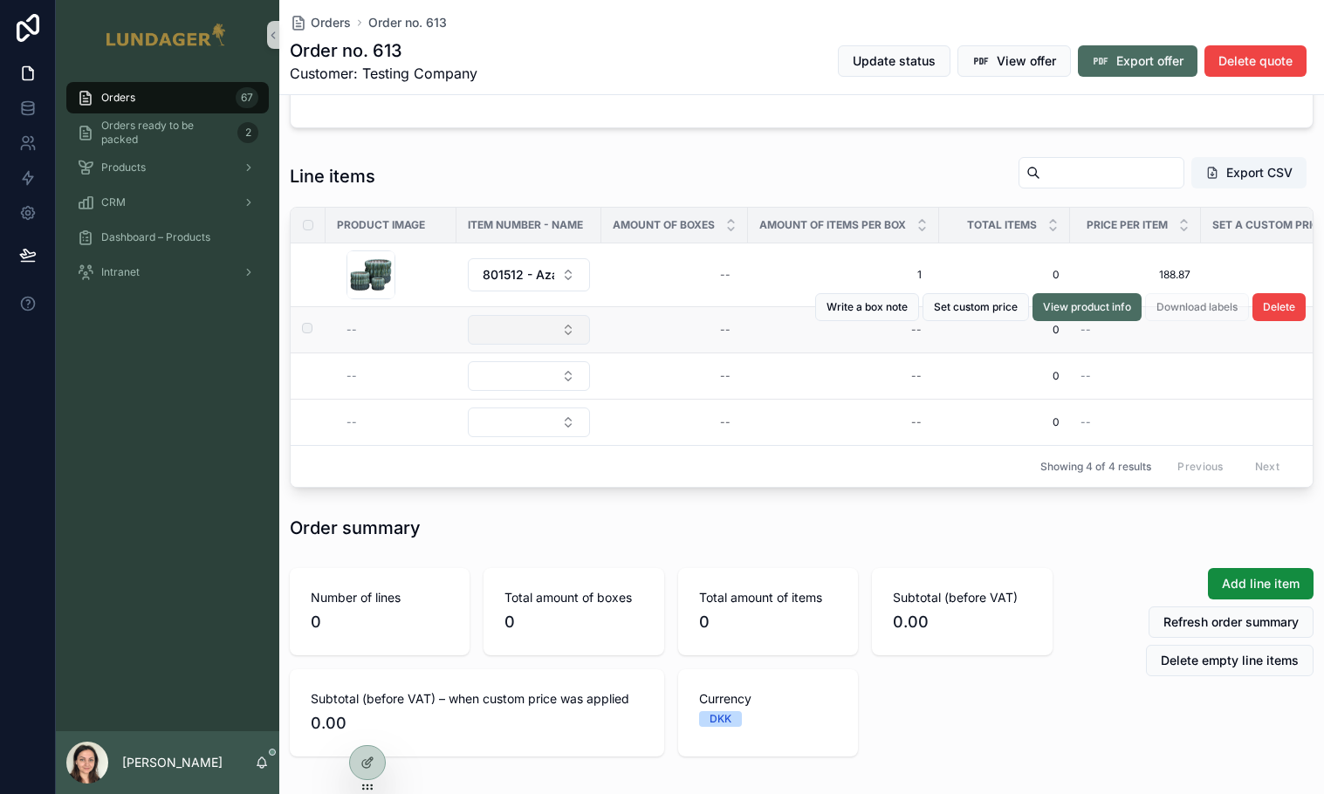
click at [542, 345] on button "Select Button" at bounding box center [529, 330] width 122 height 30
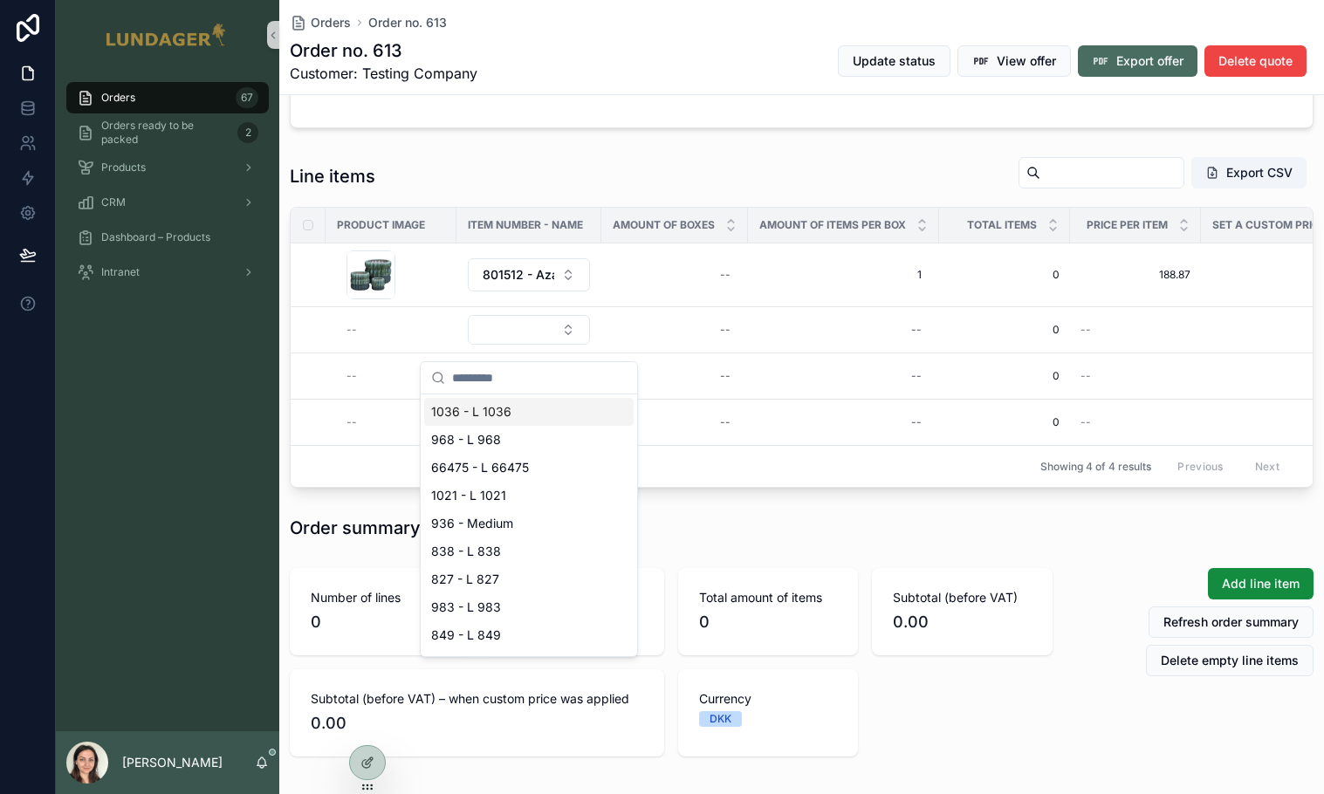
click at [513, 381] on input "scrollable content" at bounding box center [539, 377] width 175 height 31
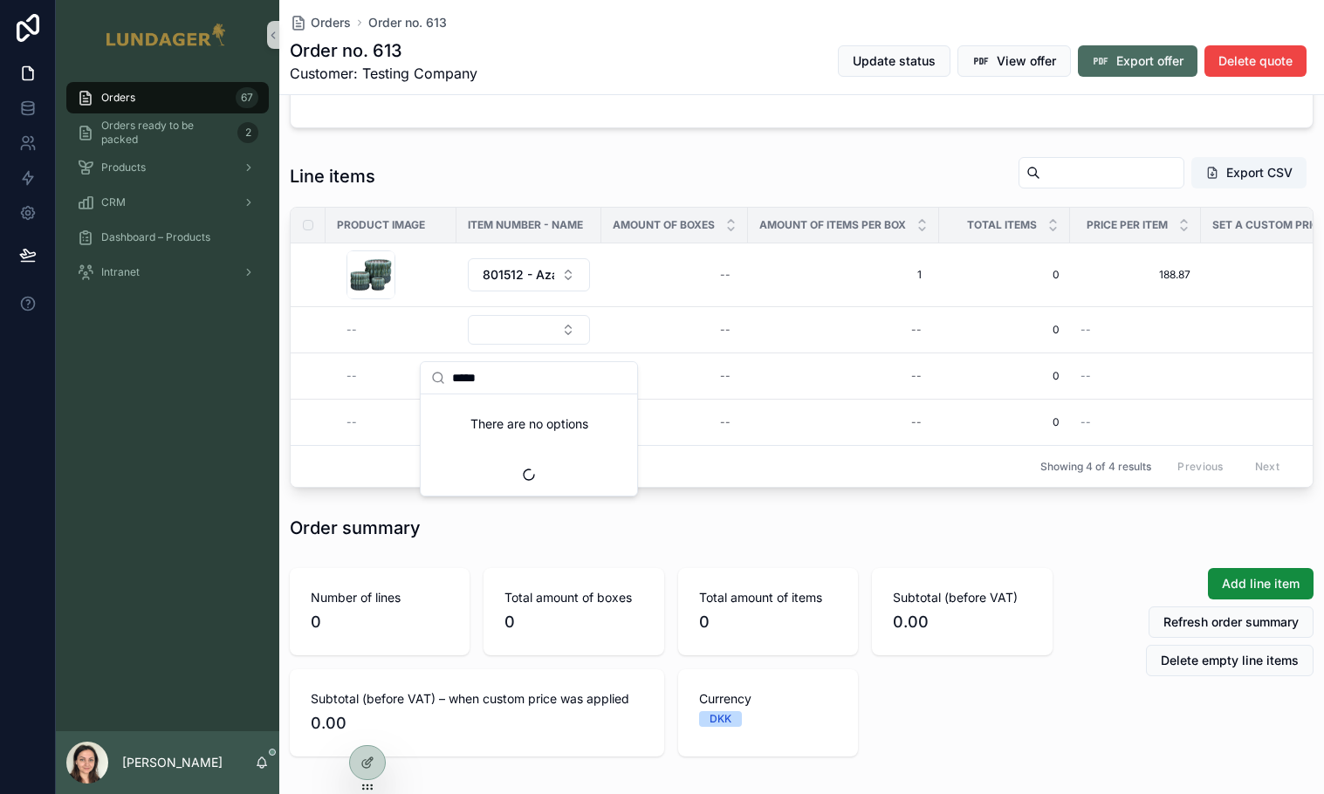
type input "******"
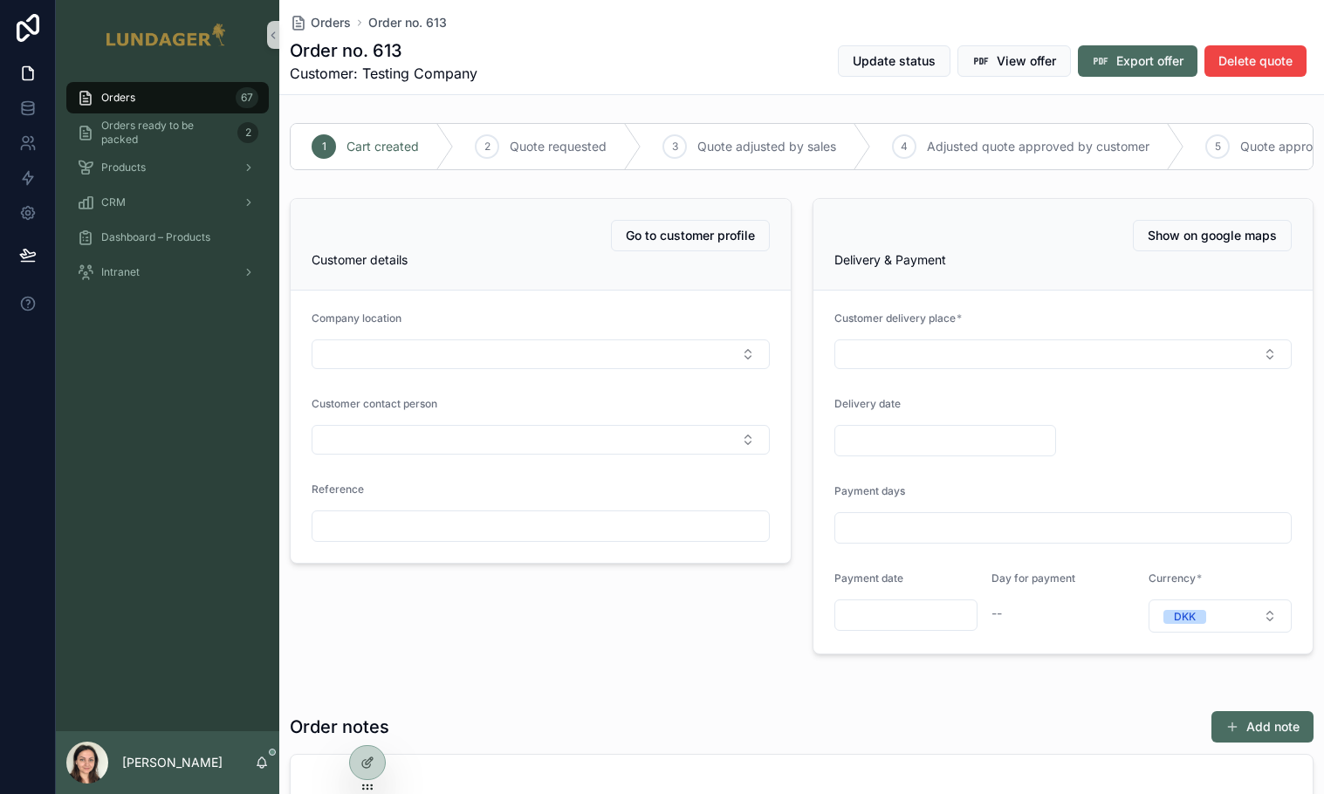
scroll to position [0, 0]
click at [145, 226] on div "Dashboard – Products" at bounding box center [168, 237] width 182 height 28
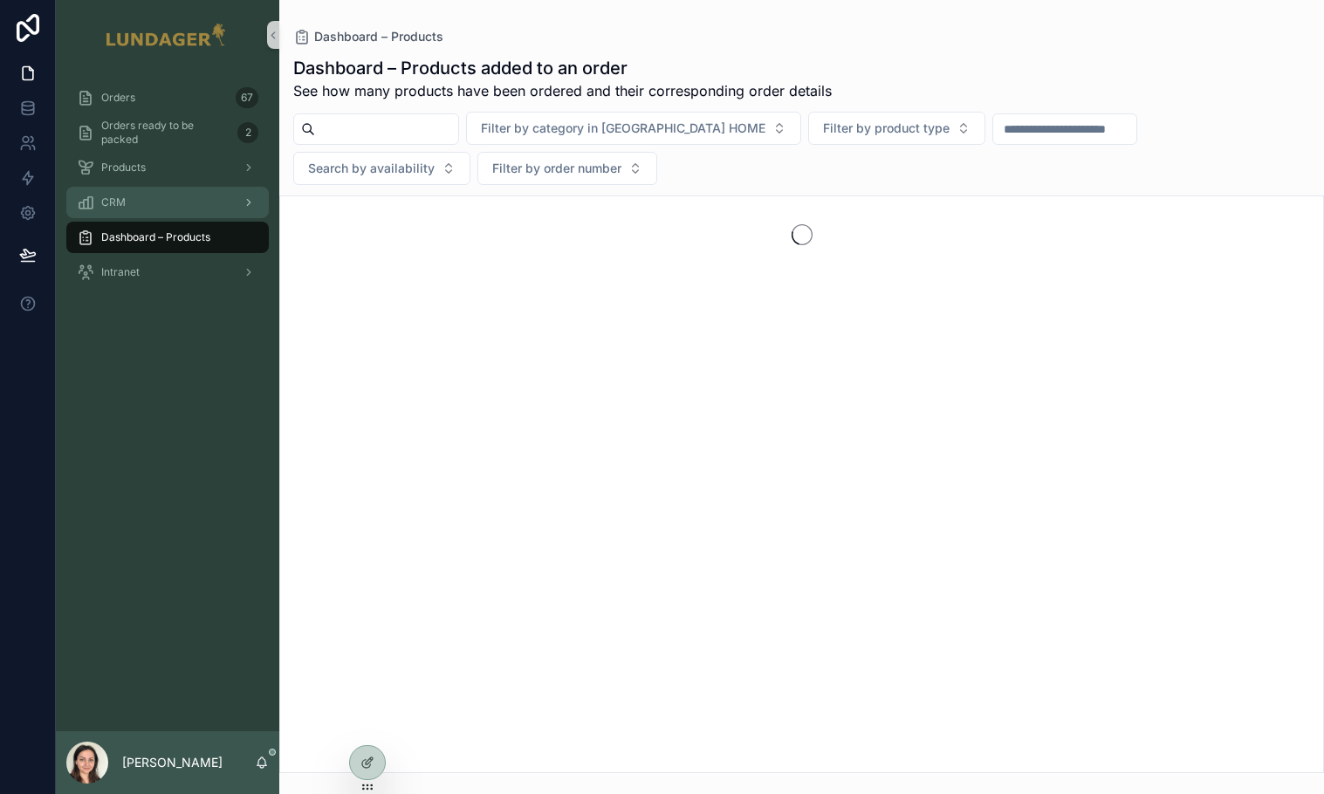
click at [141, 207] on div "CRM" at bounding box center [168, 203] width 182 height 28
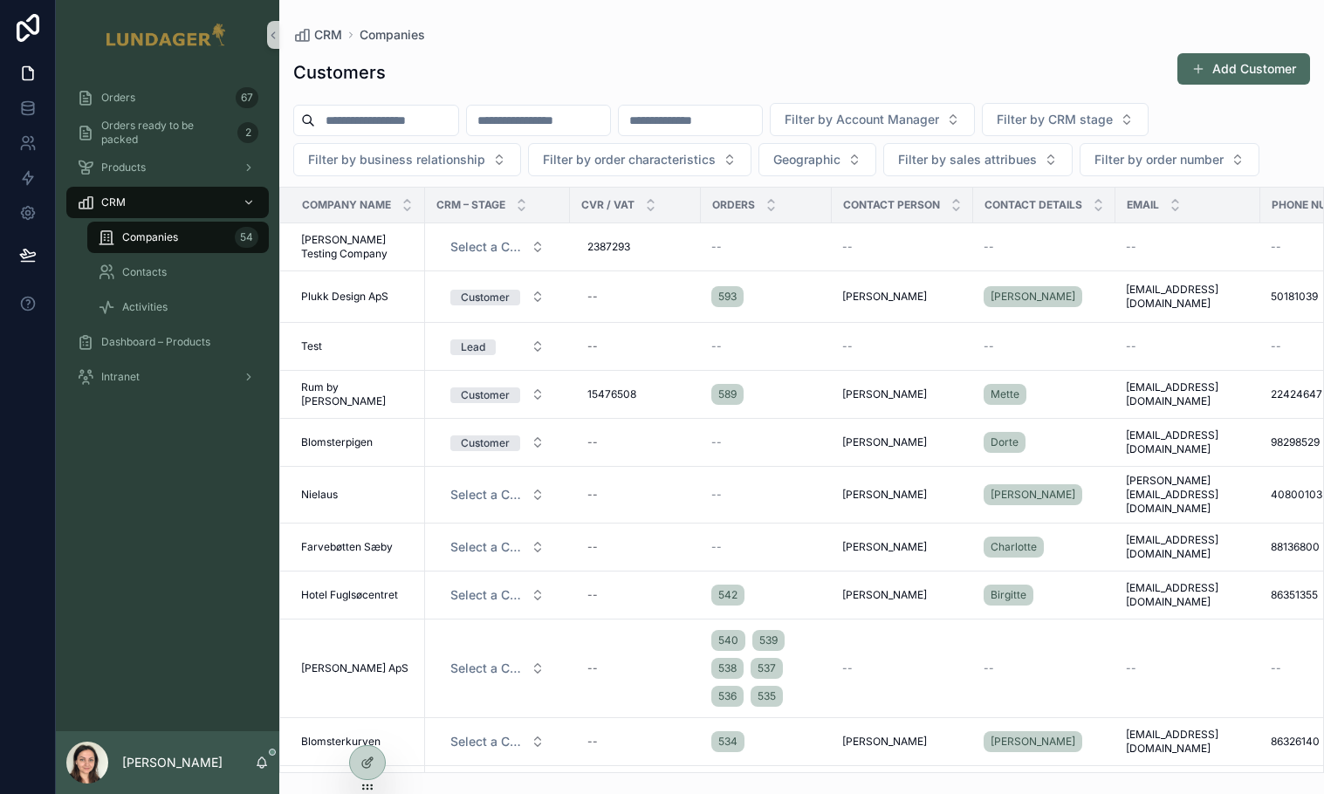
click at [141, 230] on span "Companies" at bounding box center [150, 237] width 56 height 14
click at [614, 176] on div "Filter by Account Manager Filter by CRM stage Filter by business relationship F…" at bounding box center [801, 139] width 1045 height 73
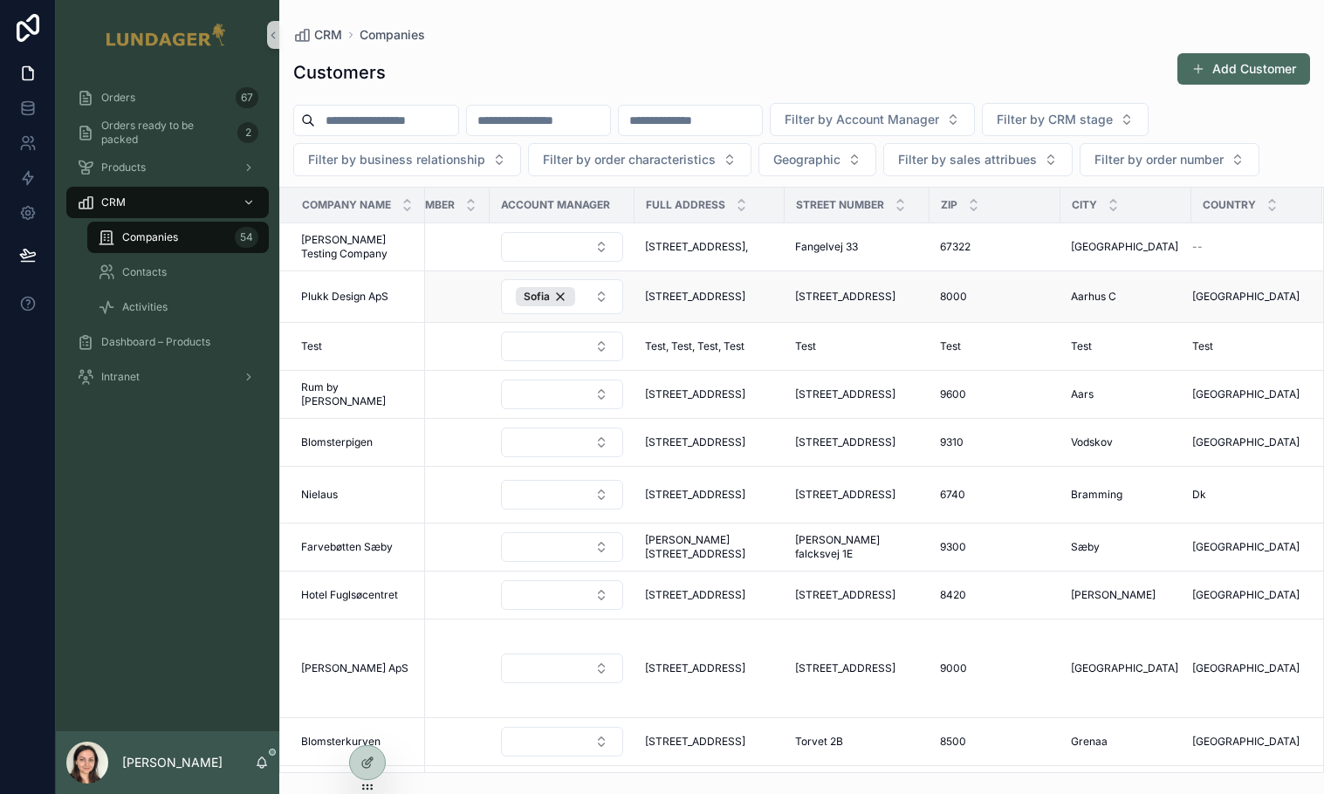
scroll to position [0, 900]
click at [589, 314] on button "Sofia" at bounding box center [564, 296] width 122 height 35
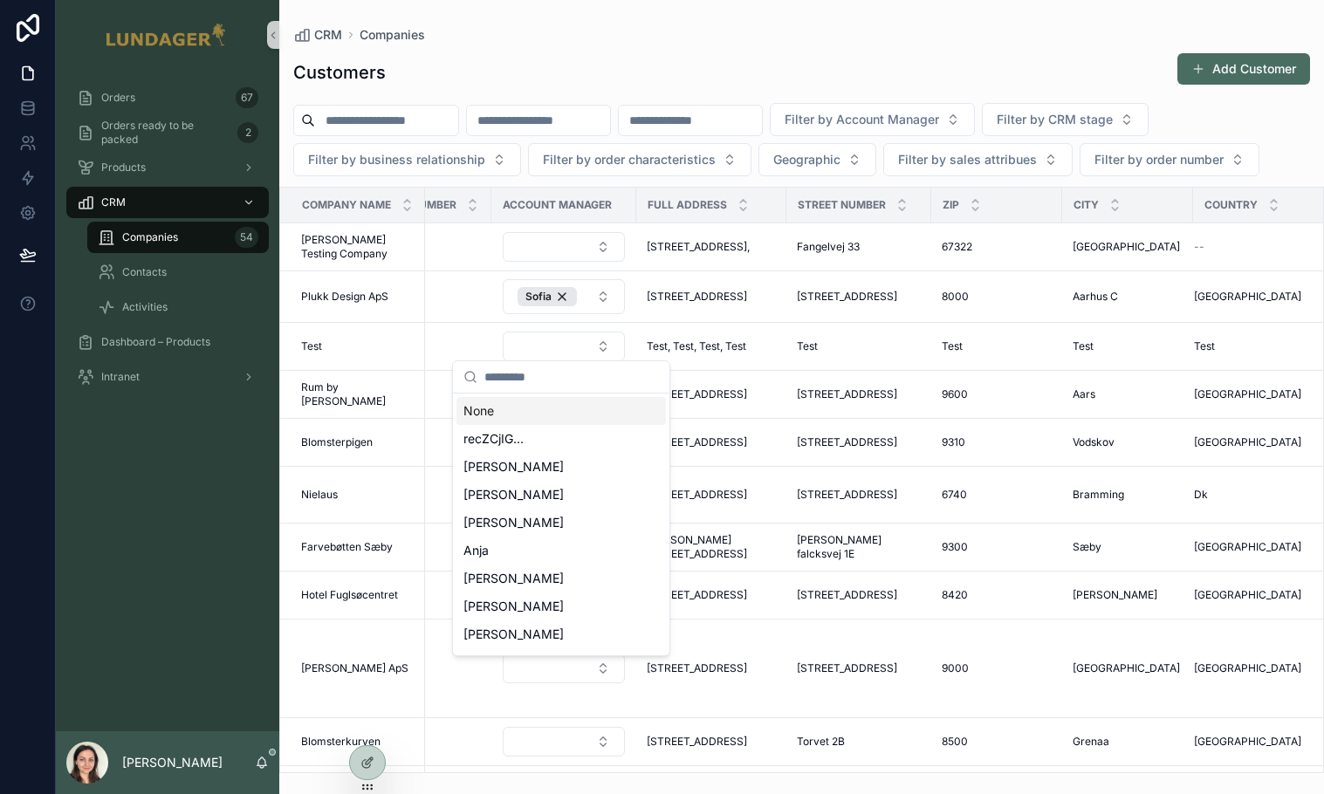
click at [133, 506] on div "Orders 67 Orders ready to be packed 2 Products CRM Companies 54 Contacts Activi…" at bounding box center [167, 401] width 223 height 662
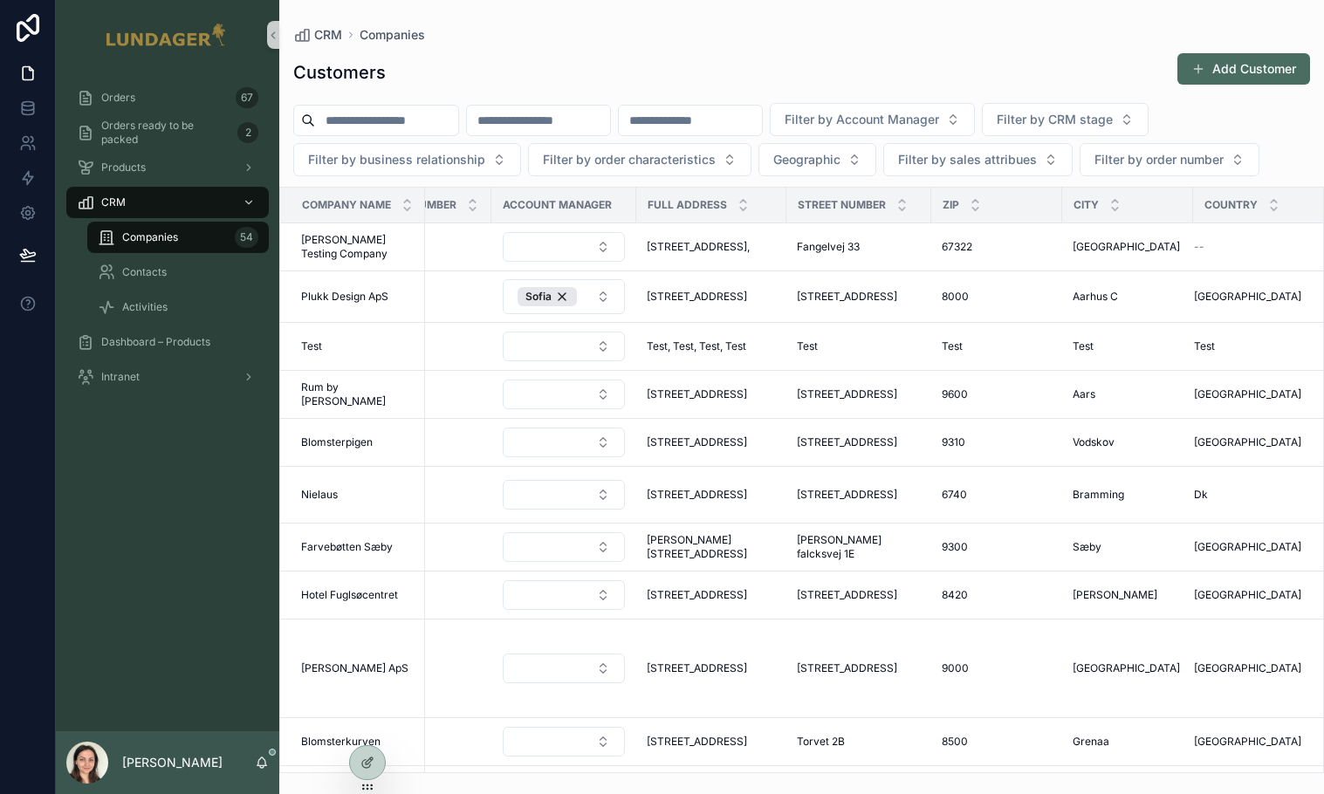
click at [152, 484] on div "Orders 67 Orders ready to be packed 2 Products CRM Companies 54 Contacts Activi…" at bounding box center [167, 401] width 223 height 662
click at [174, 105] on div "Orders 67" at bounding box center [168, 98] width 182 height 28
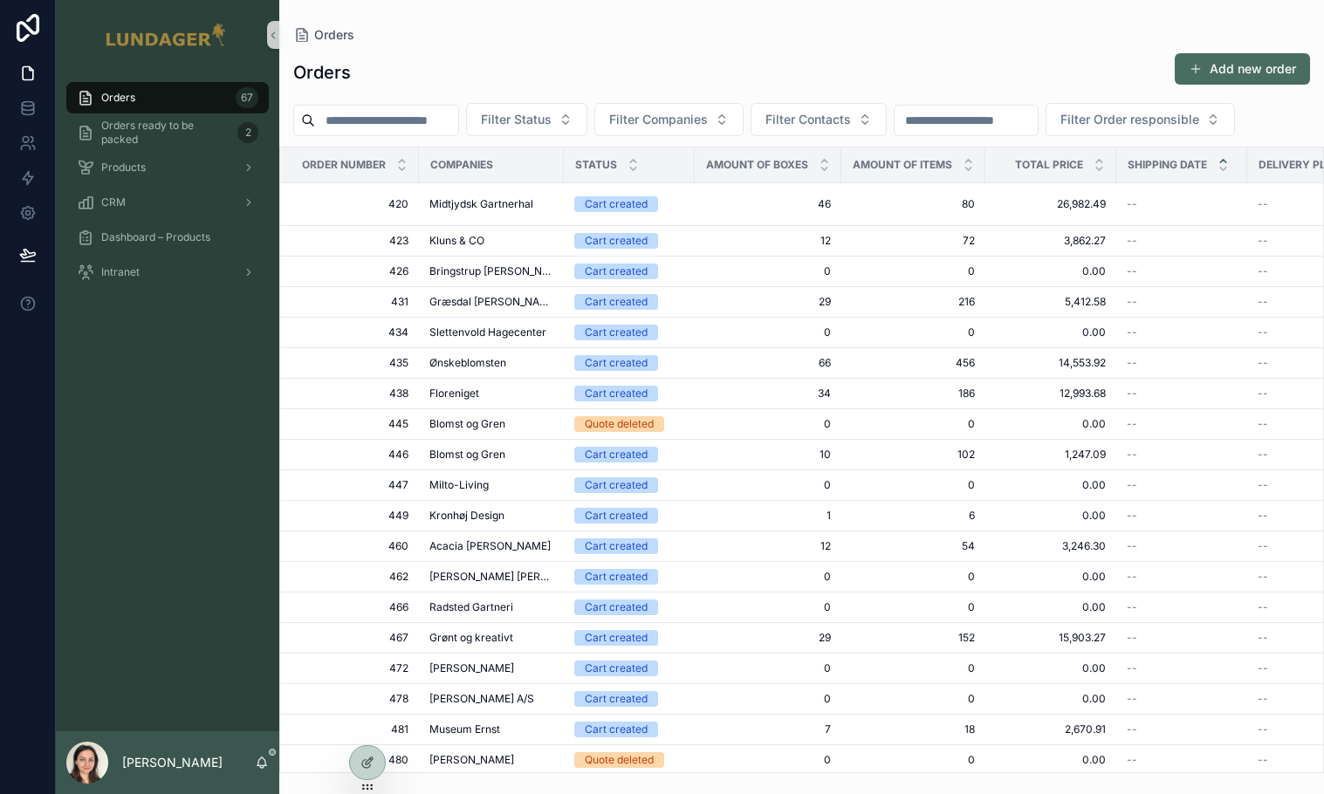
click at [376, 120] on input "scrollable content" at bounding box center [386, 120] width 143 height 24
type input "***"
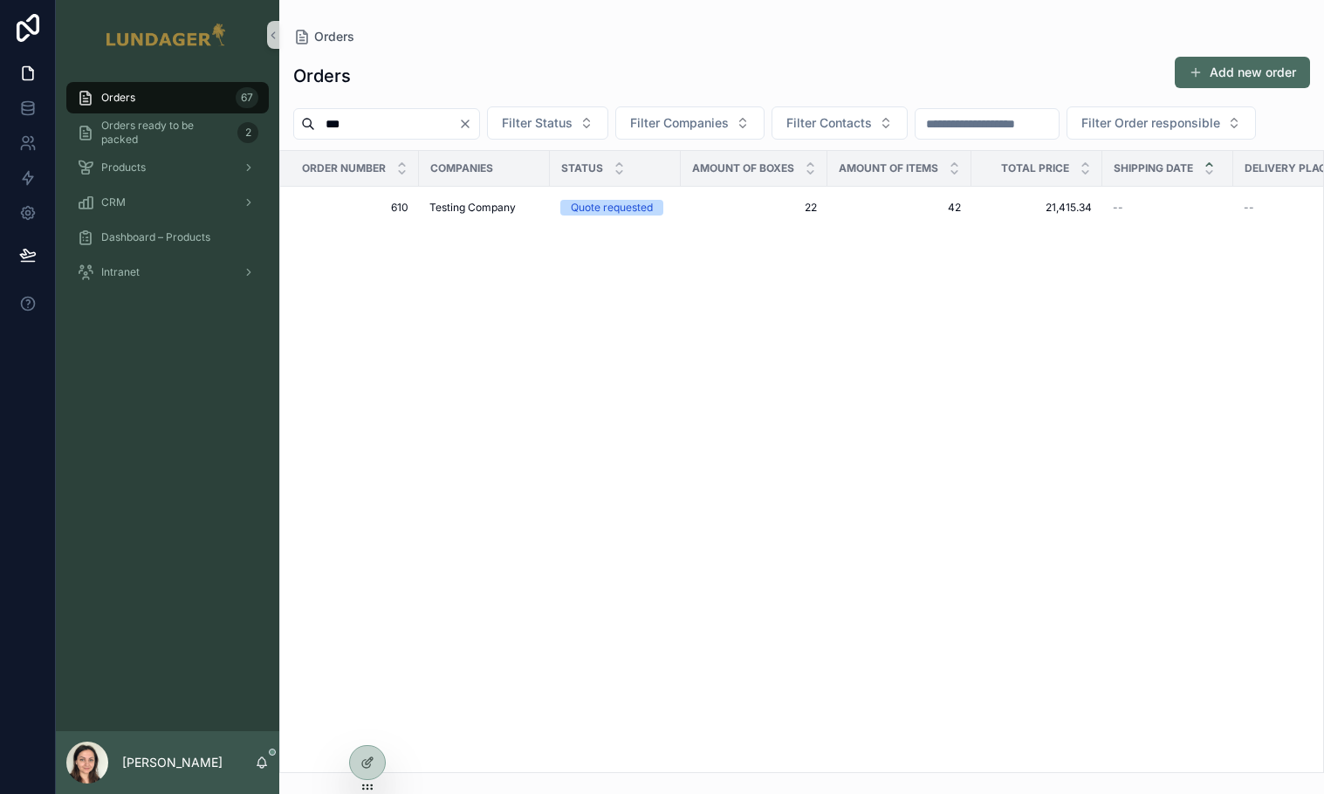
click at [690, 422] on div "Order number Companies Status Amount of boxes Amount of items Total price Shipp…" at bounding box center [801, 461] width 1043 height 621
